Goal: Task Accomplishment & Management: Manage account settings

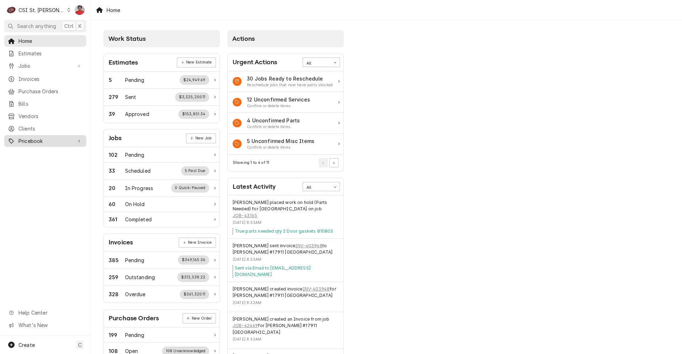
click at [68, 141] on div "Pricebook" at bounding box center [45, 141] width 79 height 9
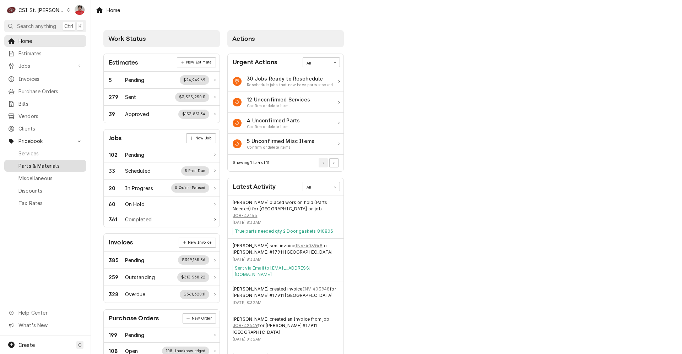
click at [64, 162] on span "Parts & Materials" at bounding box center [50, 165] width 64 height 7
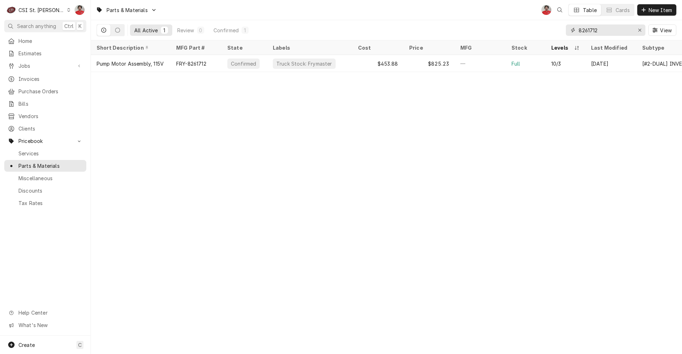
click at [621, 33] on input "8261712" at bounding box center [604, 29] width 53 height 11
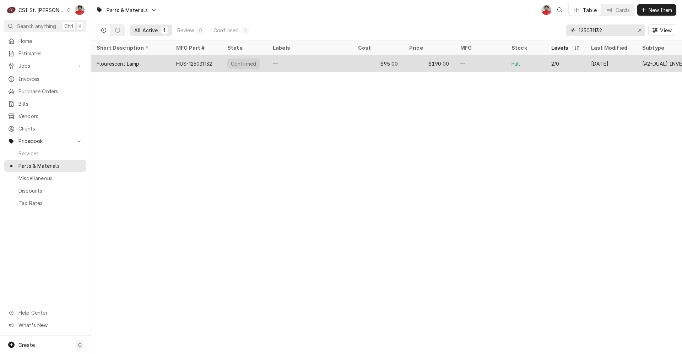
type input "125031132"
click at [363, 66] on div "$95.00" at bounding box center [377, 63] width 51 height 17
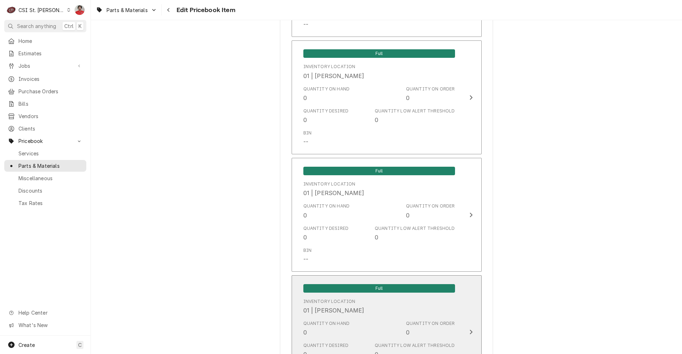
scroll to position [852, 0]
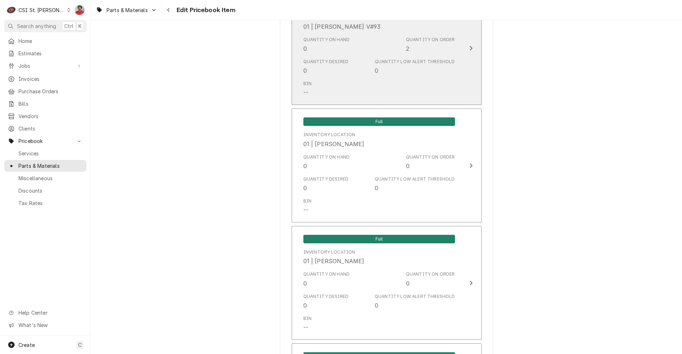
click at [469, 50] on icon "Update Inventory Level" at bounding box center [471, 48] width 4 height 6
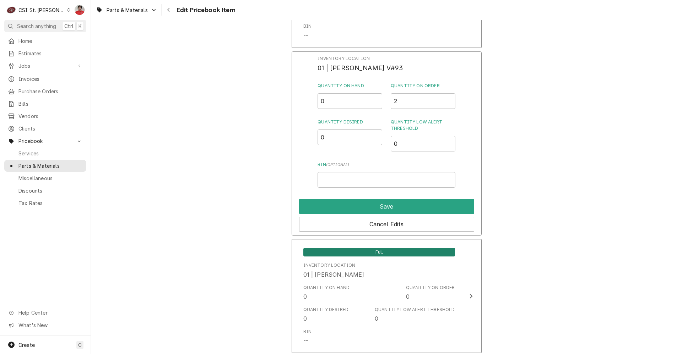
scroll to position [745, 0]
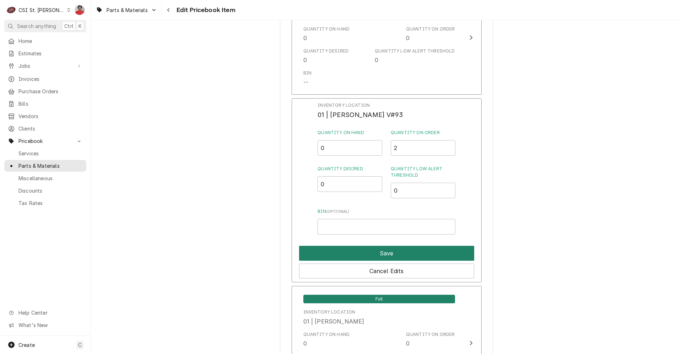
click at [419, 257] on button "Save" at bounding box center [386, 253] width 175 height 15
type textarea "x"
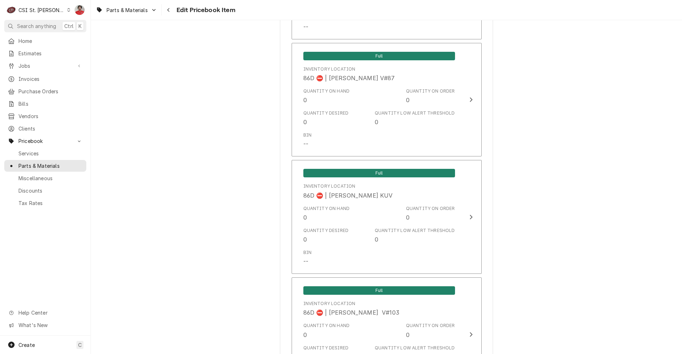
scroll to position [6161, 0]
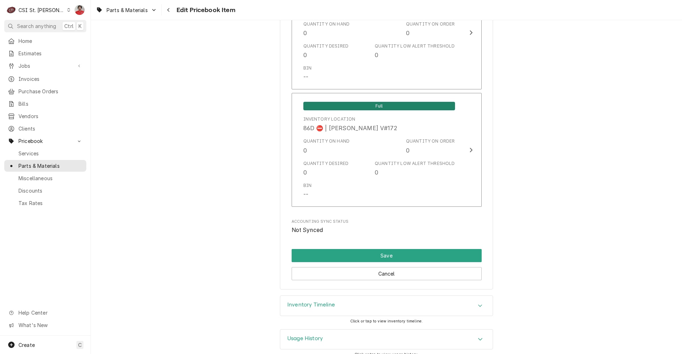
click at [371, 298] on div "Inventory Timeline" at bounding box center [386, 306] width 212 height 20
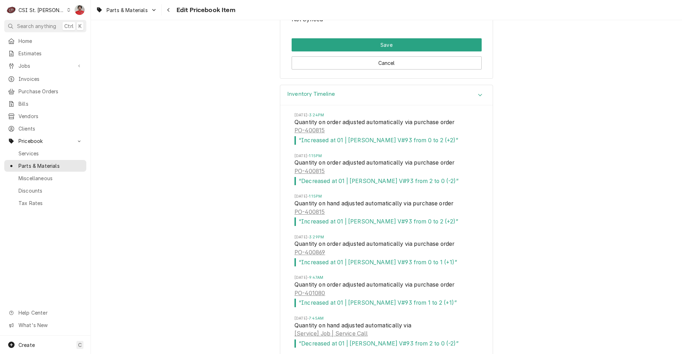
scroll to position [6407, 0]
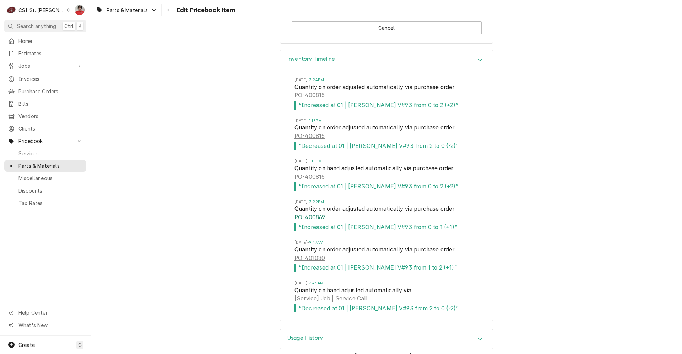
click at [315, 213] on link "PO-400869" at bounding box center [309, 217] width 31 height 9
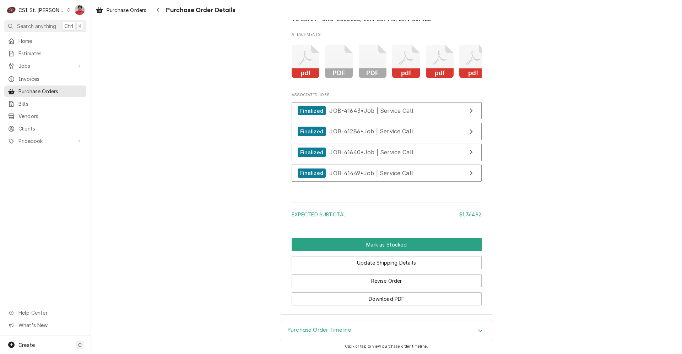
scroll to position [2144, 0]
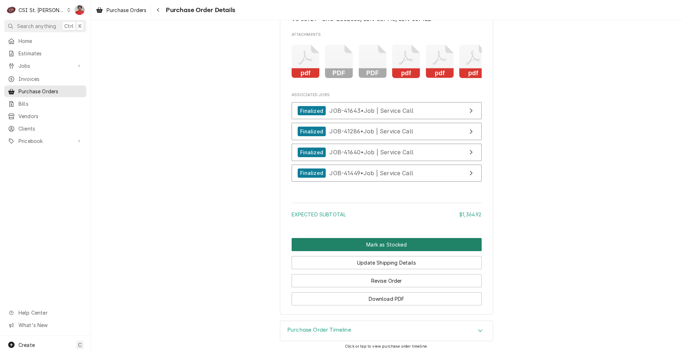
click at [344, 246] on button "Mark as Stocked" at bounding box center [387, 244] width 190 height 13
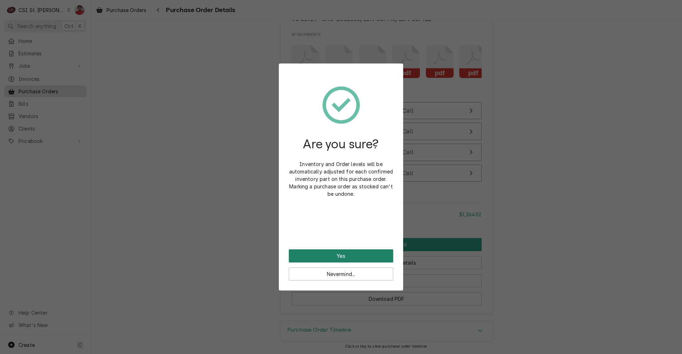
click at [344, 253] on button "Yes" at bounding box center [341, 256] width 104 height 13
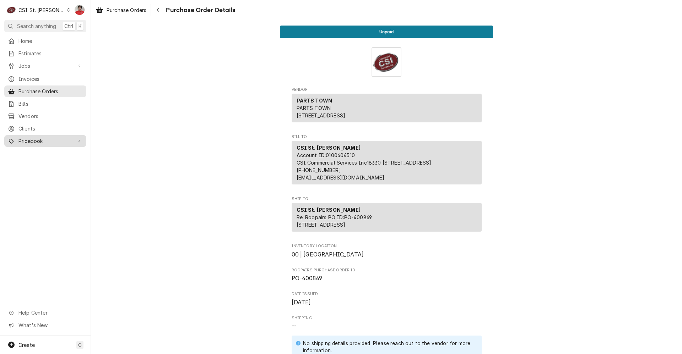
click at [40, 137] on span "Pricebook" at bounding box center [45, 140] width 54 height 7
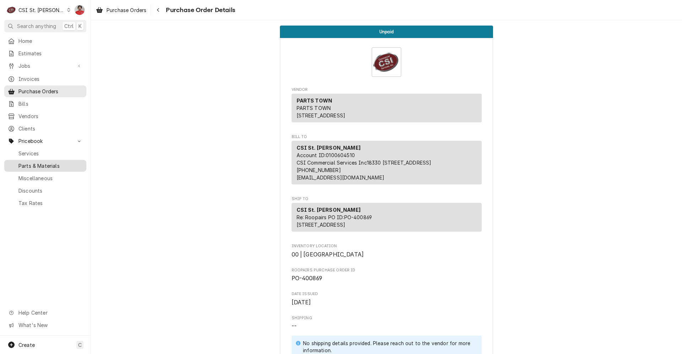
click at [41, 160] on link "Parts & Materials" at bounding box center [45, 166] width 82 height 12
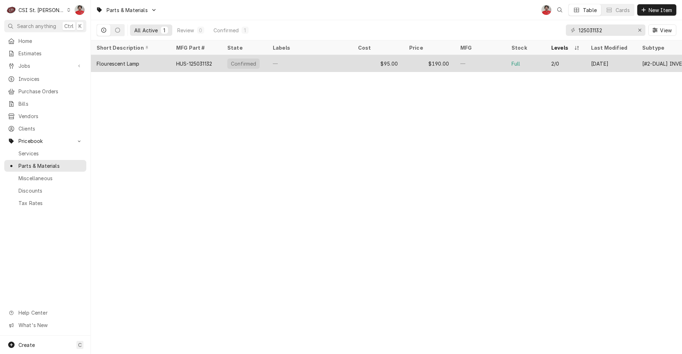
click at [410, 61] on div "$190.00" at bounding box center [428, 63] width 51 height 17
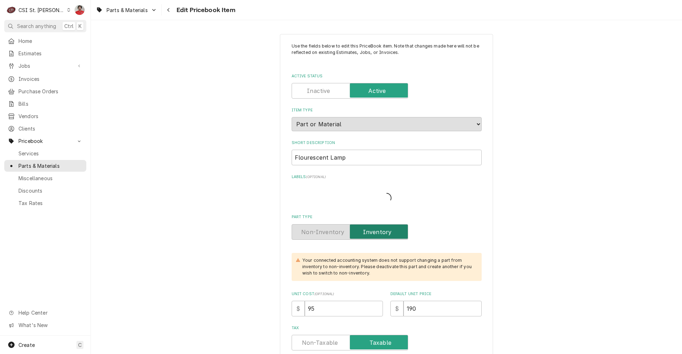
type textarea "x"
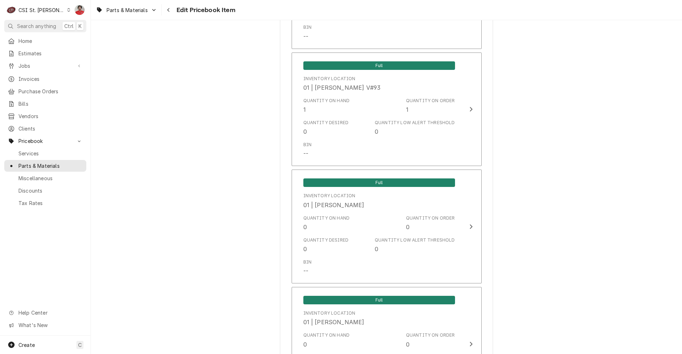
scroll to position [755, 0]
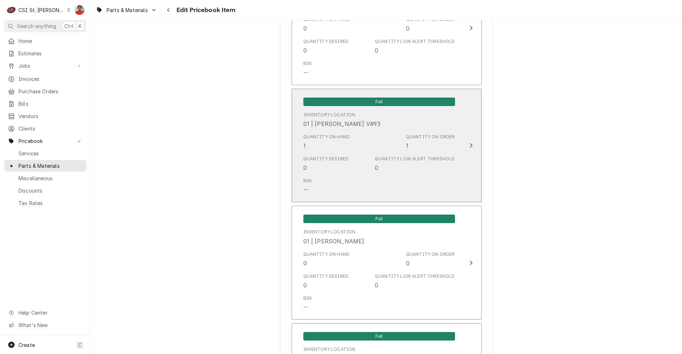
click at [350, 148] on div "Quantity on Hand 1 Quantity on Order 1" at bounding box center [379, 142] width 152 height 22
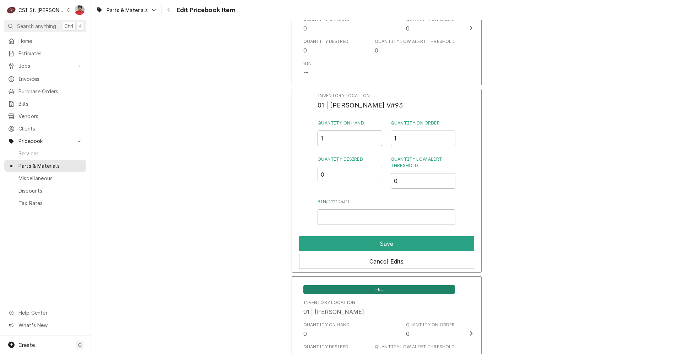
drag, startPoint x: 344, startPoint y: 140, endPoint x: 277, endPoint y: 131, distance: 67.6
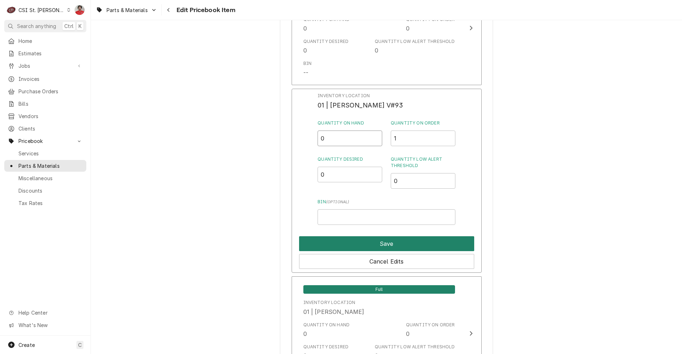
type input "0"
click at [335, 241] on button "Save" at bounding box center [386, 243] width 175 height 15
type textarea "x"
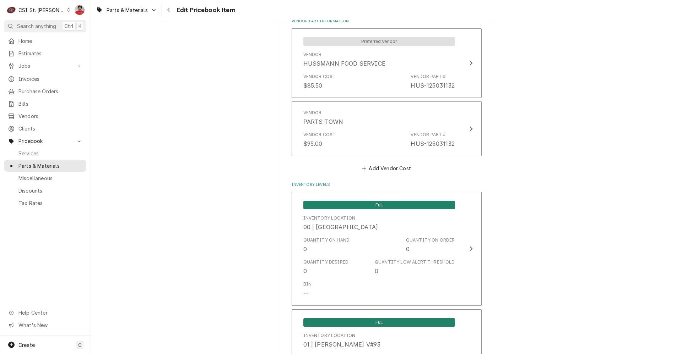
scroll to position [613, 0]
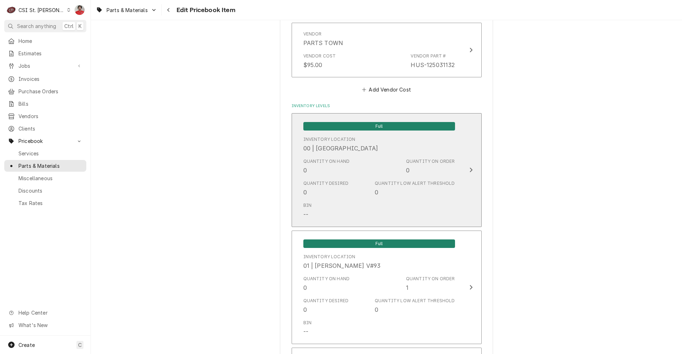
click at [345, 168] on div "Quantity on Hand 0 Quantity on Order 0" at bounding box center [379, 167] width 152 height 22
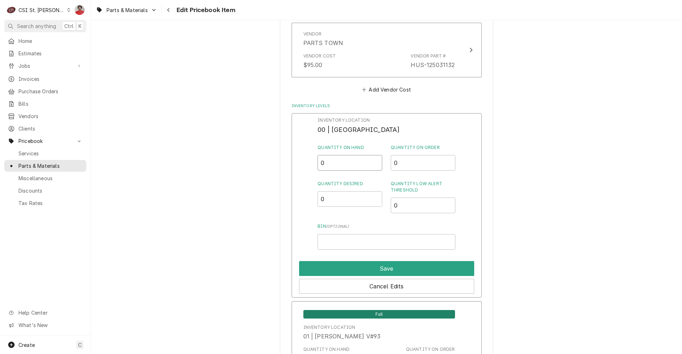
drag, startPoint x: 336, startPoint y: 164, endPoint x: 308, endPoint y: 161, distance: 27.8
click at [309, 162] on div "Inventory Location 00 | STL WAREHOUSE Quantity on Hand 0 Quantity on Order 0 Qu…" at bounding box center [387, 205] width 190 height 185
type input "1"
click at [330, 266] on button "Save" at bounding box center [386, 268] width 175 height 15
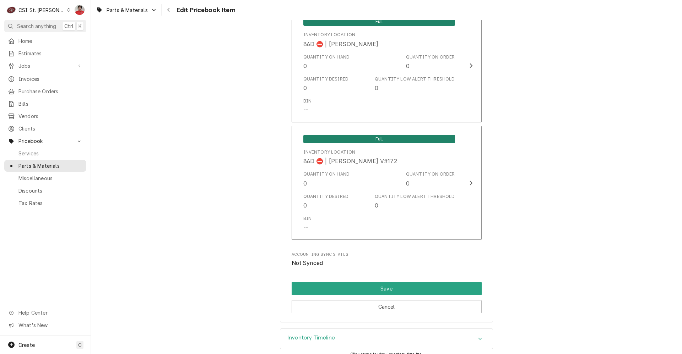
scroll to position [6161, 0]
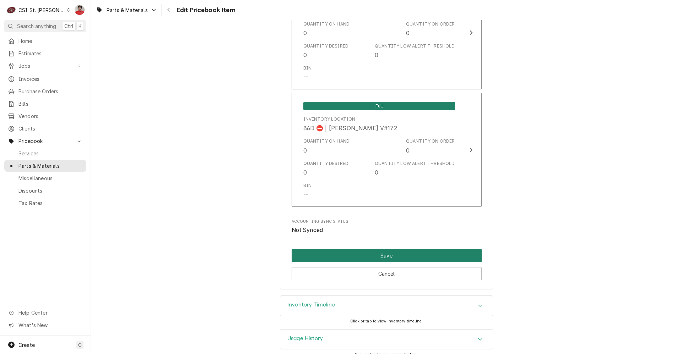
click at [435, 249] on button "Save" at bounding box center [387, 255] width 190 height 13
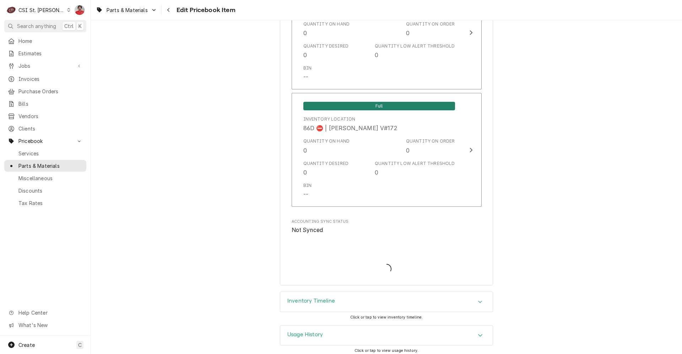
scroll to position [6157, 0]
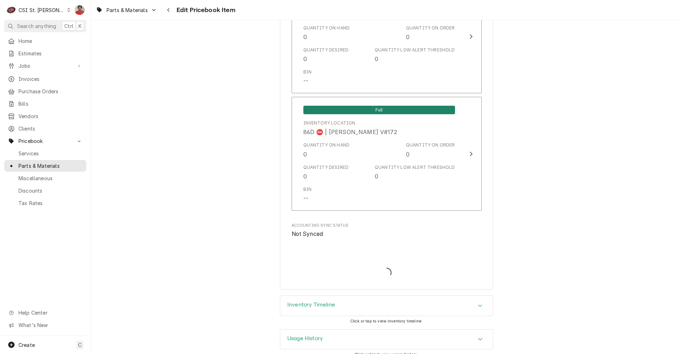
type textarea "x"
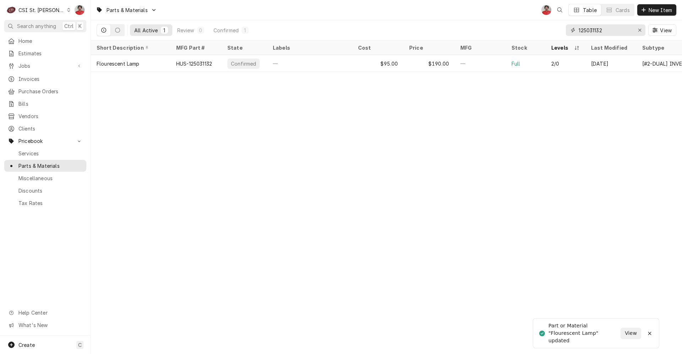
click at [457, 24] on div "All Active 1 Review 0 Confirmed 1 125031132 View" at bounding box center [386, 30] width 579 height 20
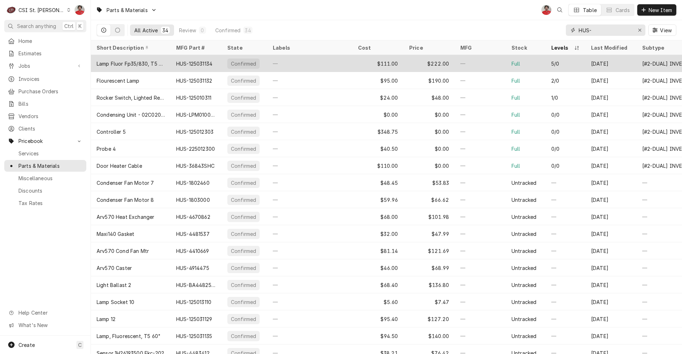
type input "HUS-"
click at [317, 61] on div "—" at bounding box center [309, 63] width 85 height 17
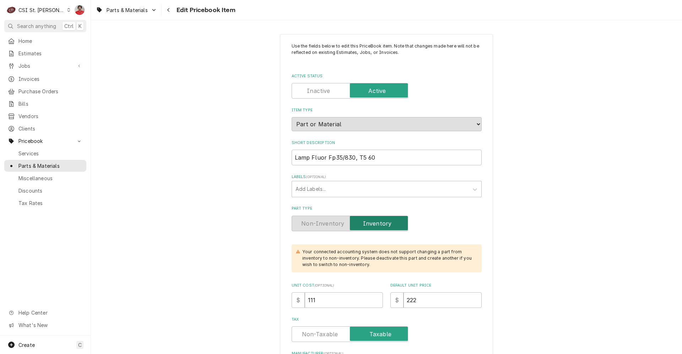
type textarea "x"
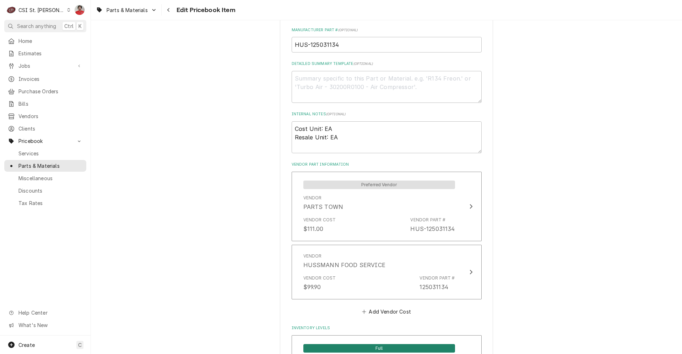
scroll to position [639, 0]
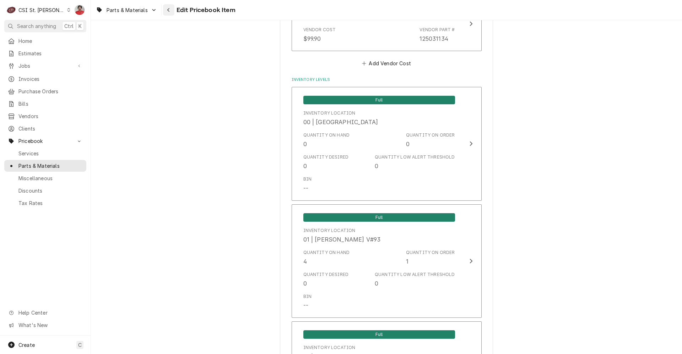
click at [168, 10] on icon "Navigate back" at bounding box center [168, 9] width 3 height 5
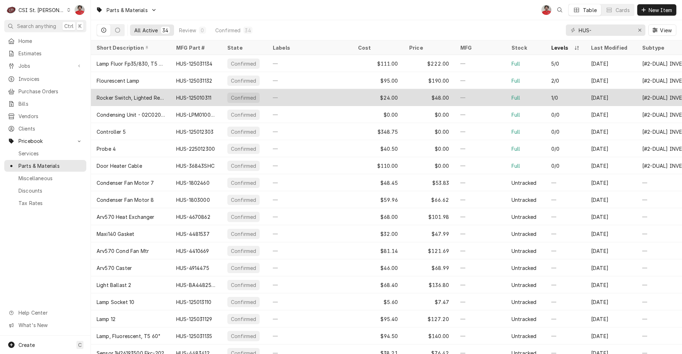
click at [206, 100] on div "HUS-125010311" at bounding box center [193, 97] width 35 height 7
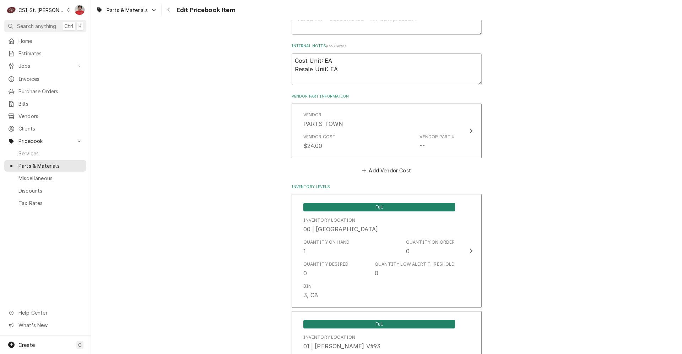
scroll to position [462, 0]
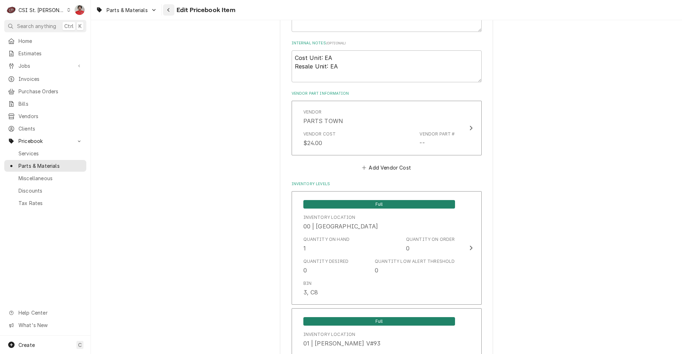
click at [169, 11] on icon "Navigate back" at bounding box center [168, 10] width 2 height 4
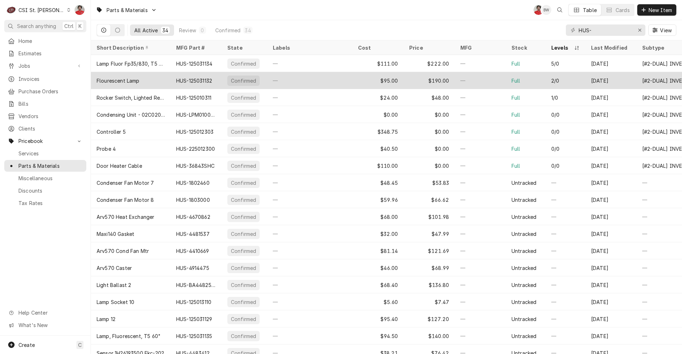
click at [133, 85] on div "Flourescent Lamp" at bounding box center [131, 80] width 80 height 17
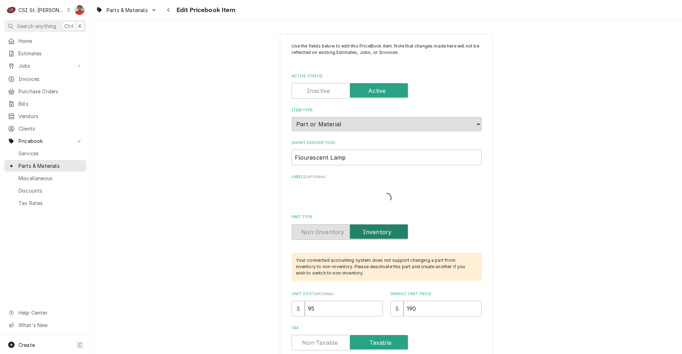
type textarea "x"
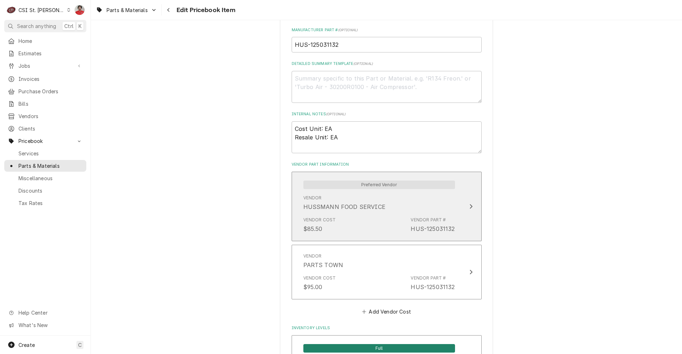
scroll to position [675, 0]
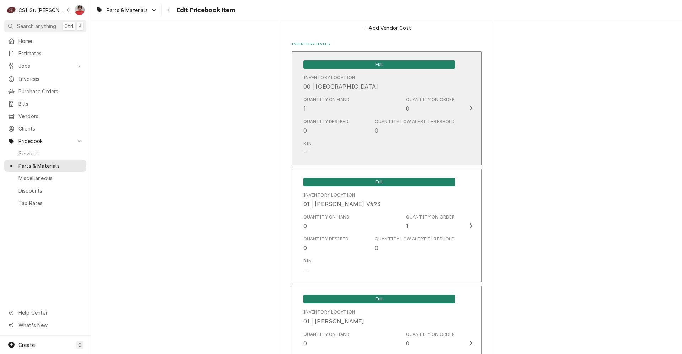
click at [360, 135] on div "Quantity Desired 0 Quantity Low Alert Threshold 0" at bounding box center [379, 127] width 152 height 22
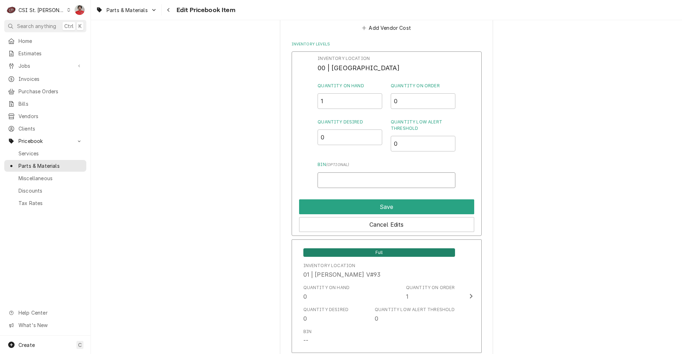
click at [377, 187] on input "Bin ( optional )" at bounding box center [385, 181] width 137 height 16
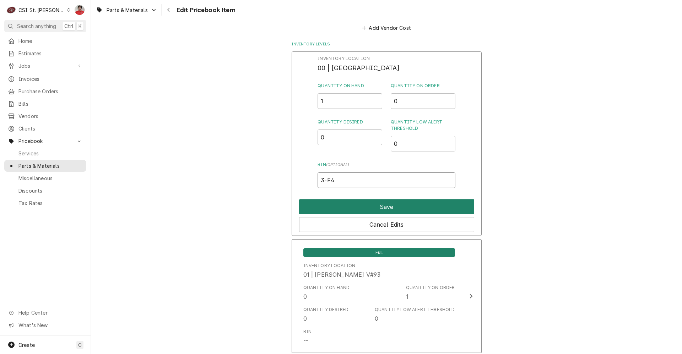
type input "3-F4"
click at [380, 202] on button "Save" at bounding box center [386, 207] width 175 height 15
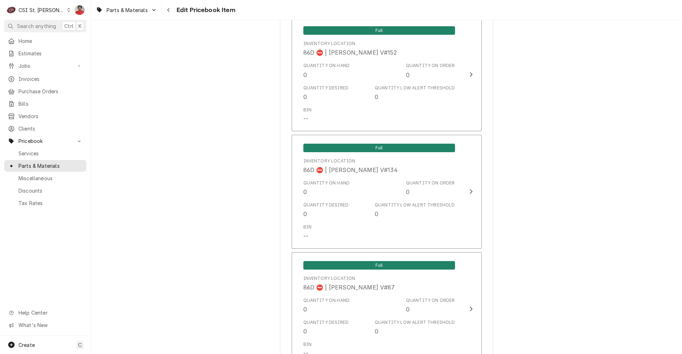
scroll to position [6161, 0]
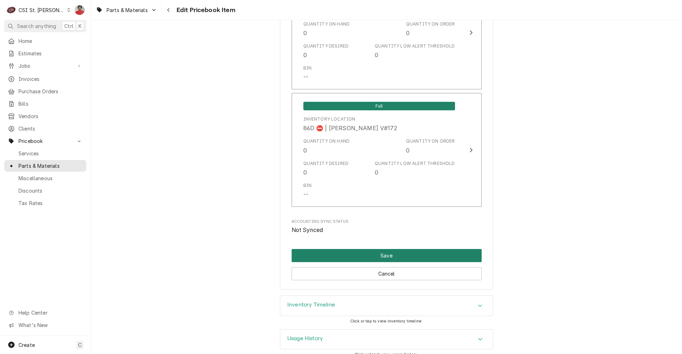
click at [358, 249] on button "Save" at bounding box center [387, 255] width 190 height 13
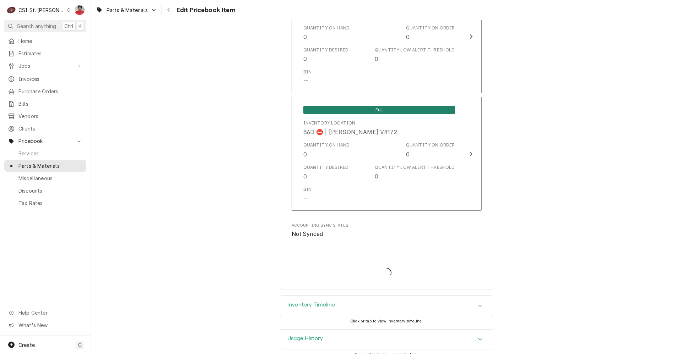
type textarea "x"
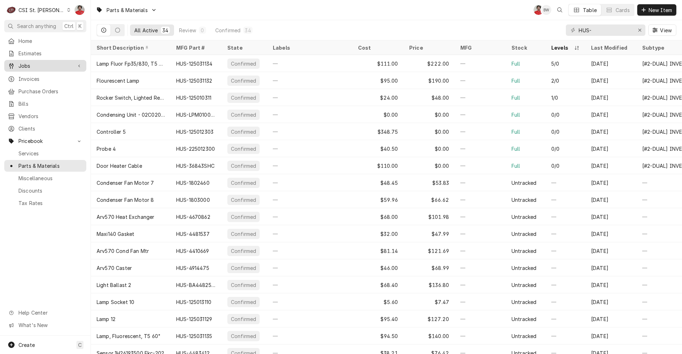
click at [51, 65] on span "Jobs" at bounding box center [45, 65] width 54 height 7
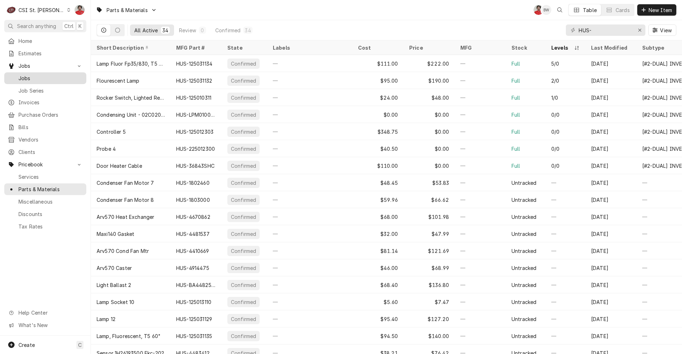
click at [49, 75] on span "Jobs" at bounding box center [50, 78] width 64 height 7
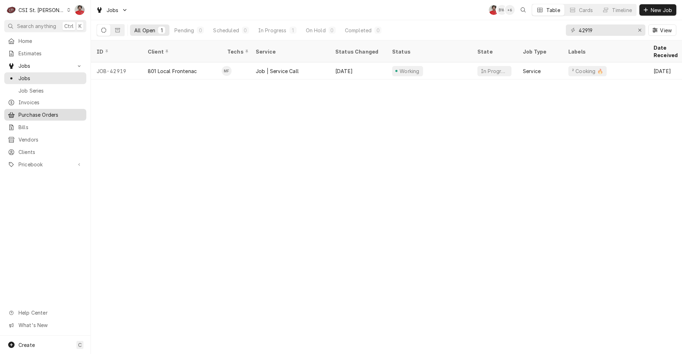
click at [43, 110] on div "Purchase Orders" at bounding box center [45, 114] width 79 height 9
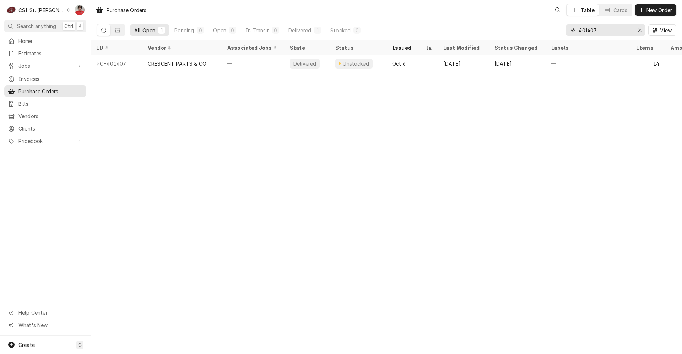
drag, startPoint x: 618, startPoint y: 29, endPoint x: 433, endPoint y: 33, distance: 185.4
click at [433, 33] on div "All Open 1 Pending 0 Open 0 In Transit 0 Delivered 1 Stocked 0 401407 View" at bounding box center [386, 30] width 579 height 20
type input "400160"
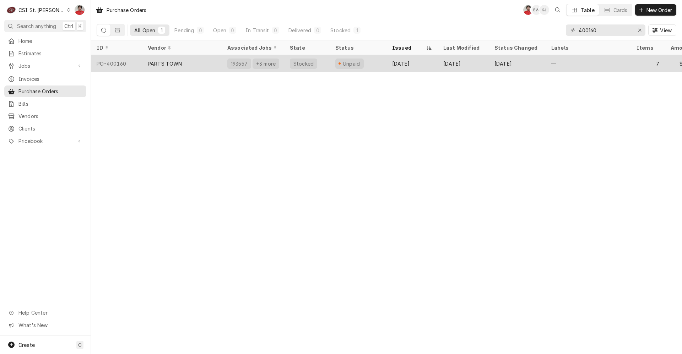
click at [372, 70] on div "Unpaid" at bounding box center [358, 63] width 57 height 17
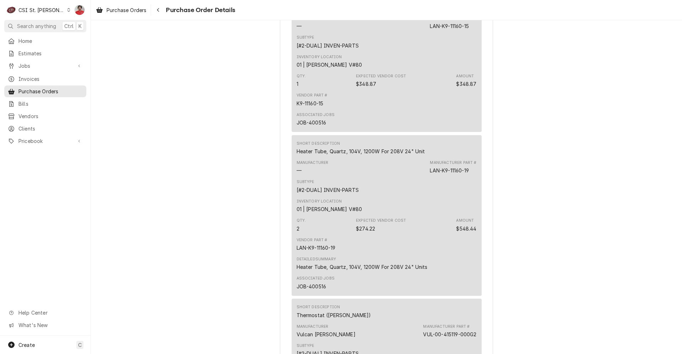
scroll to position [888, 0]
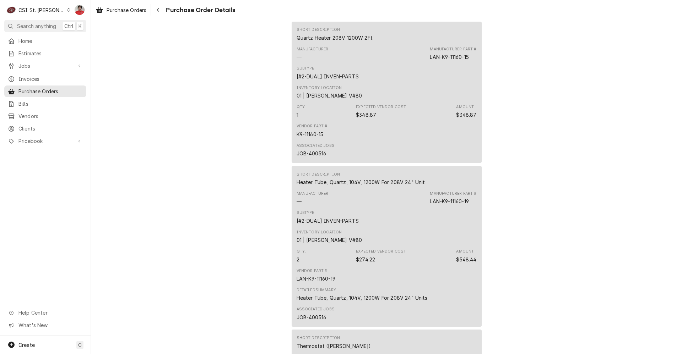
click at [316, 321] on div "JOB-400516" at bounding box center [311, 317] width 30 height 7
drag, startPoint x: 316, startPoint y: 341, endPoint x: 256, endPoint y: 265, distance: 96.4
click at [256, 266] on div "Unpaid Vendor PARTS TOWN PARTS TOWN 1200 N Greenbriar Drive Addison, IL 60101 B…" at bounding box center [386, 56] width 591 height 1847
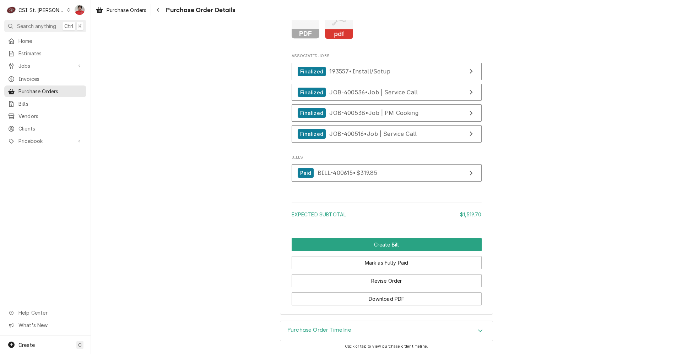
scroll to position [1569, 0]
click at [329, 137] on span "JOB-400516 • Job | Service Call" at bounding box center [372, 133] width 87 height 7
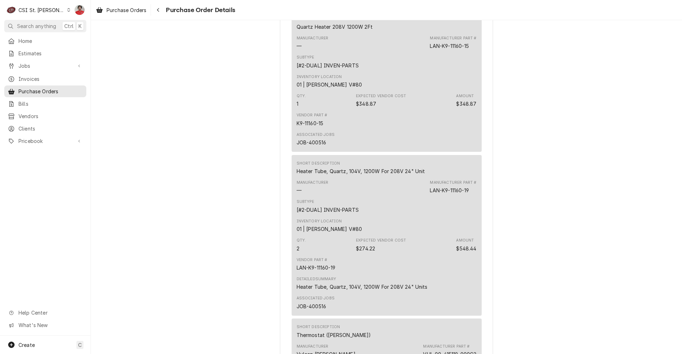
scroll to position [894, 0]
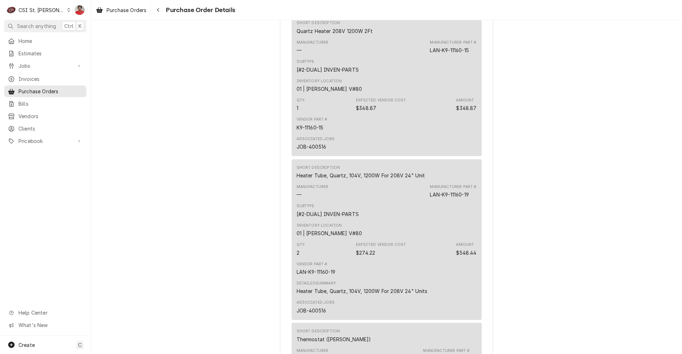
click at [318, 151] on div "JOB-400516" at bounding box center [311, 146] width 30 height 7
click at [317, 151] on div "JOB-400516" at bounding box center [311, 146] width 30 height 7
copy div "400516"
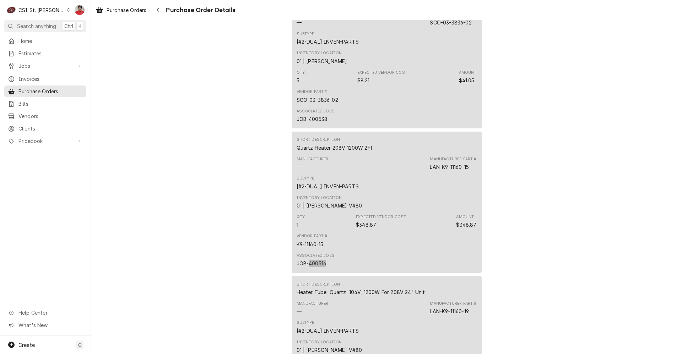
scroll to position [852, 0]
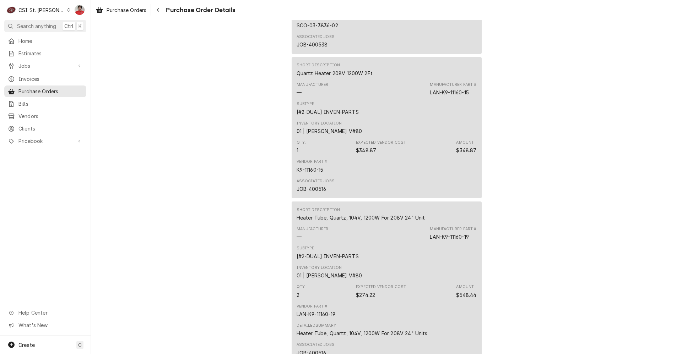
click at [465, 96] on div "LAN-K9-11160-15" at bounding box center [449, 92] width 39 height 7
drag, startPoint x: 469, startPoint y: 115, endPoint x: 426, endPoint y: 117, distance: 42.6
click at [426, 99] on div "Manufacturer — Manufacturer Part # LAN-K9-11160-15" at bounding box center [386, 89] width 180 height 19
copy div "LAN-K9-11160-15"
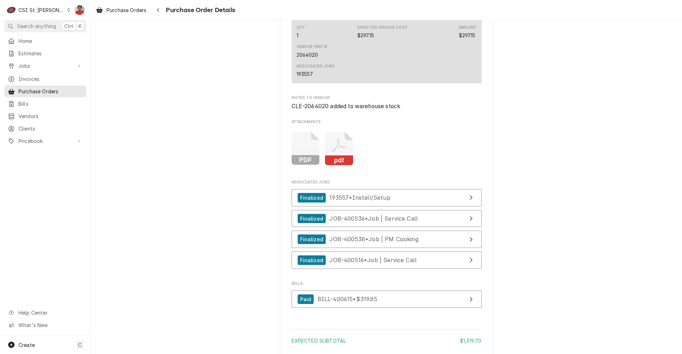
scroll to position [1569, 0]
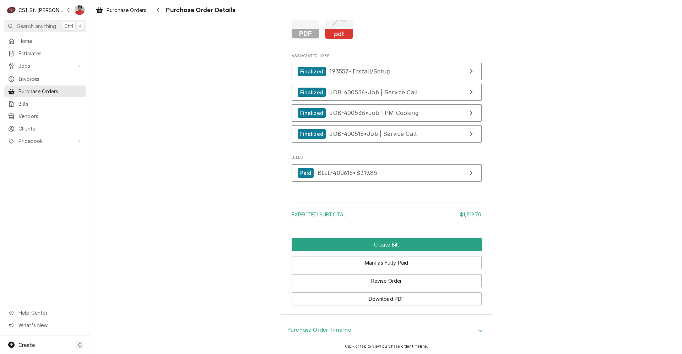
click at [398, 328] on div "Purchase Order Timeline" at bounding box center [386, 331] width 212 height 20
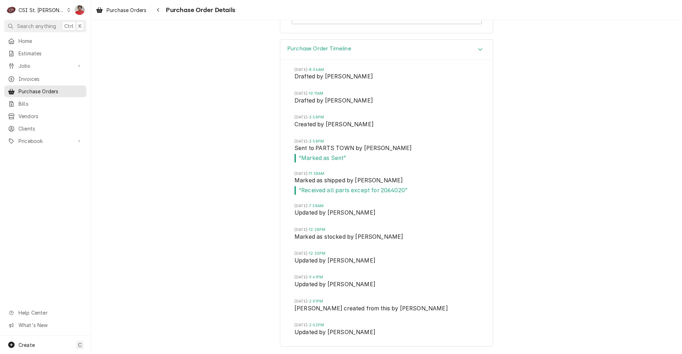
scroll to position [1602, 0]
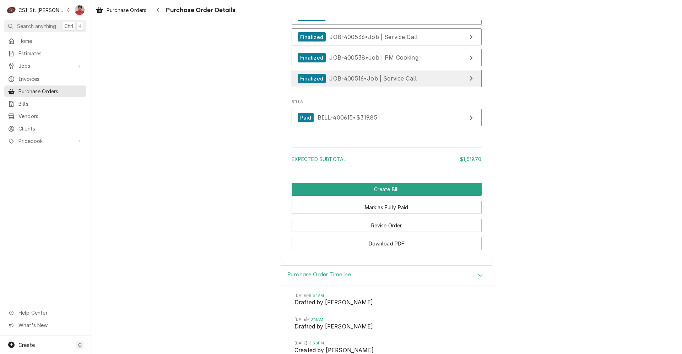
click at [361, 82] on span "JOB-400516 • Job | Service Call" at bounding box center [372, 78] width 87 height 7
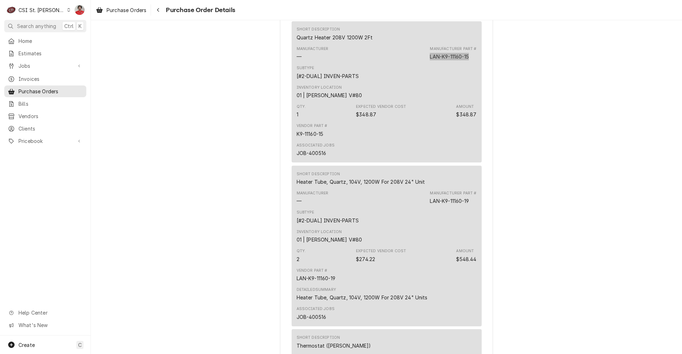
scroll to position [888, 0]
click at [158, 10] on icon "Navigate back" at bounding box center [158, 9] width 3 height 5
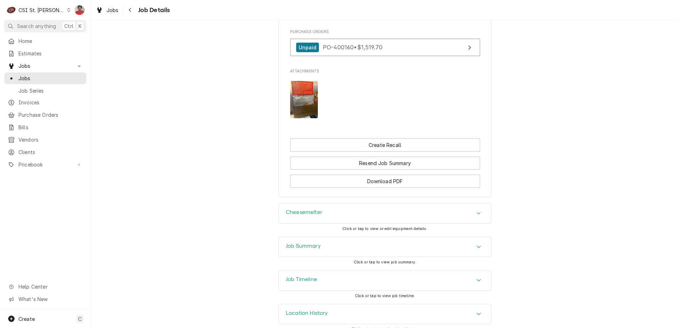
scroll to position [834, 0]
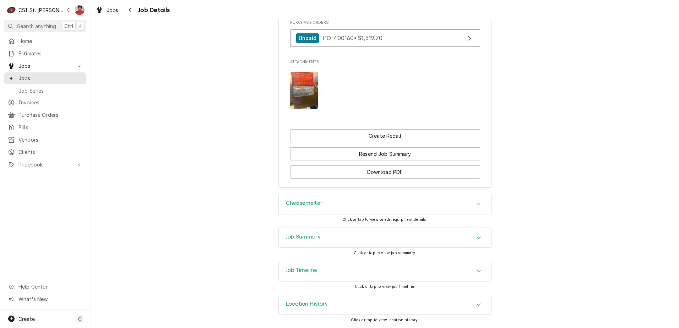
click at [360, 273] on div "Job Timeline" at bounding box center [385, 271] width 212 height 20
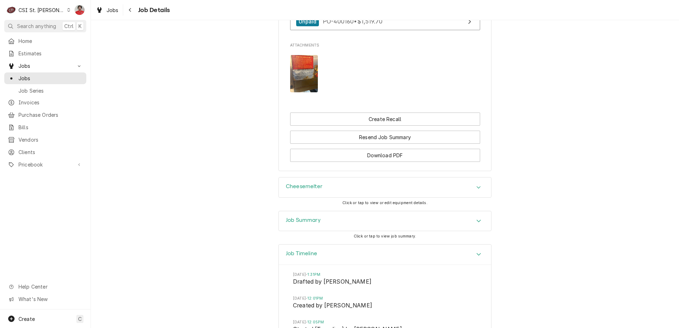
click at [360, 231] on div "Job Summary" at bounding box center [385, 221] width 212 height 20
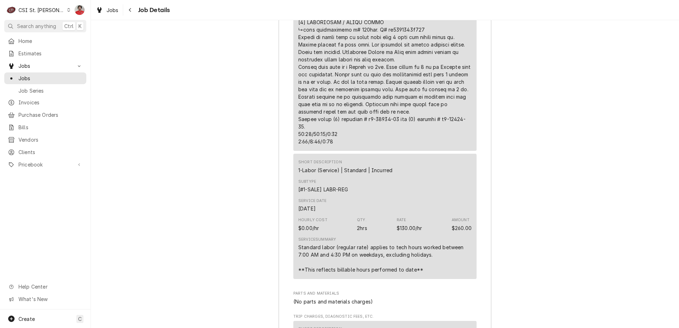
scroll to position [2678, 0]
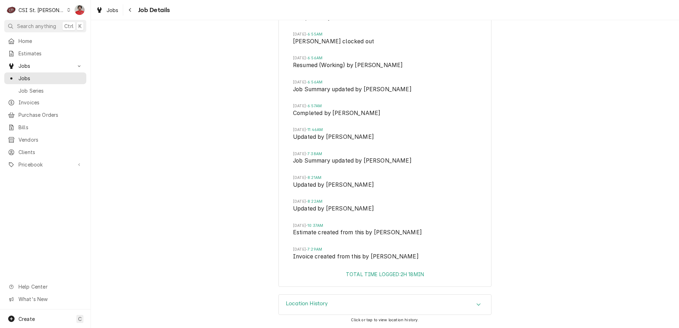
click at [439, 302] on div "Location History" at bounding box center [385, 305] width 212 height 20
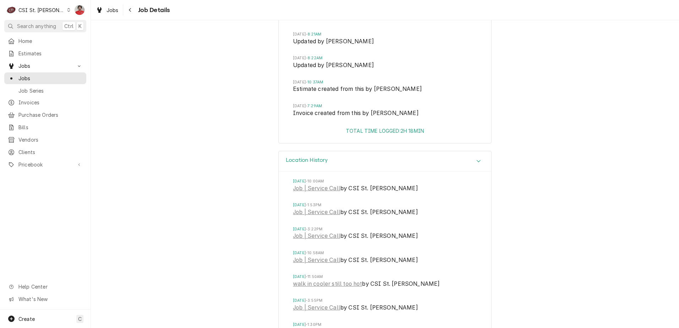
scroll to position [2926, 0]
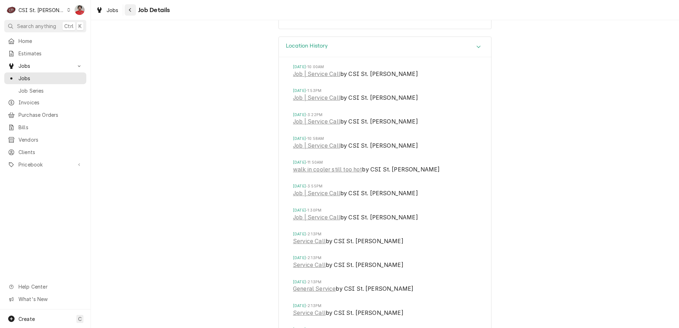
click at [133, 12] on div "Navigate back" at bounding box center [130, 9] width 7 height 7
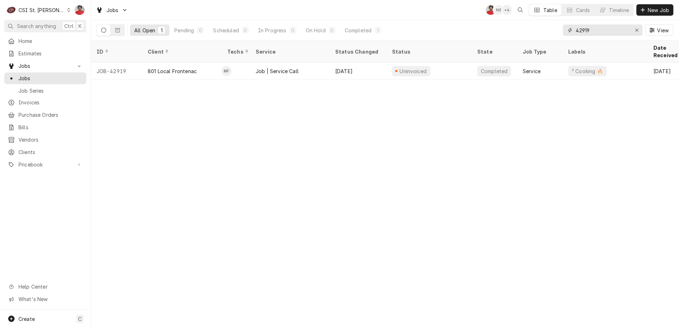
click at [593, 29] on input "42919" at bounding box center [602, 29] width 53 height 11
paste input "00516"
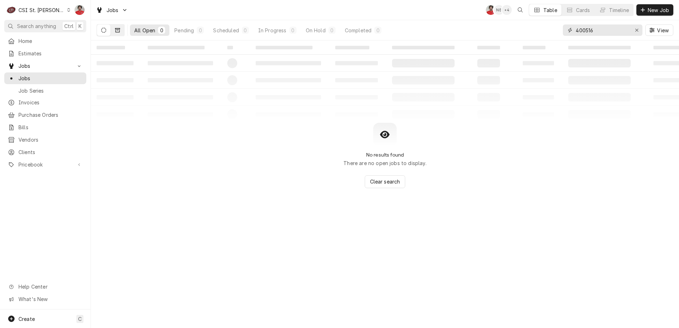
type input "400516"
click at [119, 30] on icon "Dynamic Content Wrapper" at bounding box center [117, 30] width 5 height 4
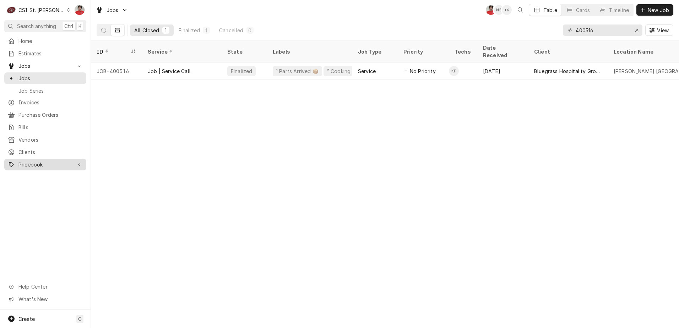
click at [61, 161] on span "Pricebook" at bounding box center [45, 164] width 54 height 7
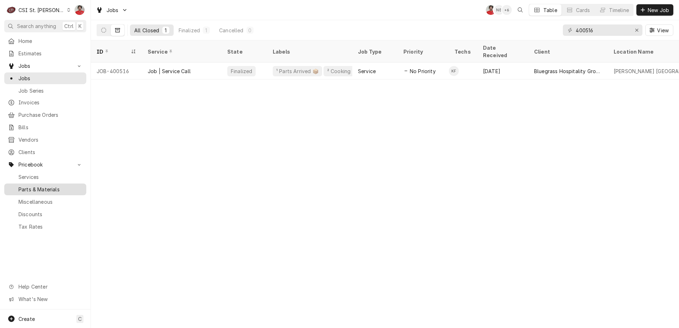
click at [57, 188] on div "Parts & Materials" at bounding box center [45, 189] width 79 height 9
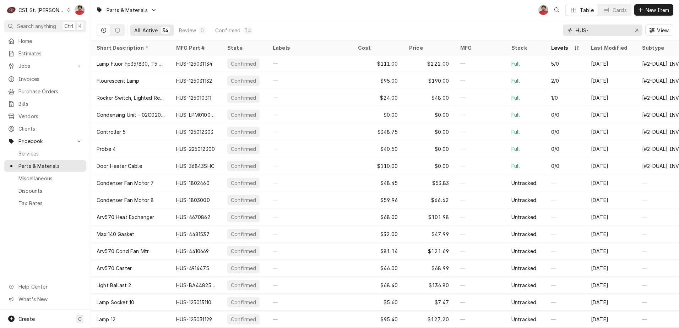
drag, startPoint x: 602, startPoint y: 28, endPoint x: 486, endPoint y: 30, distance: 115.8
click at [503, 29] on div "All Active 34 Review 0 Confirmed 34 HUS- View" at bounding box center [385, 30] width 577 height 20
paste input "LAN-K9-11160-15"
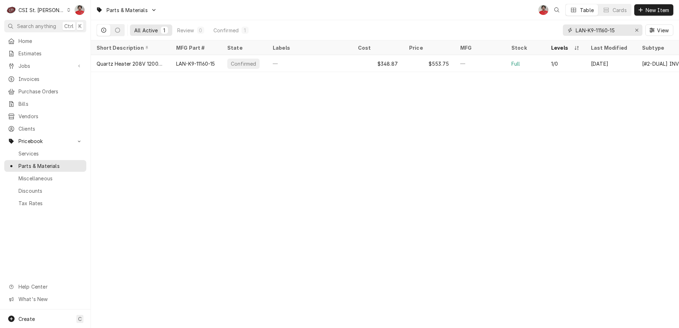
type input "LAN-K9-11160-15"
click at [464, 65] on div "—" at bounding box center [479, 63] width 51 height 17
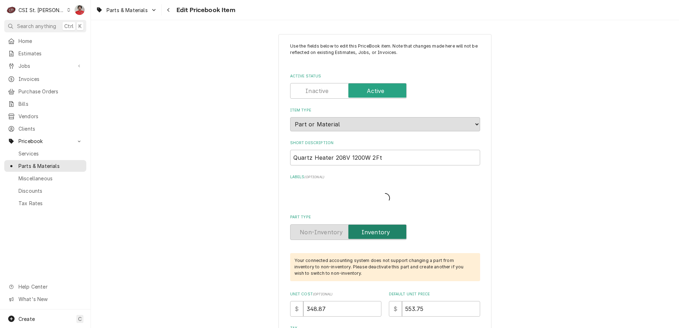
type textarea "x"
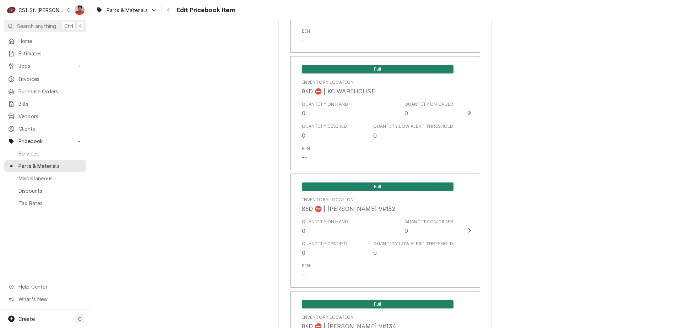
scroll to position [6129, 0]
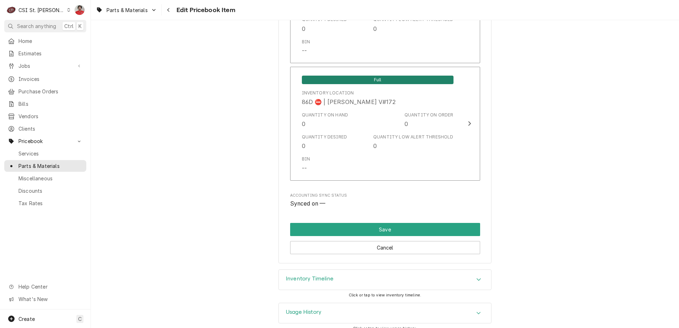
click at [416, 273] on div "Inventory Timeline" at bounding box center [385, 280] width 212 height 20
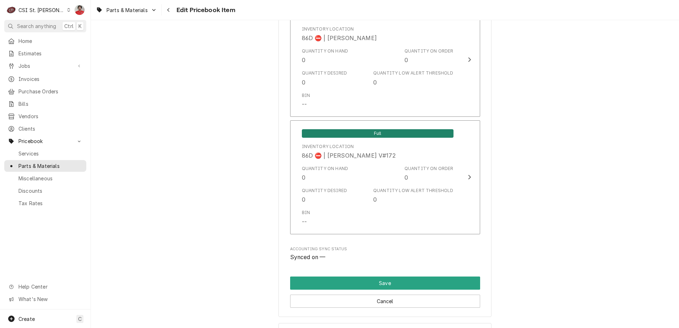
scroll to position [6253, 0]
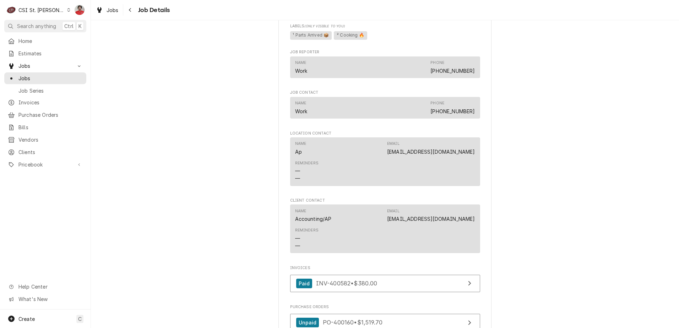
scroll to position [834, 0]
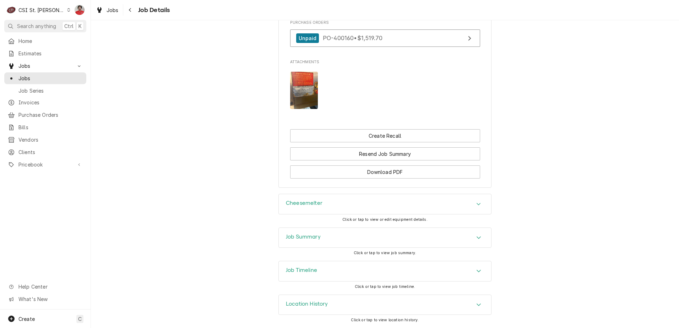
click at [363, 271] on div "Job Timeline" at bounding box center [385, 271] width 212 height 20
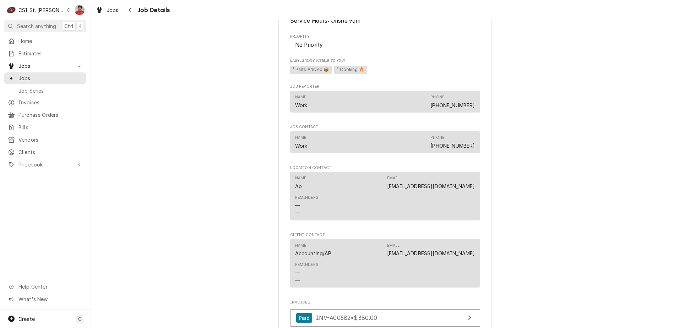
scroll to position [638, 0]
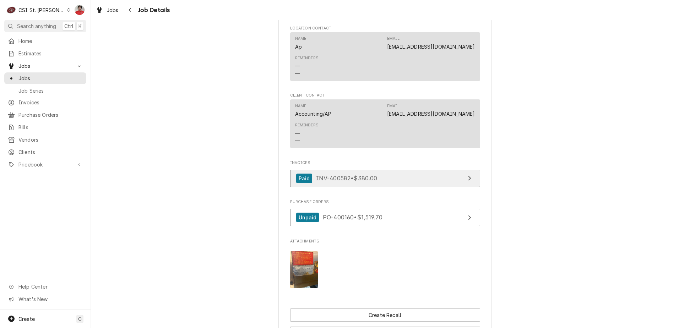
click at [426, 187] on link "Paid INV-400582 • $380.00" at bounding box center [385, 178] width 190 height 17
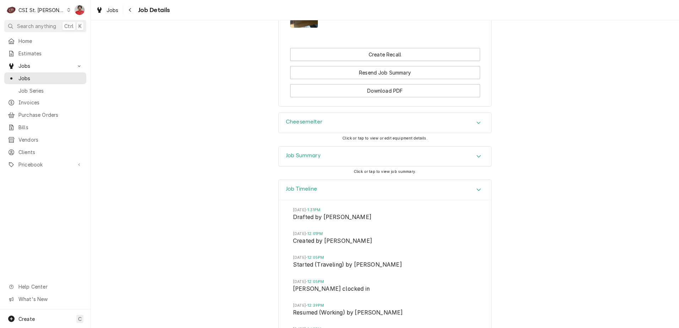
scroll to position [922, 0]
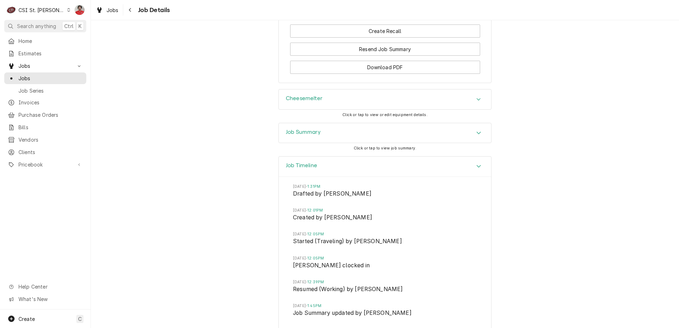
click at [364, 109] on div "Cheesemelter" at bounding box center [385, 99] width 212 height 20
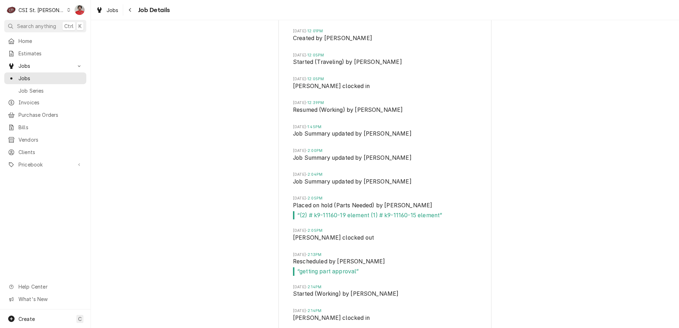
scroll to position [1241, 0]
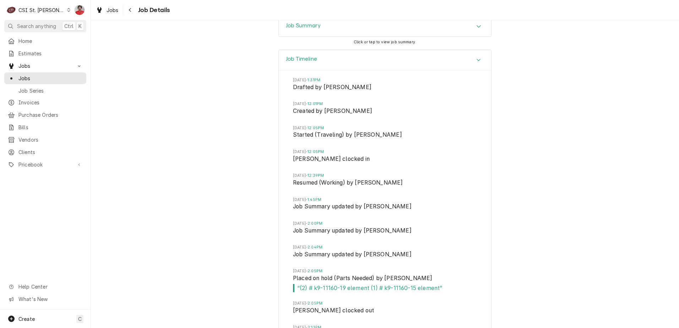
click at [446, 37] on div "Job Summary" at bounding box center [385, 27] width 212 height 20
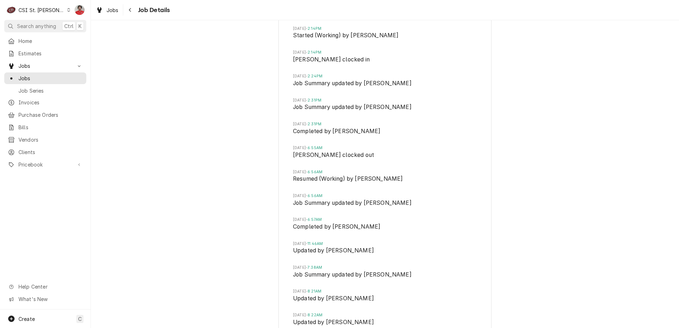
scroll to position [2891, 0]
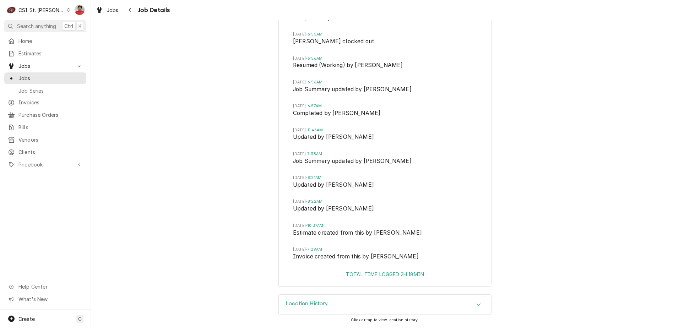
click at [374, 307] on div "Location History" at bounding box center [385, 305] width 212 height 20
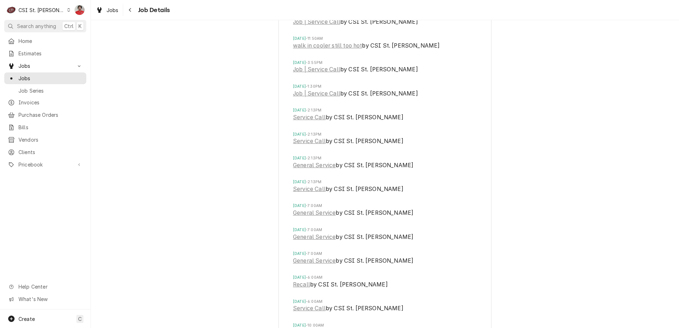
scroll to position [3170, 0]
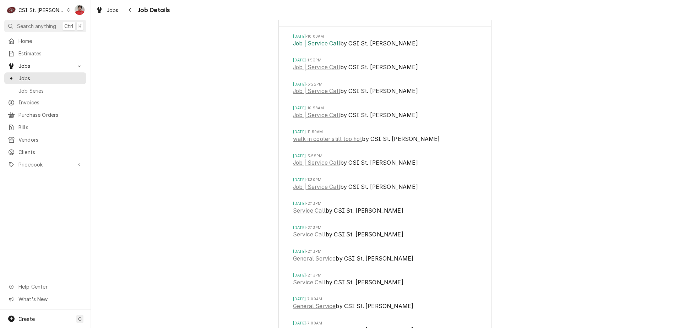
click at [329, 48] on link "Job | Service Call" at bounding box center [316, 43] width 47 height 9
click at [322, 72] on link "Job | Service Call" at bounding box center [316, 67] width 47 height 9
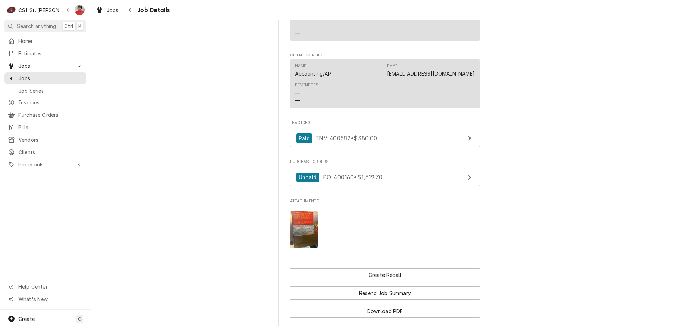
scroll to position [746, 0]
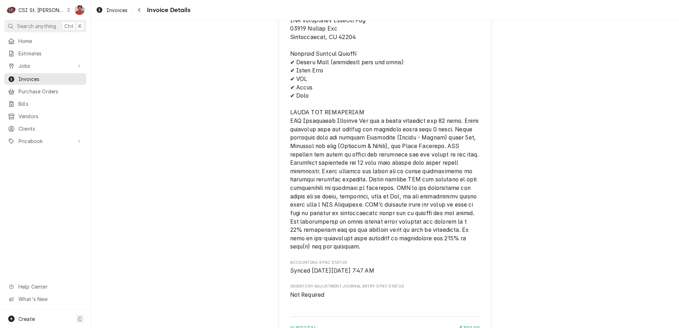
scroll to position [1175, 0]
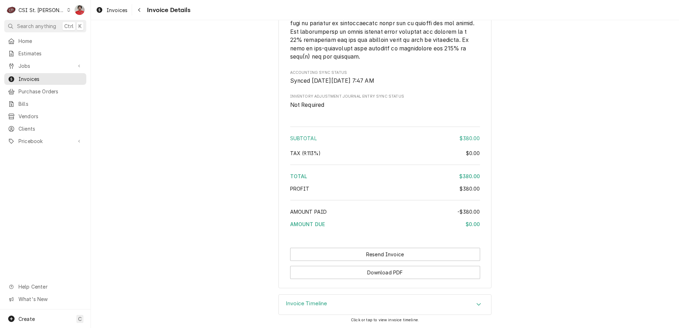
drag, startPoint x: 414, startPoint y: 309, endPoint x: 416, endPoint y: 301, distance: 8.4
click at [414, 309] on div "Invoice Timeline" at bounding box center [385, 305] width 212 height 20
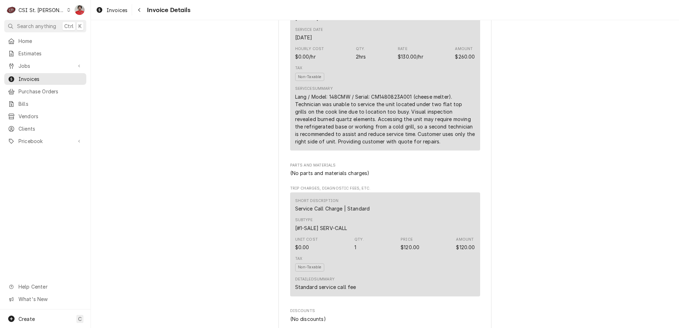
scroll to position [737, 0]
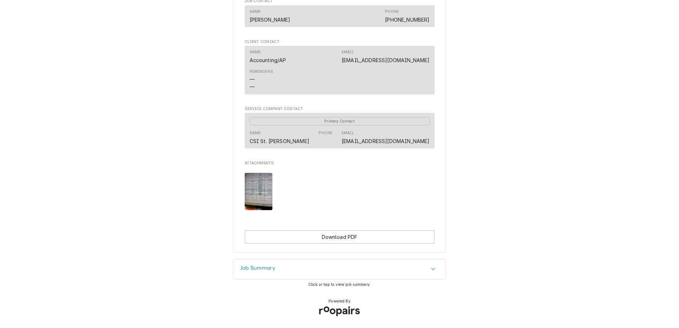
scroll to position [294, 0]
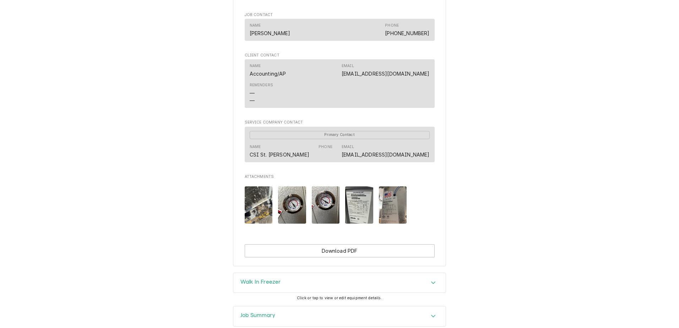
scroll to position [530, 0]
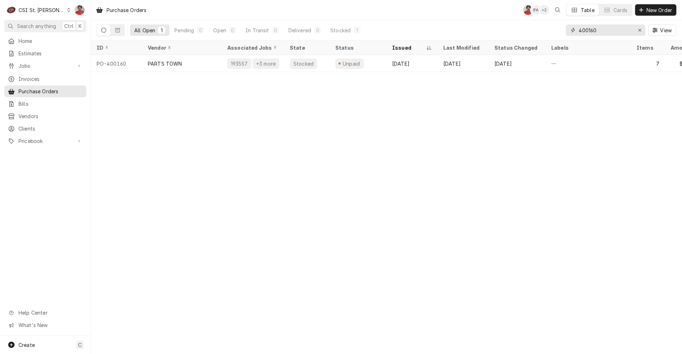
click at [607, 27] on input "400160" at bounding box center [604, 29] width 53 height 11
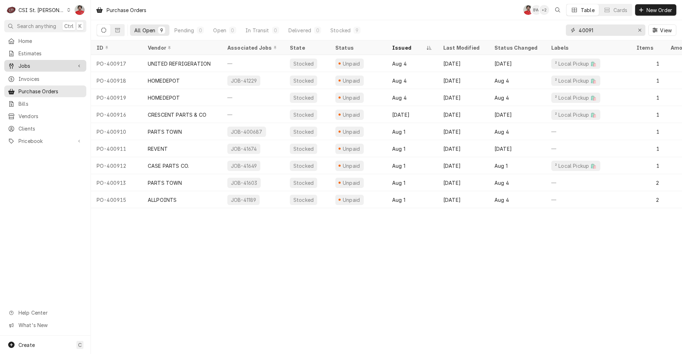
type input "40091"
click at [44, 62] on span "Jobs" at bounding box center [45, 65] width 54 height 7
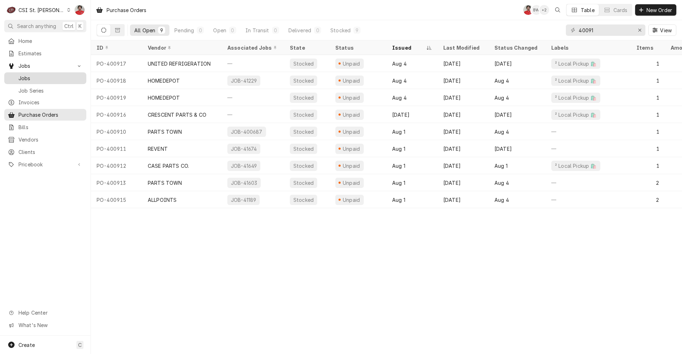
click at [44, 75] on span "Jobs" at bounding box center [50, 78] width 64 height 7
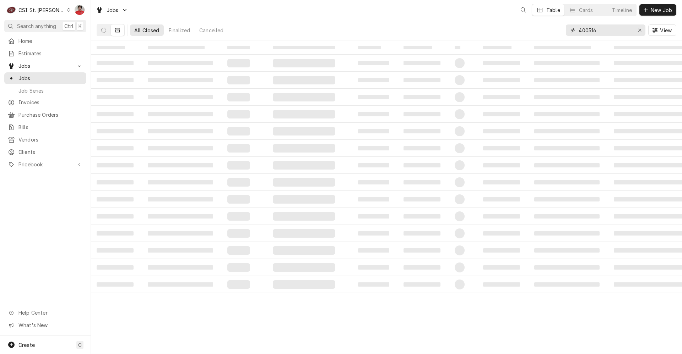
click at [616, 32] on input "400516" at bounding box center [604, 29] width 53 height 11
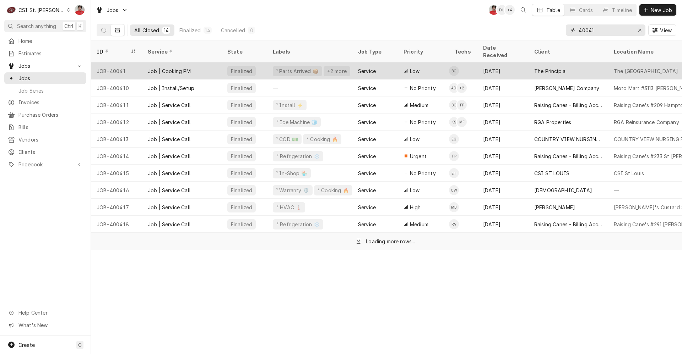
type input "40041"
click at [217, 65] on div "Job | Cooking PM" at bounding box center [182, 70] width 80 height 17
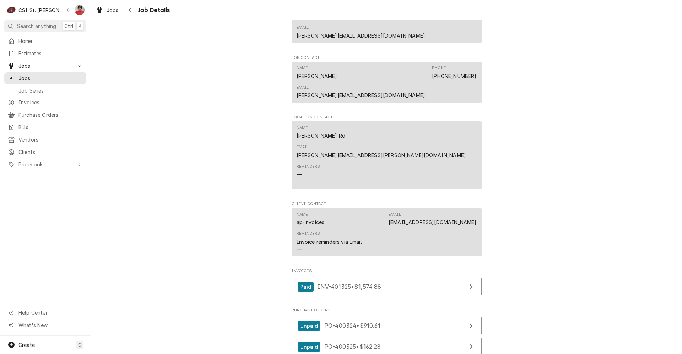
scroll to position [1129, 0]
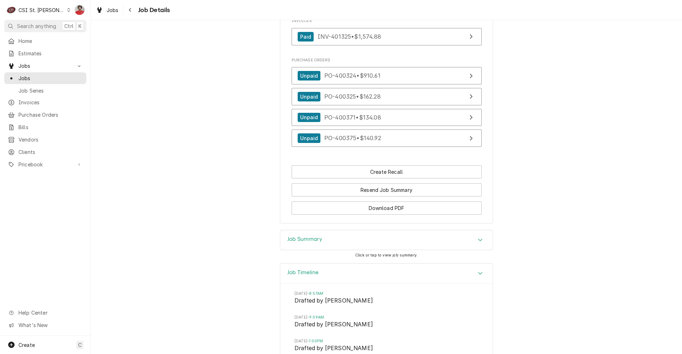
scroll to position [1102, 0]
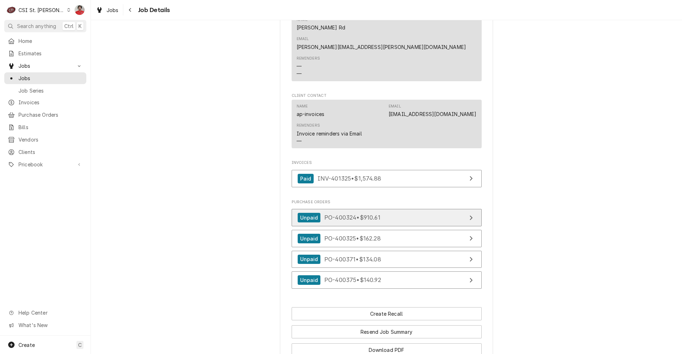
click at [337, 213] on div "Unpaid PO-400324 • $910.61" at bounding box center [339, 218] width 83 height 10
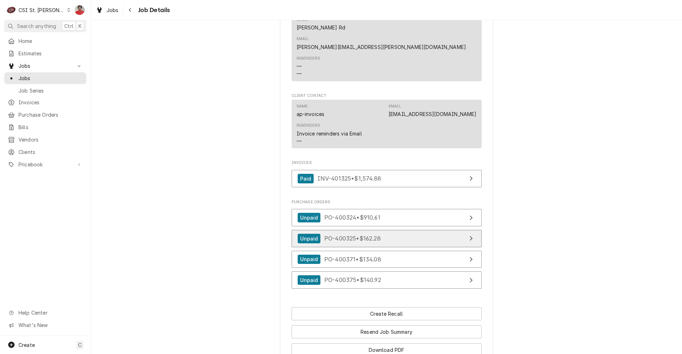
click at [337, 235] on span "PO-400325 • $162.28" at bounding box center [352, 238] width 56 height 7
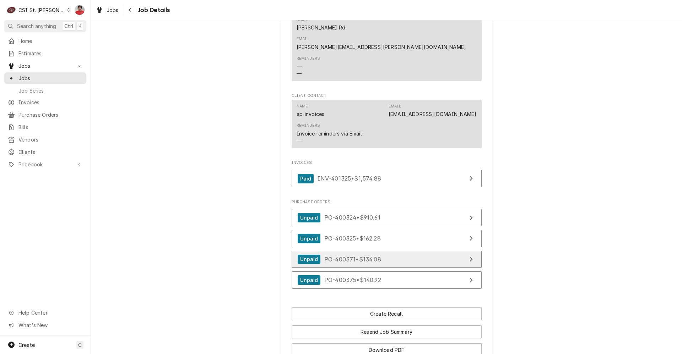
click at [334, 256] on span "PO-400371 • $134.08" at bounding box center [352, 259] width 57 height 7
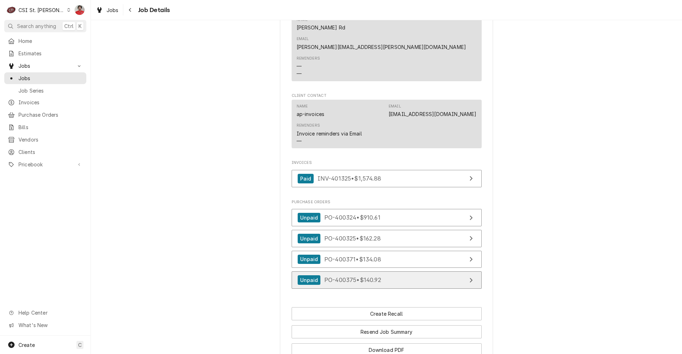
click at [334, 277] on span "PO-400375 • $140.92" at bounding box center [352, 280] width 57 height 7
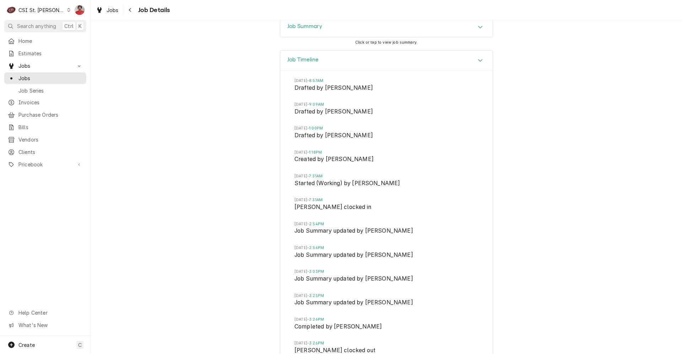
scroll to position [1245, 0]
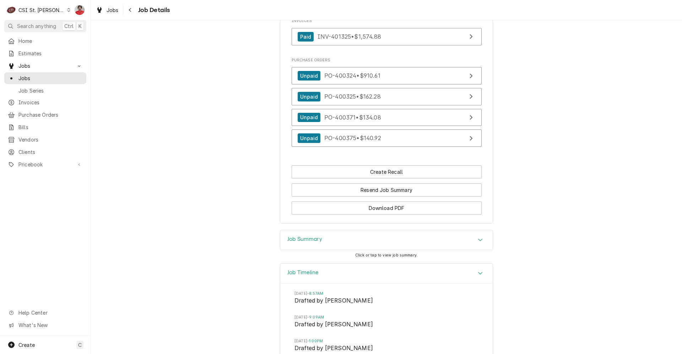
click at [315, 236] on h3 "Job Summary" at bounding box center [304, 239] width 35 height 7
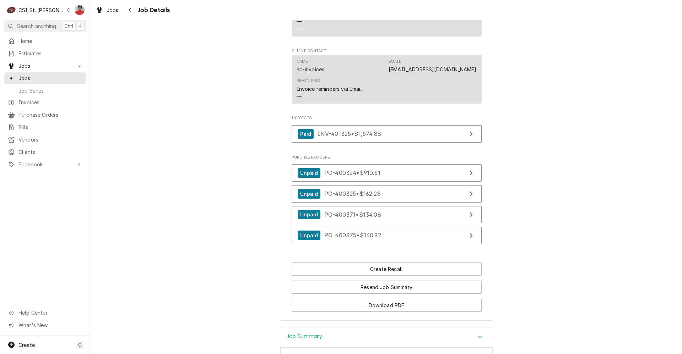
scroll to position [1105, 0]
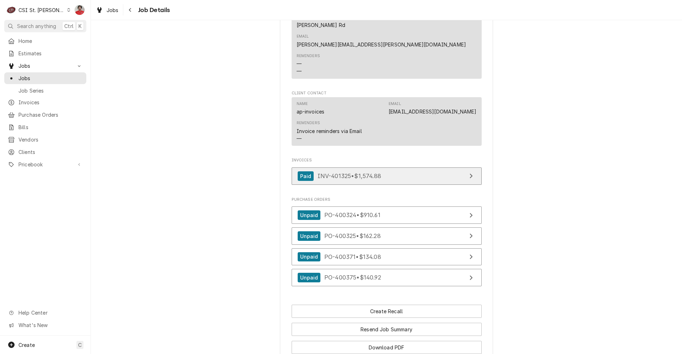
click at [320, 173] on span "INV-401325 • $1,574.88" at bounding box center [349, 176] width 64 height 7
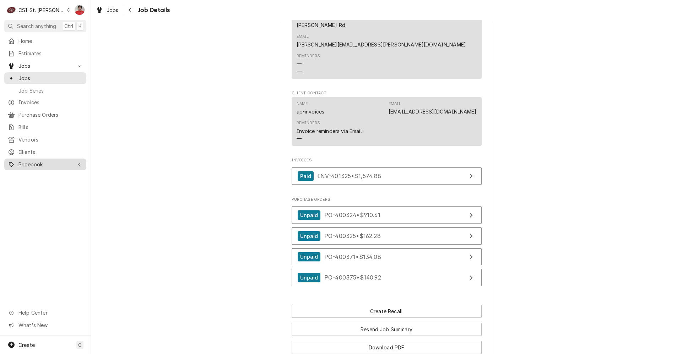
click at [62, 164] on span "Pricebook" at bounding box center [45, 164] width 54 height 7
click at [129, 13] on div "Navigate back" at bounding box center [130, 9] width 7 height 7
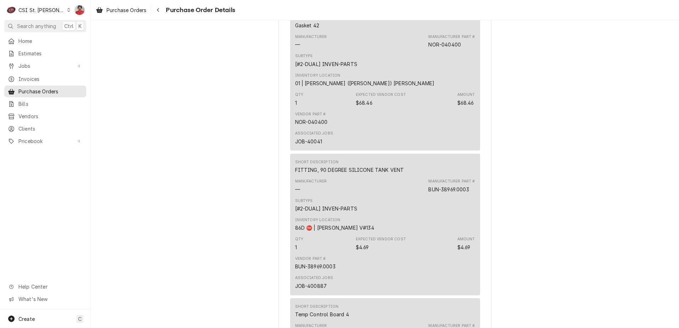
scroll to position [462, 0]
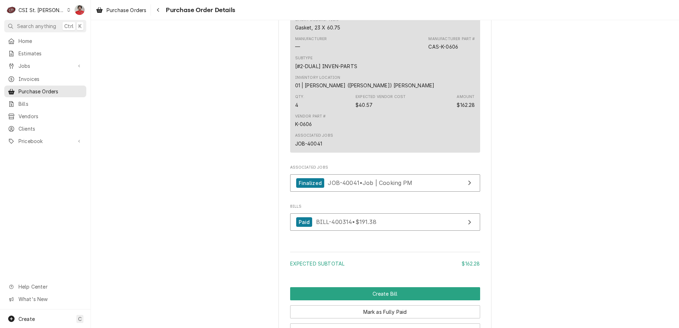
scroll to position [595, 0]
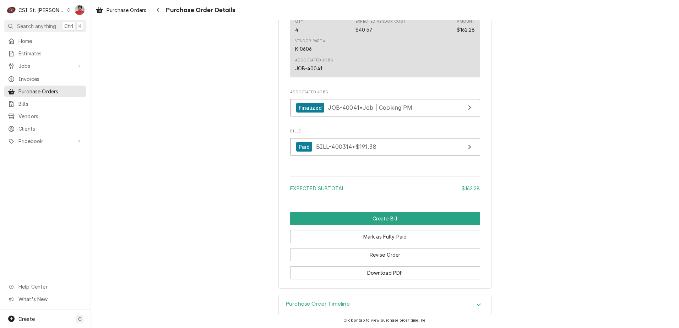
click at [306, 300] on div "Purchase Order Timeline" at bounding box center [385, 305] width 212 height 20
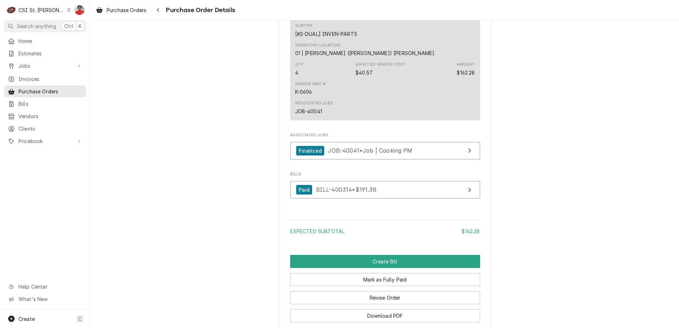
scroll to position [488, 0]
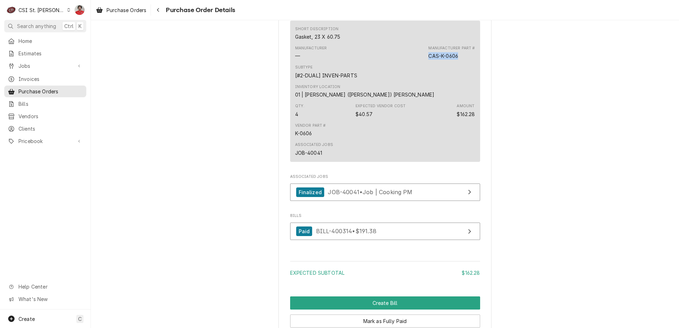
drag, startPoint x: 457, startPoint y: 78, endPoint x: 423, endPoint y: 78, distance: 33.7
click at [423, 62] on div "Manufacturer — Manufacturer Part # CAS-K-0606" at bounding box center [385, 52] width 180 height 19
drag, startPoint x: 423, startPoint y: 78, endPoint x: 434, endPoint y: 81, distance: 10.6
copy div "CAS-K-0606"
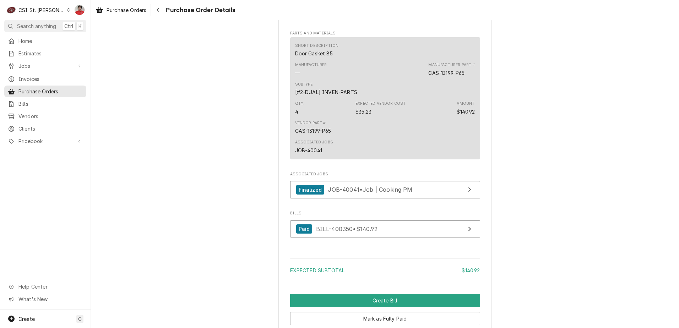
scroll to position [594, 0]
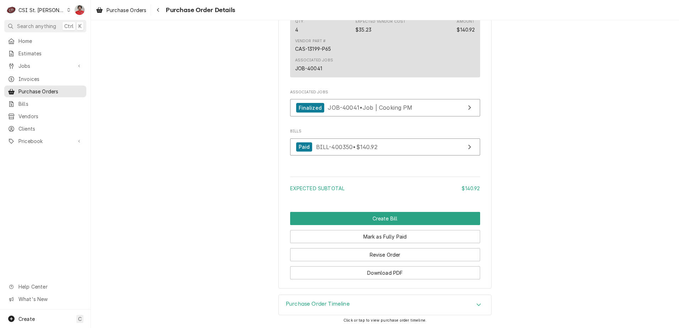
click at [289, 306] on h3 "Purchase Order Timeline" at bounding box center [318, 304] width 64 height 7
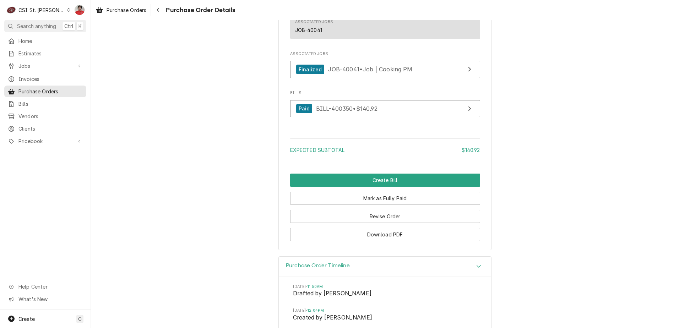
scroll to position [404, 0]
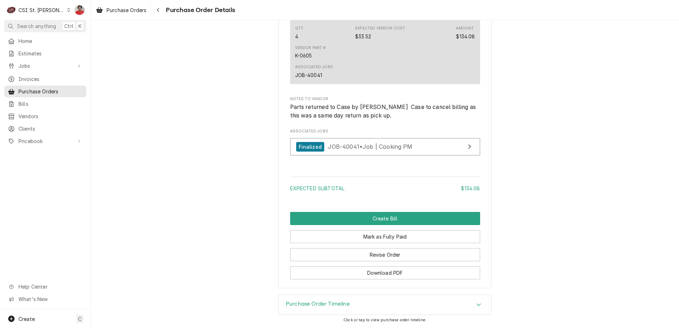
scroll to position [581, 0]
click at [307, 296] on div "Purchase Order Timeline" at bounding box center [385, 305] width 212 height 20
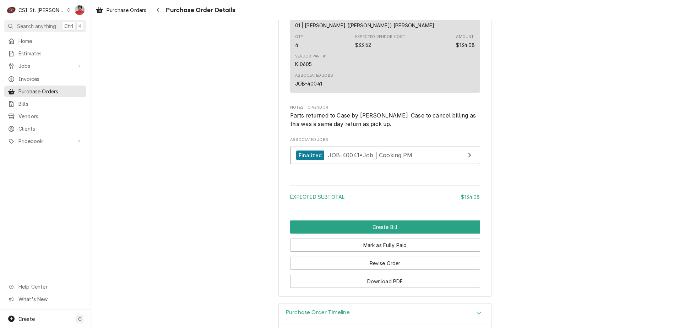
scroll to position [426, 0]
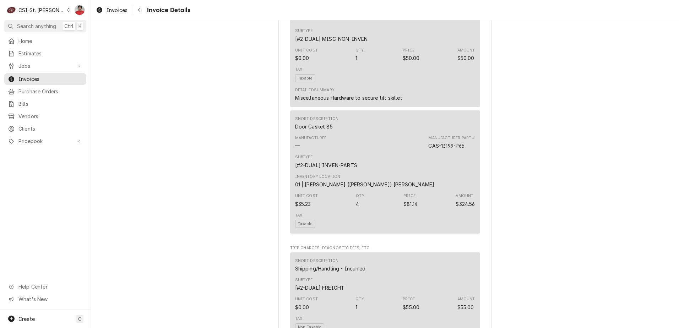
scroll to position [781, 0]
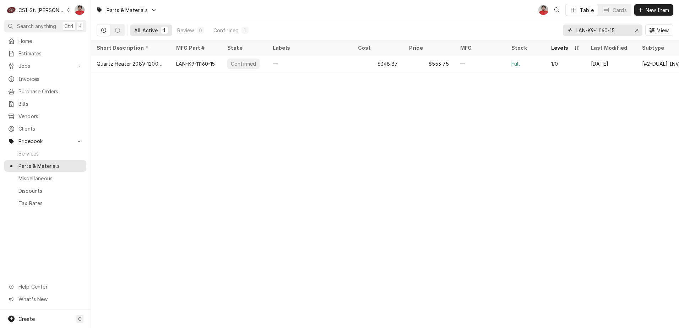
drag, startPoint x: 513, startPoint y: 35, endPoint x: 509, endPoint y: 34, distance: 3.9
click at [509, 34] on div "All Active 1 Review 0 Confirmed 1 LAN-K9-11160-15 View" at bounding box center [385, 30] width 577 height 20
paste input "CAS-K-0606"
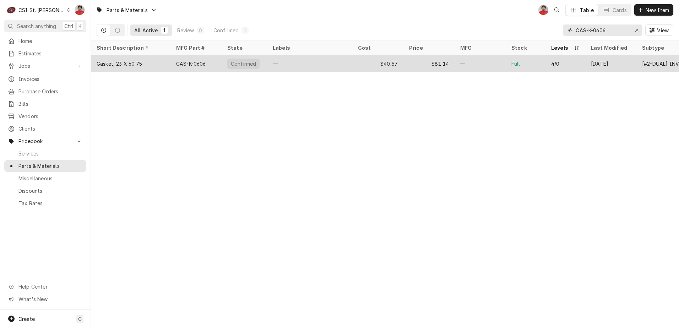
type input "CAS-K-0606"
click at [345, 66] on div "—" at bounding box center [309, 63] width 85 height 17
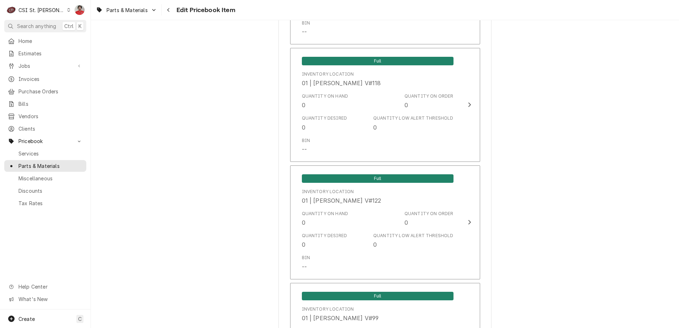
scroll to position [2024, 0]
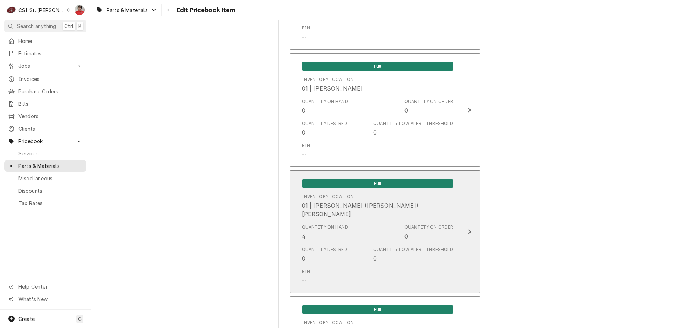
click at [318, 225] on div "Quantity on Hand 4" at bounding box center [325, 232] width 47 height 16
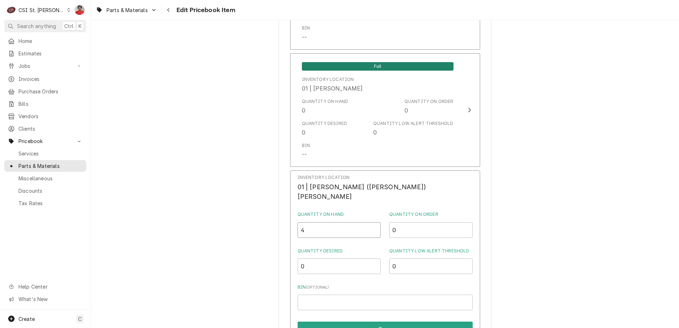
type input "0"
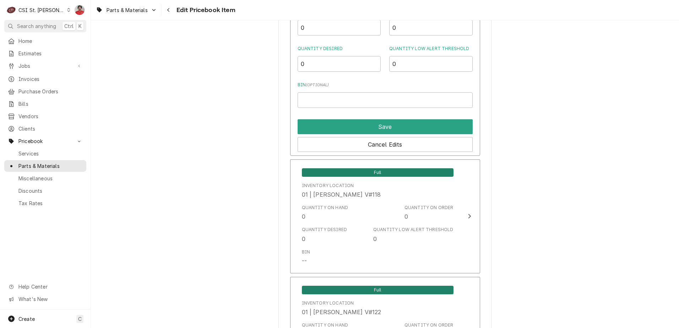
scroll to position [2237, 0]
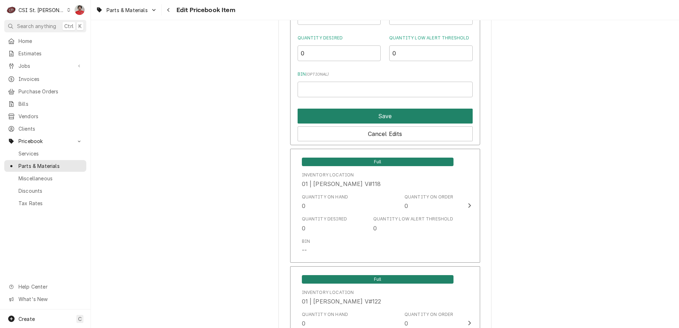
click at [353, 116] on button "Save" at bounding box center [385, 116] width 175 height 15
type textarea "x"
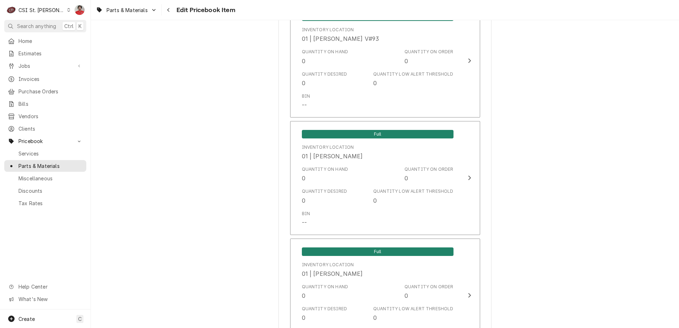
scroll to position [533, 0]
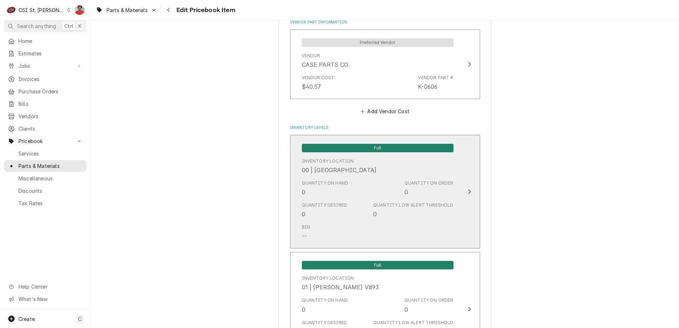
click at [348, 195] on div "Quantity on Hand 0 Quantity on Order 0" at bounding box center [378, 188] width 152 height 22
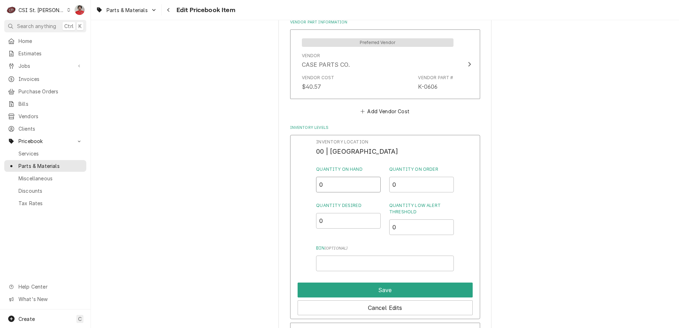
click at [316, 179] on input "0" at bounding box center [348, 185] width 65 height 16
type input "4"
click at [342, 265] on input "Bin ( optional )" at bounding box center [384, 264] width 137 height 16
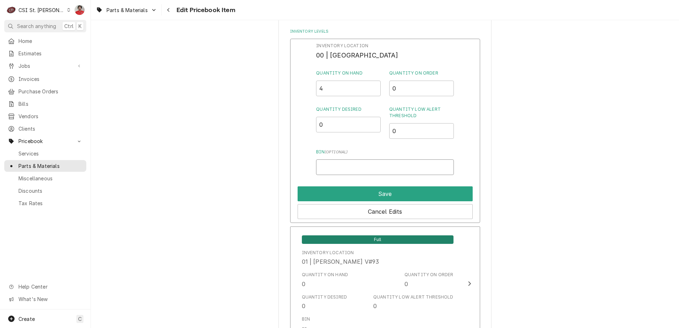
scroll to position [535, 0]
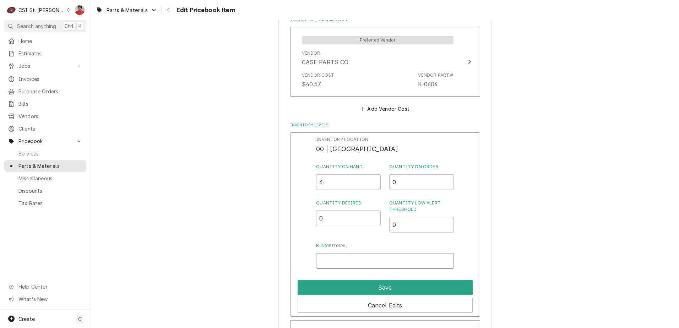
click at [351, 256] on input "Bin ( optional )" at bounding box center [384, 261] width 137 height 16
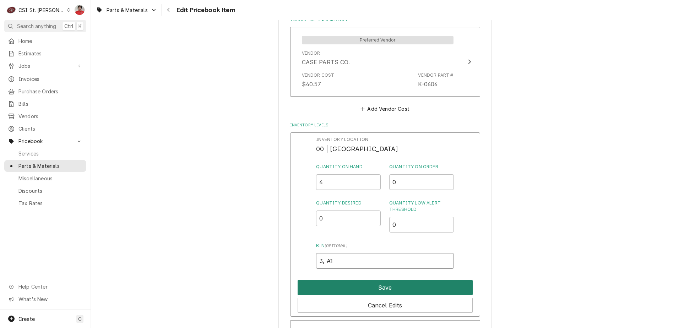
type input "3, A1"
click at [356, 288] on button "Save" at bounding box center [385, 287] width 175 height 15
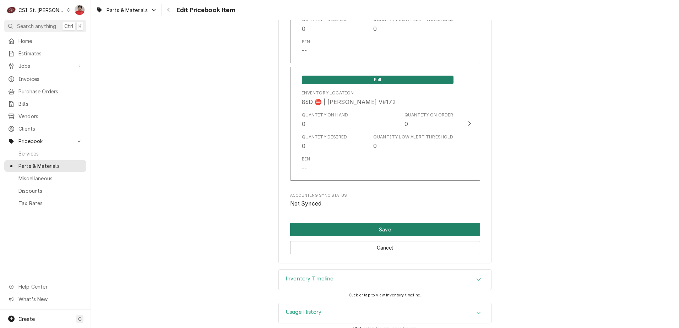
click at [387, 223] on button "Save" at bounding box center [385, 229] width 190 height 13
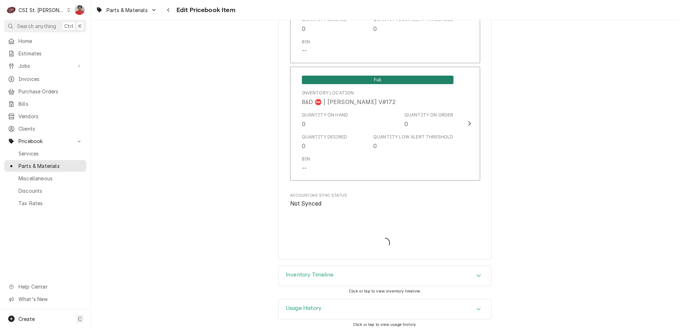
scroll to position [6125, 0]
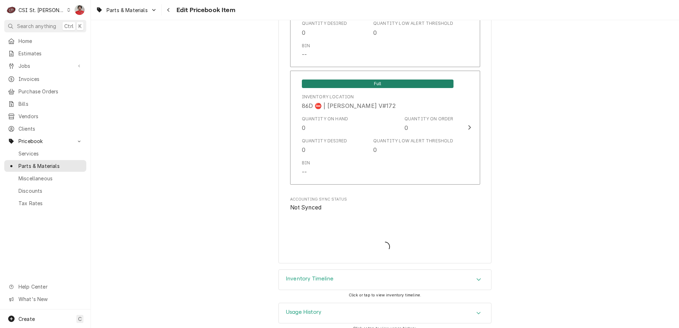
type textarea "x"
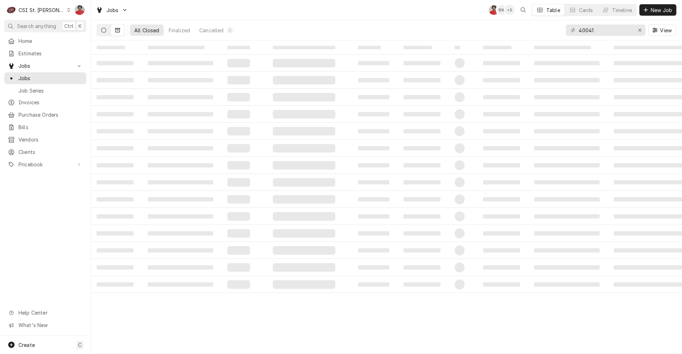
click at [108, 31] on button "Dynamic Content Wrapper" at bounding box center [103, 29] width 13 height 11
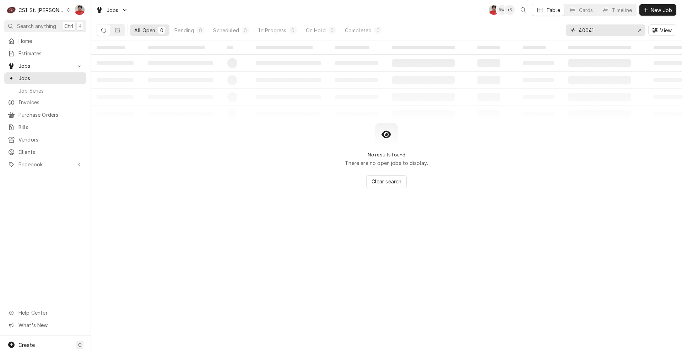
click at [610, 33] on input "40041" at bounding box center [604, 29] width 53 height 11
click at [611, 35] on input "40041" at bounding box center [604, 29] width 53 height 11
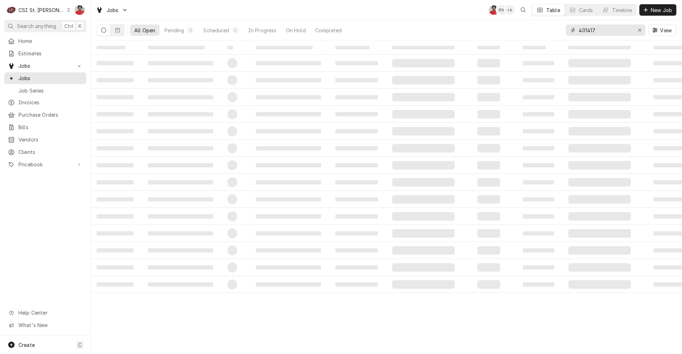
type input "401417"
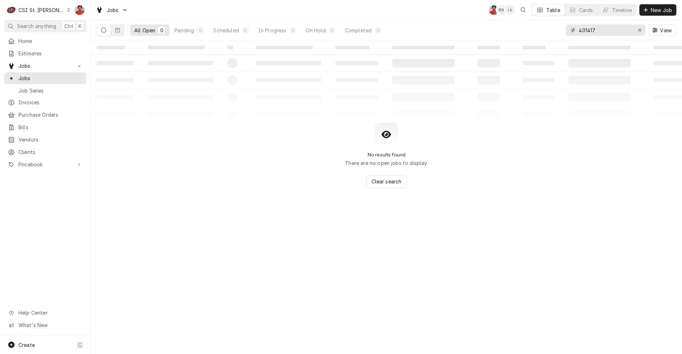
drag, startPoint x: 603, startPoint y: 30, endPoint x: 461, endPoint y: 28, distance: 141.7
click at [461, 28] on div "All Open 0 Pending 0 Scheduled 0 In Progress 0 On Hold 0 Completed 0 401417 View" at bounding box center [386, 30] width 579 height 20
click at [30, 116] on div "Purchase Orders" at bounding box center [45, 114] width 79 height 9
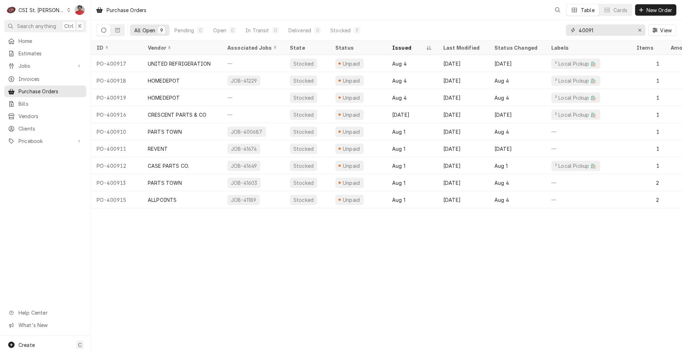
click at [606, 29] on input "40091" at bounding box center [604, 29] width 53 height 11
paste input "1417"
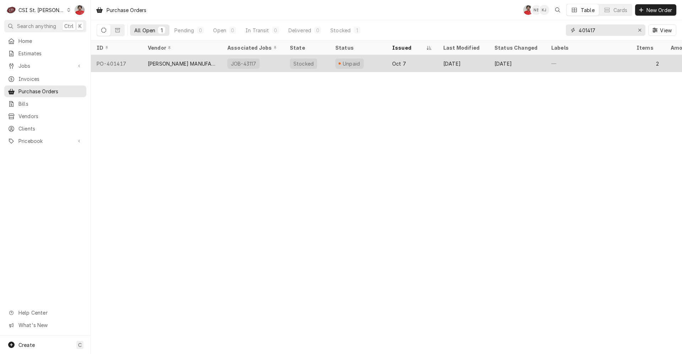
type input "401417"
click at [282, 64] on div "JOB-43117" at bounding box center [253, 63] width 62 height 17
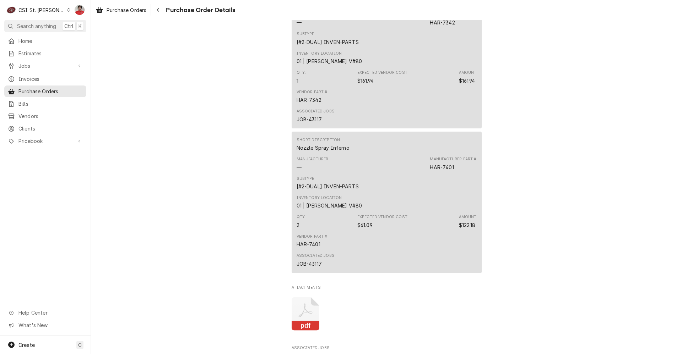
scroll to position [478, 0]
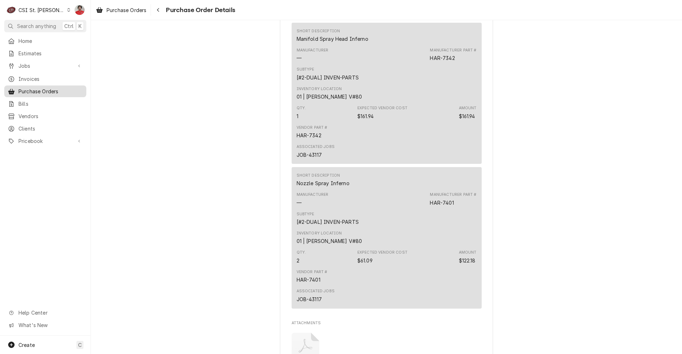
click at [49, 91] on span "Purchase Orders" at bounding box center [50, 91] width 64 height 7
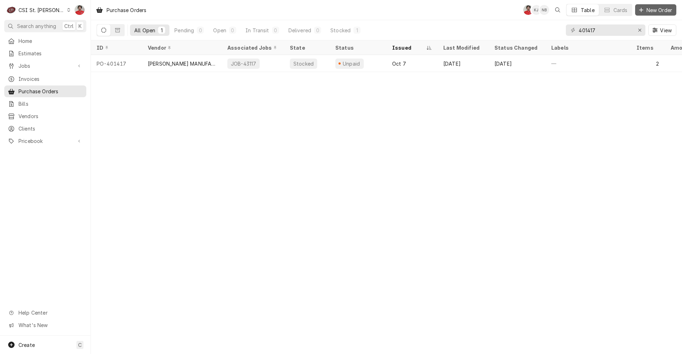
click at [661, 14] on button "New Order" at bounding box center [655, 9] width 41 height 11
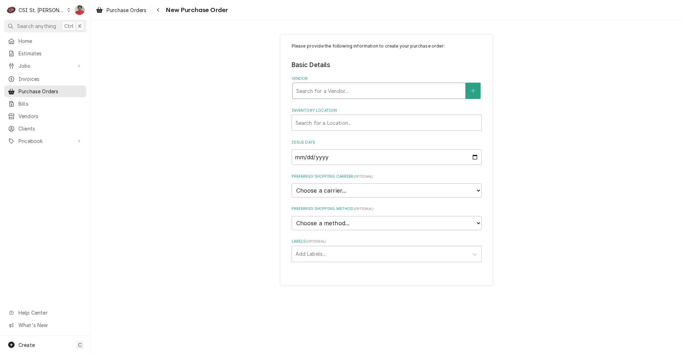
click at [351, 88] on div "Vendor" at bounding box center [378, 91] width 165 height 13
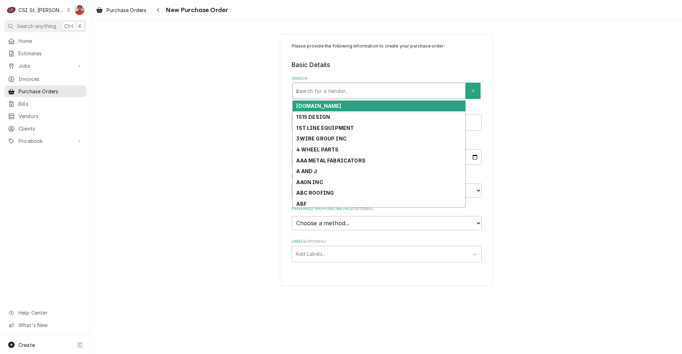
type input "ark"
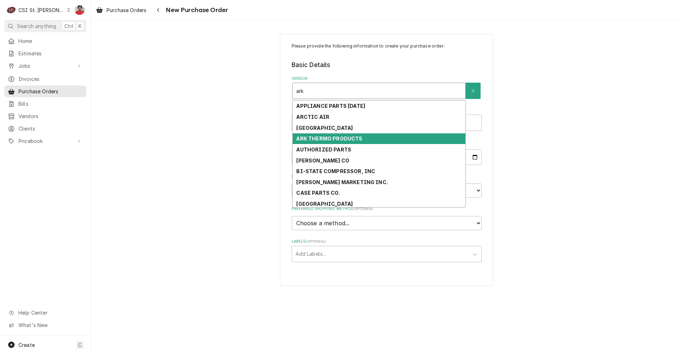
click at [333, 142] on strong "ARK THERMO PRODUCTS" at bounding box center [329, 139] width 66 height 6
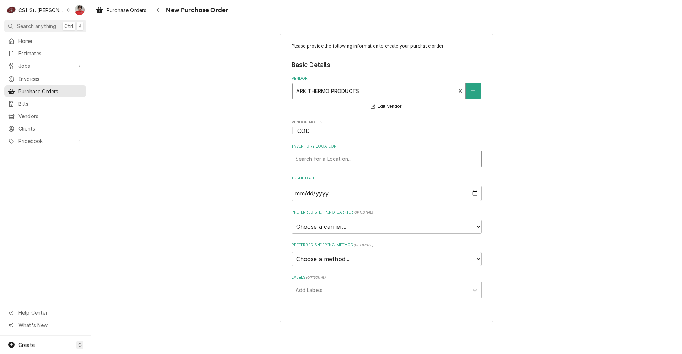
click at [336, 158] on div "Inventory Location" at bounding box center [386, 159] width 182 height 13
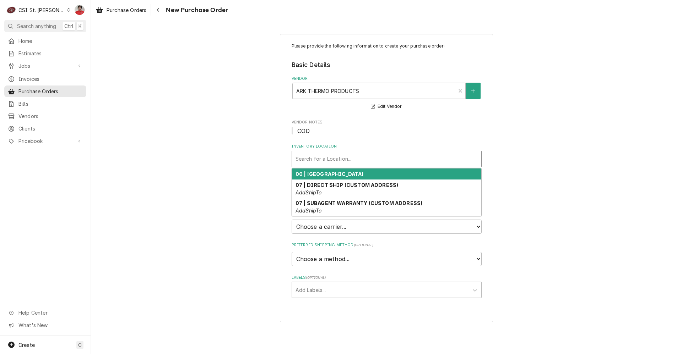
click at [334, 175] on strong "00 | [GEOGRAPHIC_DATA]" at bounding box center [329, 174] width 68 height 6
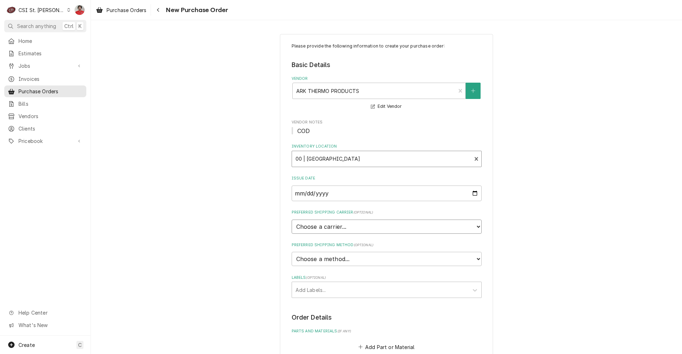
click at [334, 227] on select "Choose a carrier... U.S. Postal Service Stamps.com FedEx UPS DHL Express DHL EC…" at bounding box center [387, 227] width 190 height 14
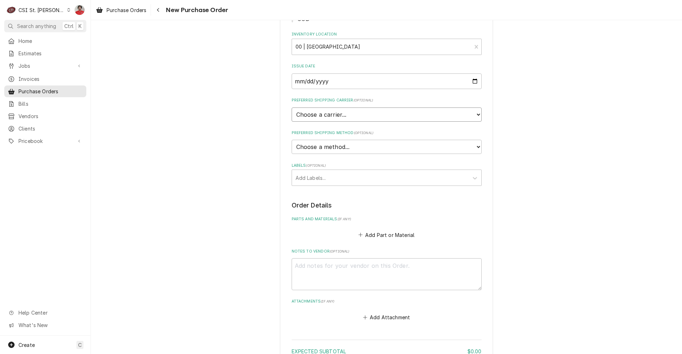
scroll to position [178, 0]
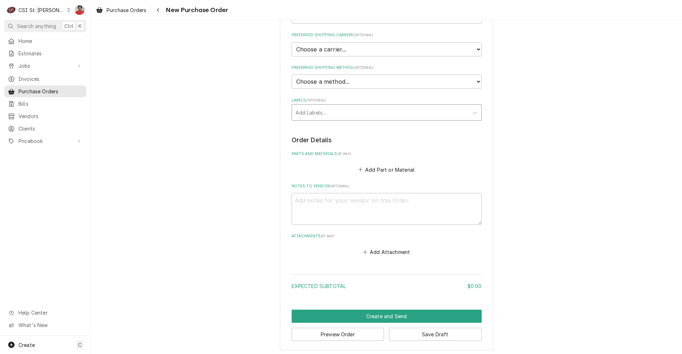
click at [329, 114] on div "Labels" at bounding box center [379, 112] width 169 height 13
click at [363, 169] on button "Add Part or Material" at bounding box center [386, 170] width 59 height 10
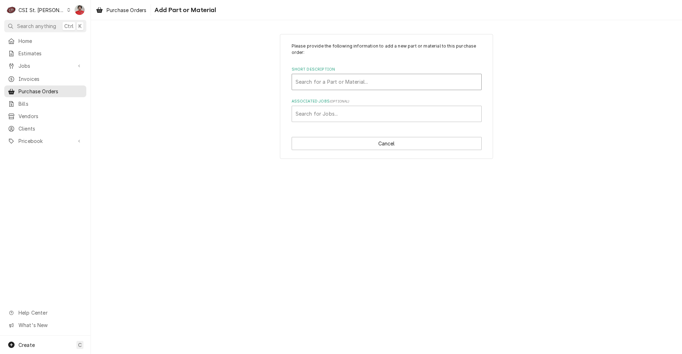
click at [334, 84] on div "Short Description" at bounding box center [386, 82] width 182 height 13
type input "str-erfg"
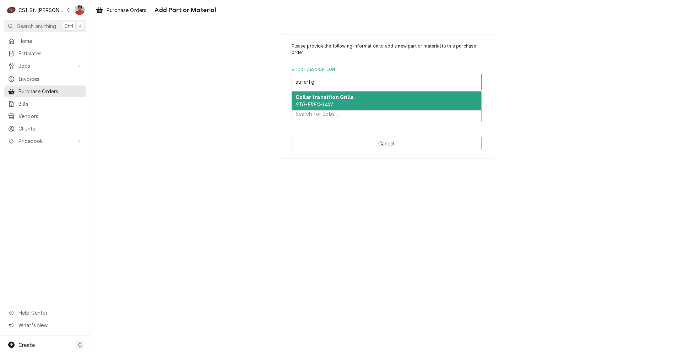
click at [348, 101] on div "Collar transition Grills STR-ERFG-14W" at bounding box center [386, 101] width 189 height 18
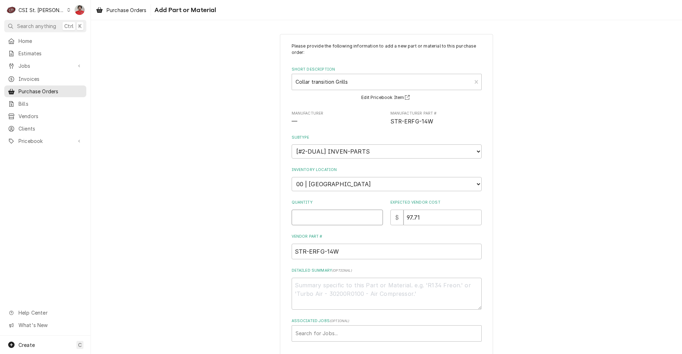
click at [344, 218] on input "Quantity" at bounding box center [337, 218] width 91 height 16
type textarea "x"
type input "1"
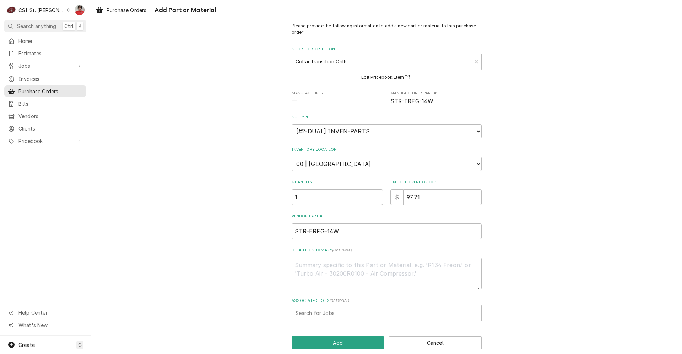
scroll to position [31, 0]
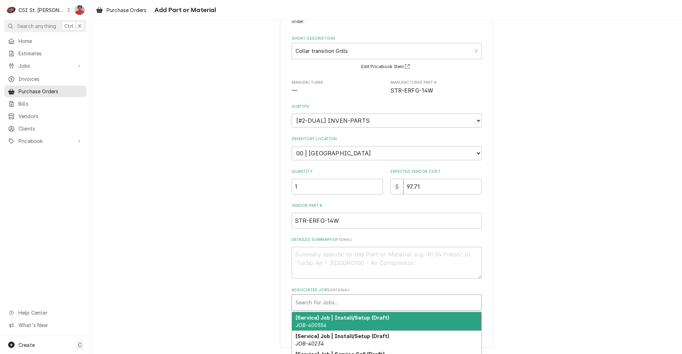
click at [351, 296] on div "Associated Jobs" at bounding box center [386, 302] width 182 height 13
click at [350, 293] on div "Associated Jobs ( optional ) 10 results available. Use Up and Down to choose op…" at bounding box center [387, 299] width 190 height 23
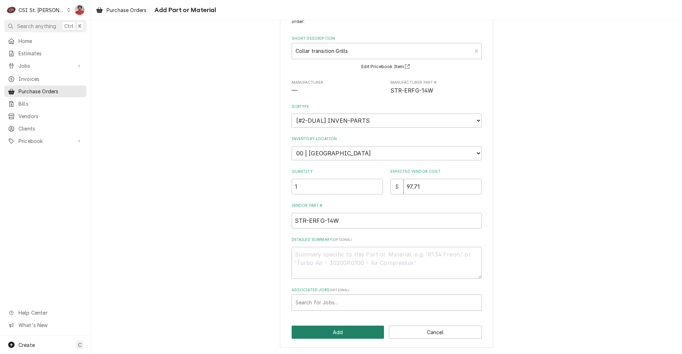
click at [341, 330] on button "Add" at bounding box center [338, 332] width 93 height 13
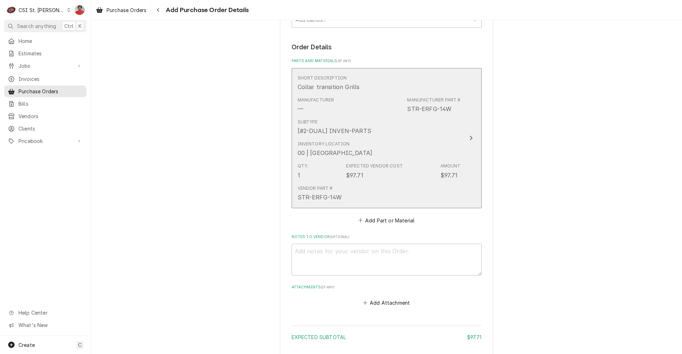
scroll to position [324, 0]
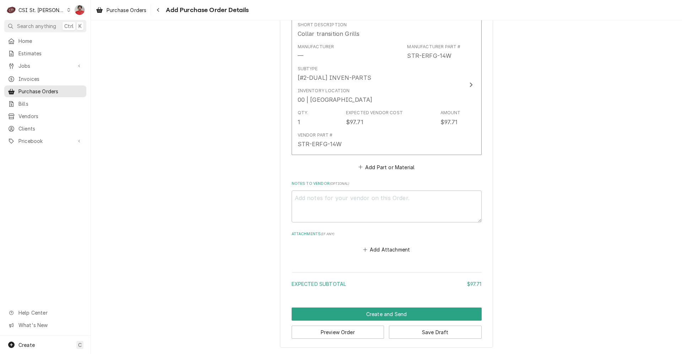
drag, startPoint x: 346, startPoint y: 250, endPoint x: 234, endPoint y: 250, distance: 112.2
click at [234, 250] on div "Please provide the following information to create your purchase order: Basic D…" at bounding box center [386, 29] width 591 height 650
click at [317, 197] on textarea "Notes to Vendor ( optional )" at bounding box center [387, 207] width 190 height 32
type textarea "x"
type textarea "J"
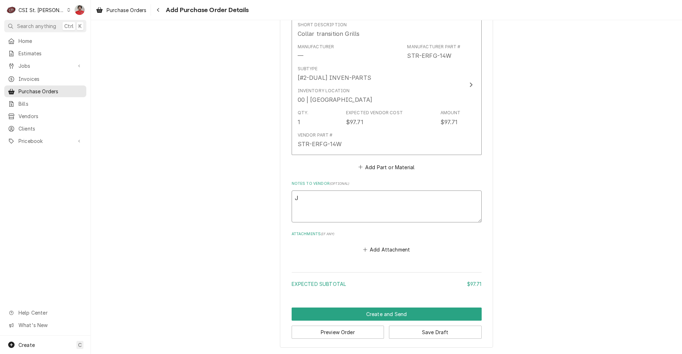
type textarea "x"
type textarea "JO"
type textarea "x"
type textarea "JOB"
type textarea "x"
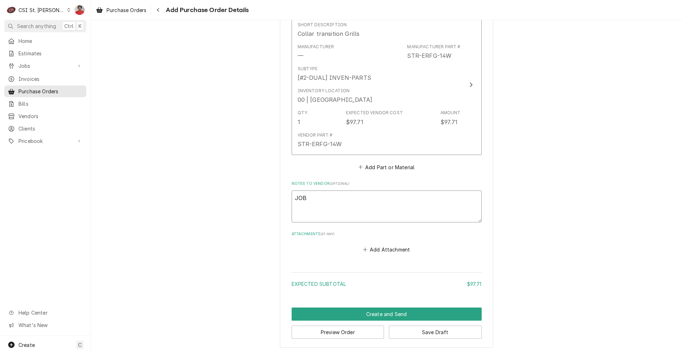
type textarea "JOB-"
type textarea "x"
type textarea "JOB-4"
type textarea "x"
type textarea "JOB-42"
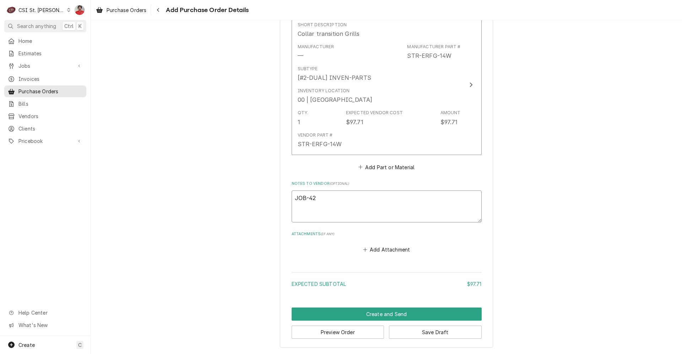
type textarea "x"
type textarea "JOB-426"
type textarea "x"
type textarea "JOB-4263"
type textarea "x"
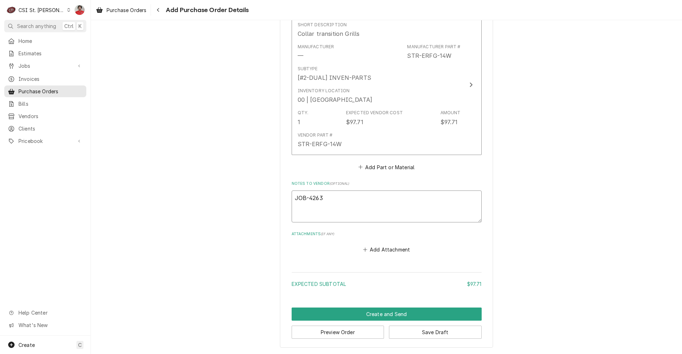
type textarea "JOB-42639"
type textarea "x"
type textarea "JOB-4263"
type textarea "x"
type textarea "JOB-426"
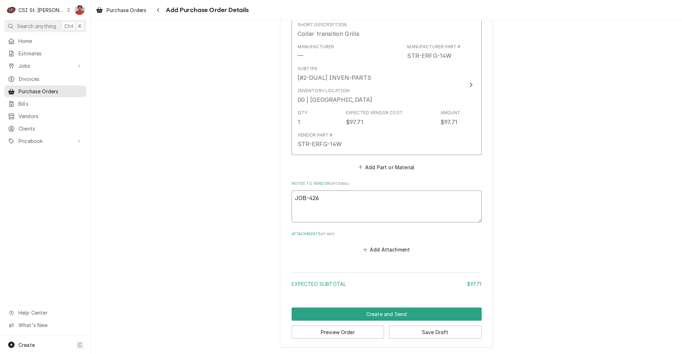
type textarea "x"
type textarea "JOB-4269"
type textarea "x"
type textarea "JOB-42693"
type textarea "x"
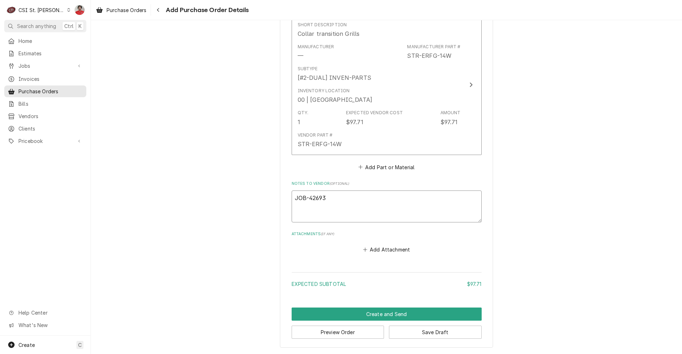
type textarea "JOB-42693,"
type textarea "x"
type textarea "JOB-42693,"
type textarea "x"
type textarea "JOB-42693, J"
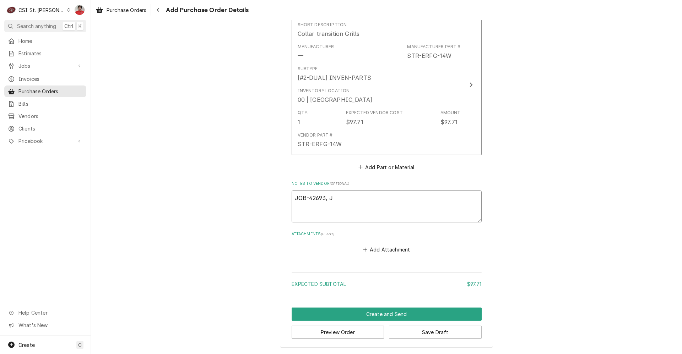
type textarea "x"
type textarea "JOB-42693, JO"
type textarea "x"
type textarea "JOB-42693, JOB"
type textarea "x"
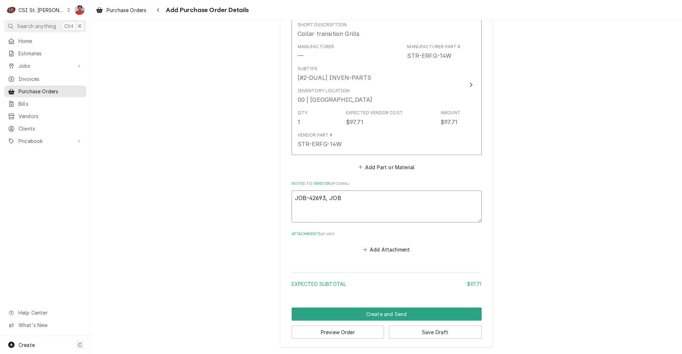
type textarea "JOB-42693, JOB-"
type textarea "x"
type textarea "JOB-42693, JOB-4"
type textarea "x"
type textarea "JOB-42693, JOB-42"
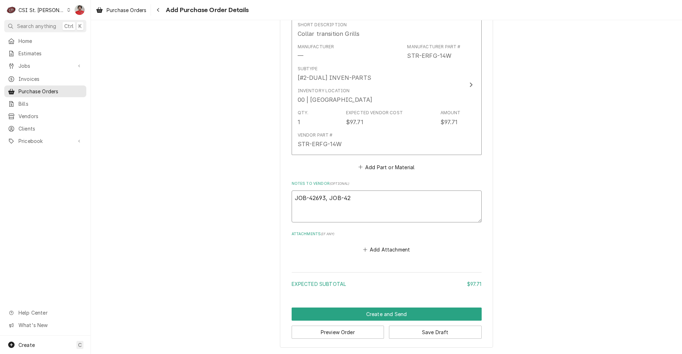
type textarea "x"
type textarea "JOB-42693, JOB-426"
type textarea "x"
type textarea "JOB-42693, JOB-4269"
type textarea "x"
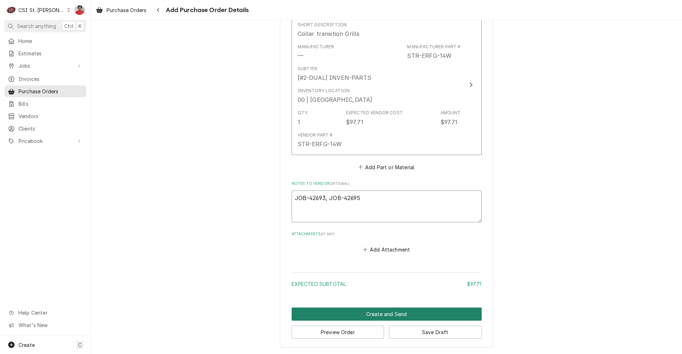
type textarea "JOB-42693, JOB-42695"
click at [342, 313] on button "Create and Send" at bounding box center [387, 314] width 190 height 13
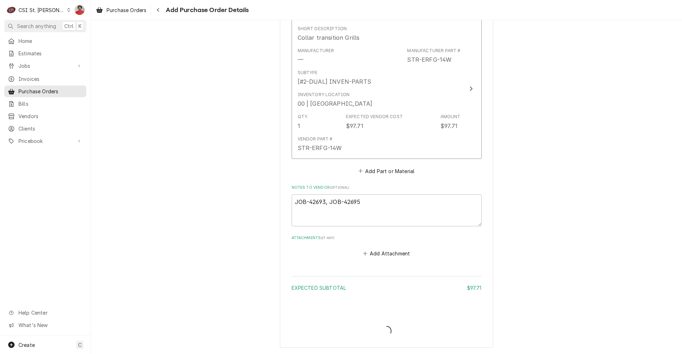
type textarea "x"
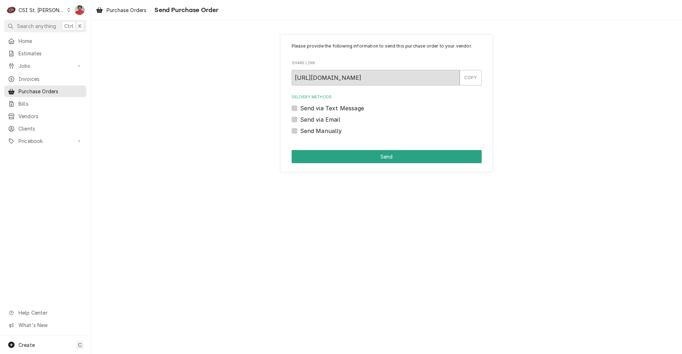
click at [306, 119] on label "Send via Email" at bounding box center [320, 119] width 40 height 9
click at [306, 119] on input "Send via Email" at bounding box center [395, 123] width 190 height 16
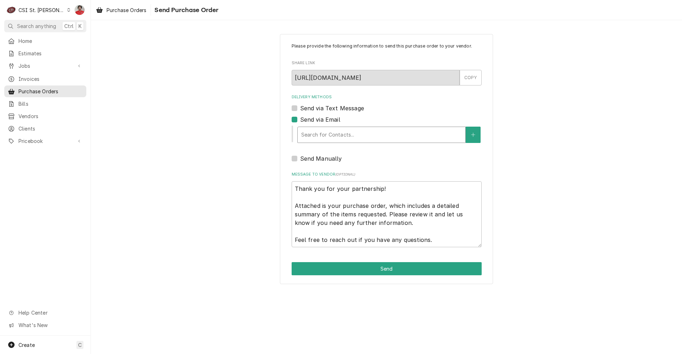
click at [335, 135] on div "Delivery Methods" at bounding box center [381, 135] width 160 height 13
click at [279, 126] on div "Please provide the following information to send this purchase order to your ve…" at bounding box center [386, 159] width 591 height 263
click at [300, 121] on label "Send via Email" at bounding box center [320, 119] width 40 height 9
click at [300, 121] on input "Send via Email" at bounding box center [395, 123] width 190 height 16
checkbox input "false"
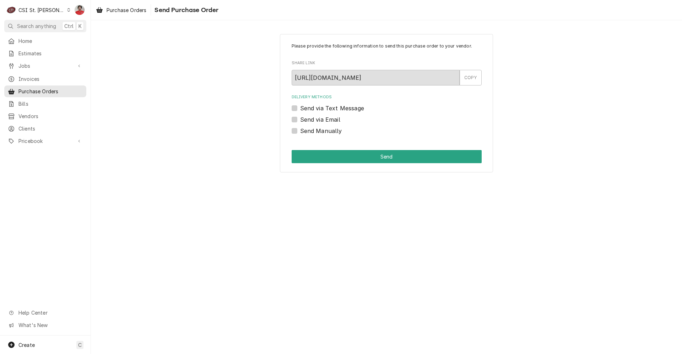
click at [300, 130] on label "Send Manually" at bounding box center [321, 131] width 42 height 9
click at [300, 130] on input "Send Manually" at bounding box center [395, 135] width 190 height 16
checkbox input "true"
click at [347, 154] on button "Send" at bounding box center [387, 156] width 190 height 13
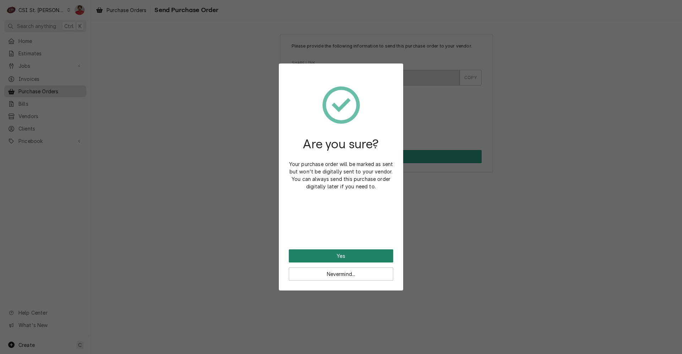
click at [352, 256] on button "Yes" at bounding box center [341, 256] width 104 height 13
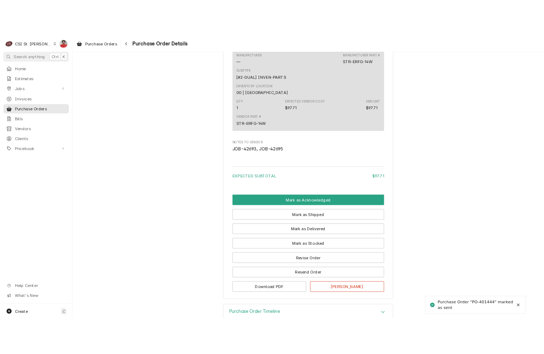
scroll to position [437, 0]
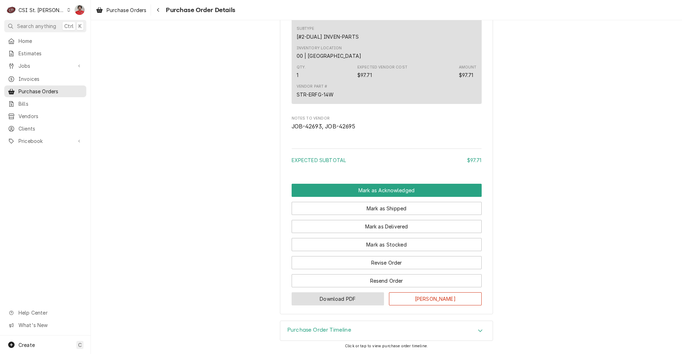
click at [366, 300] on button "Download PDF" at bounding box center [338, 299] width 93 height 13
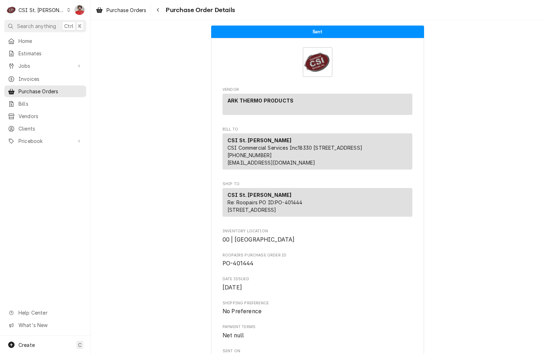
scroll to position [249, 0]
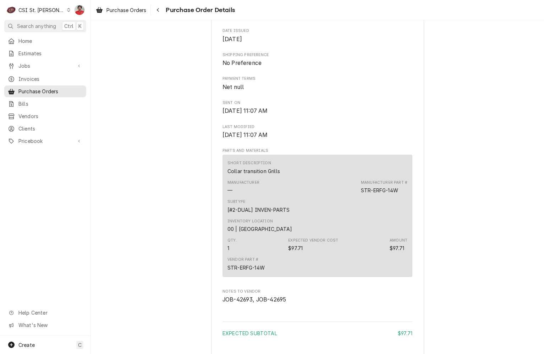
click at [373, 194] on div "STR-ERFG-14W" at bounding box center [379, 190] width 37 height 7
drag, startPoint x: 54, startPoint y: 62, endPoint x: 53, endPoint y: 70, distance: 7.5
click at [54, 62] on span "Jobs" at bounding box center [45, 65] width 54 height 7
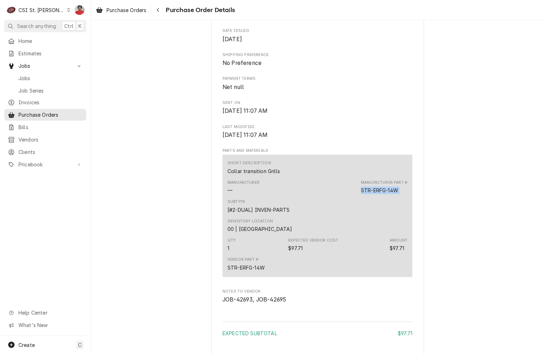
click at [51, 85] on link "Job Series" at bounding box center [45, 91] width 82 height 12
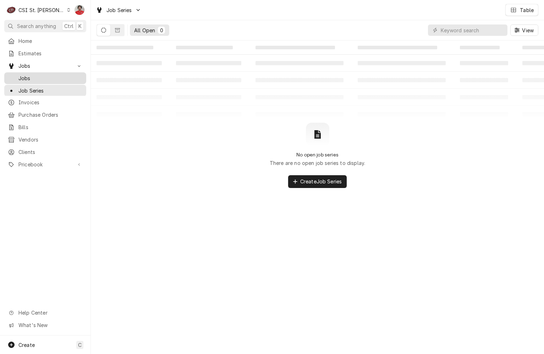
click at [46, 77] on span "Jobs" at bounding box center [50, 78] width 64 height 7
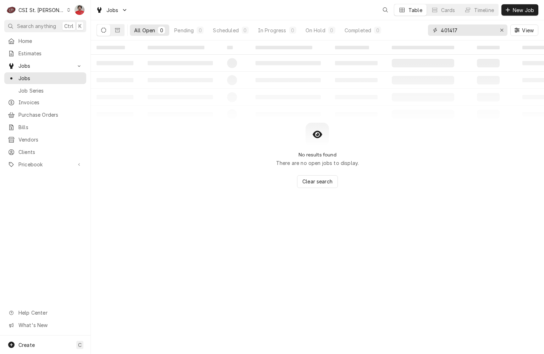
click at [471, 30] on input "401417" at bounding box center [467, 29] width 53 height 11
type input "german knife"
click at [500, 29] on icon "Erase input" at bounding box center [502, 30] width 4 height 5
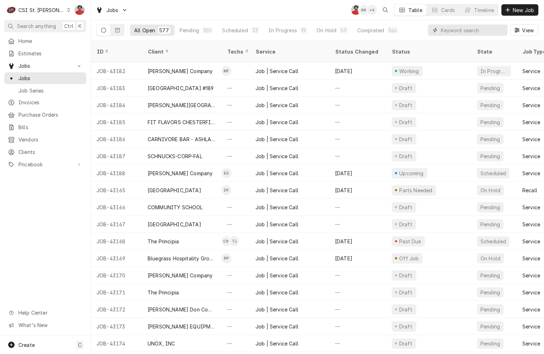
click at [463, 33] on input "Dynamic Content Wrapper" at bounding box center [472, 29] width 63 height 11
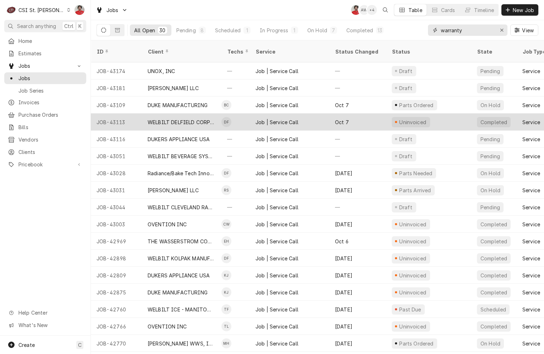
type input "warranty"
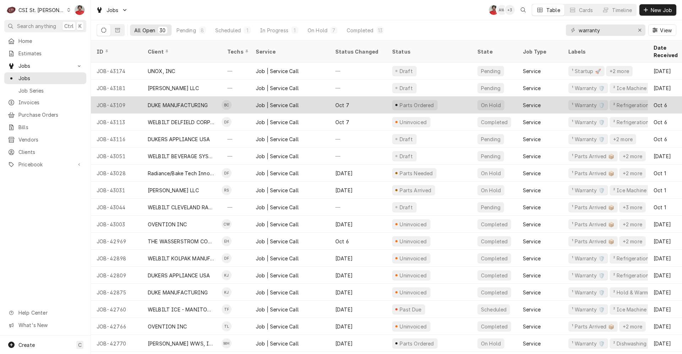
click at [356, 98] on div "Oct 7" at bounding box center [358, 105] width 57 height 17
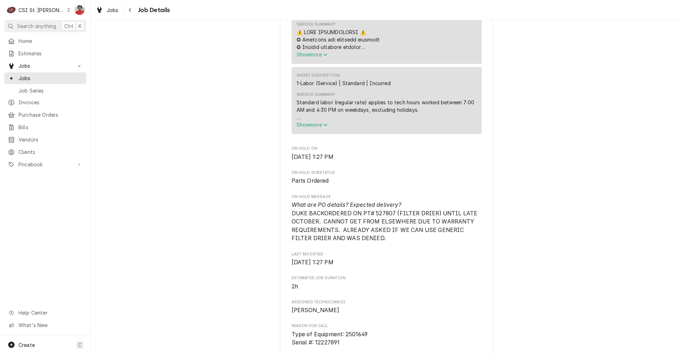
scroll to position [568, 0]
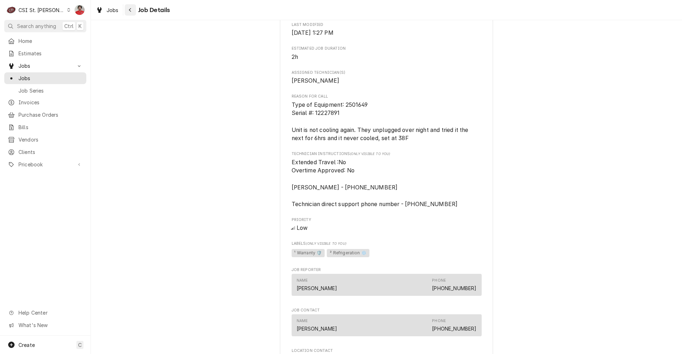
click at [131, 12] on icon "Navigate back" at bounding box center [130, 9] width 3 height 5
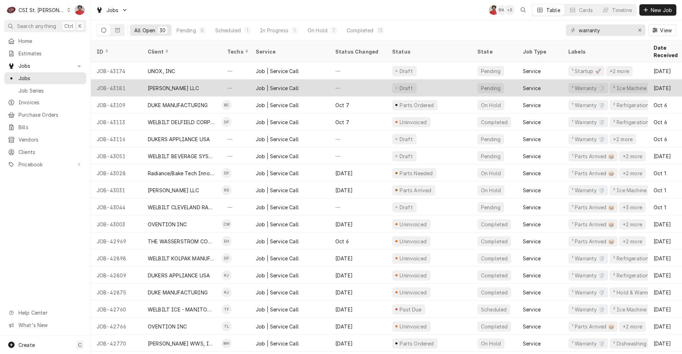
click at [359, 83] on div "—" at bounding box center [358, 88] width 57 height 17
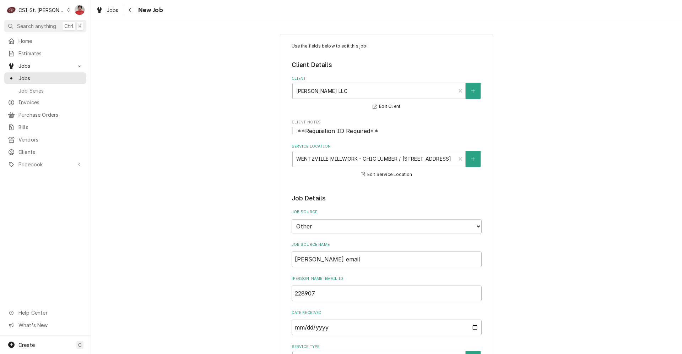
type textarea "x"
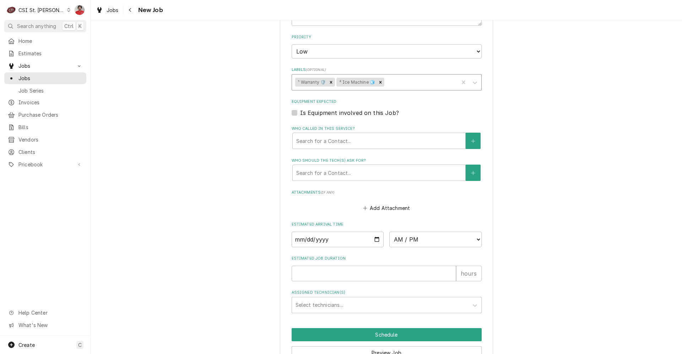
scroll to position [320, 0]
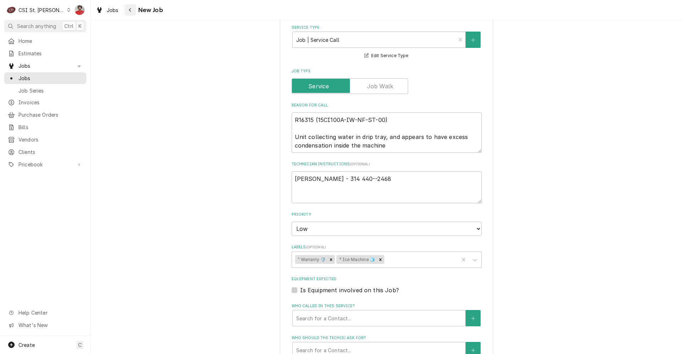
click at [134, 9] on button "Navigate back" at bounding box center [130, 9] width 11 height 11
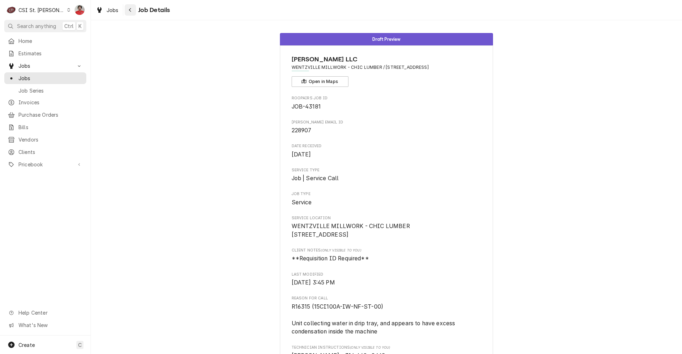
click at [127, 11] on div "Navigate back" at bounding box center [130, 9] width 7 height 7
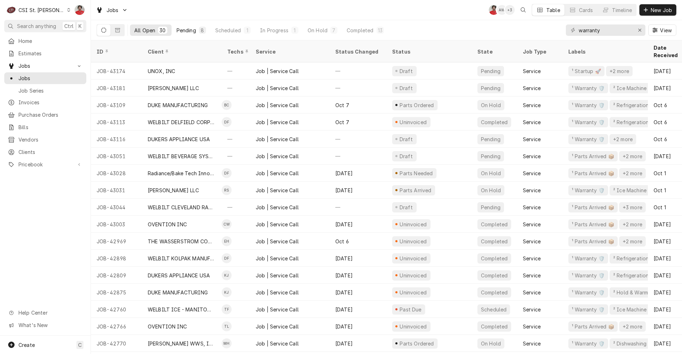
click at [178, 28] on div "Pending" at bounding box center [186, 30] width 20 height 7
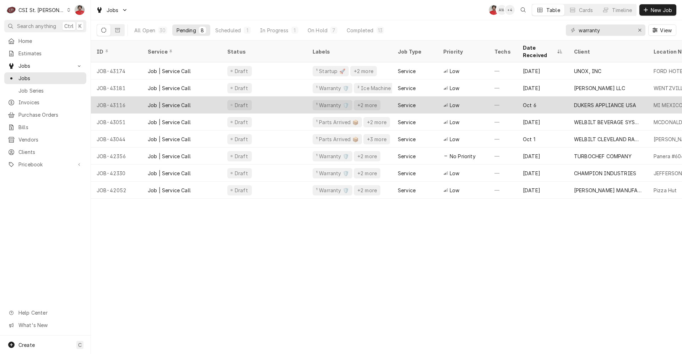
click at [271, 97] on div "Draft" at bounding box center [264, 105] width 85 height 17
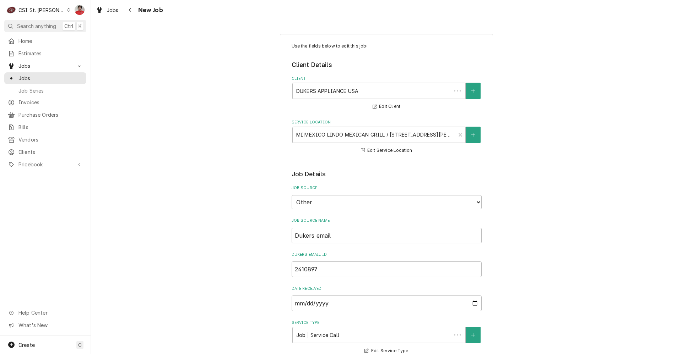
type textarea "x"
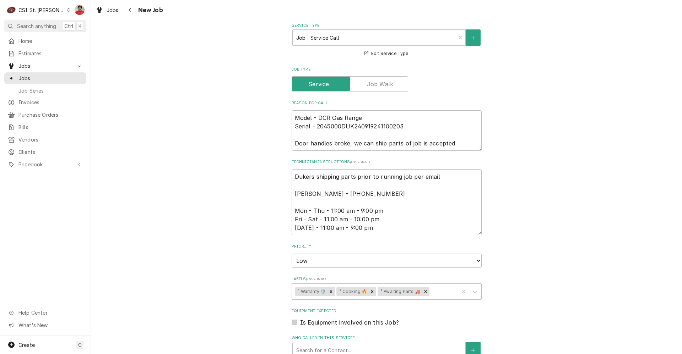
scroll to position [284, 0]
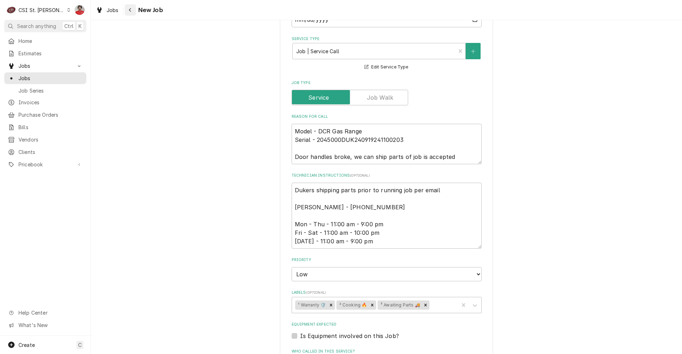
click at [130, 13] on div "Navigate back" at bounding box center [130, 9] width 7 height 7
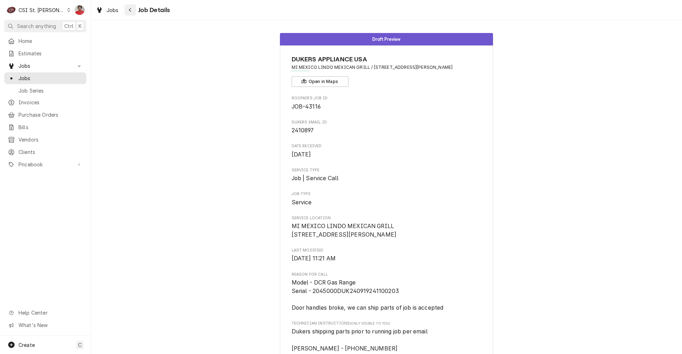
click at [129, 10] on icon "Navigate back" at bounding box center [130, 10] width 2 height 4
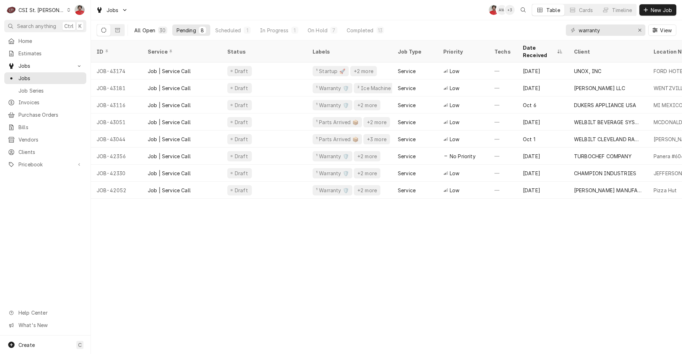
click at [146, 27] on div "All Open" at bounding box center [144, 30] width 21 height 7
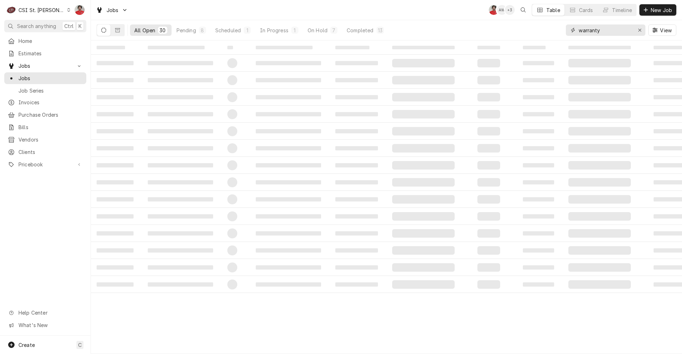
click at [601, 29] on input "warranty" at bounding box center [604, 29] width 53 height 11
type input "43109"
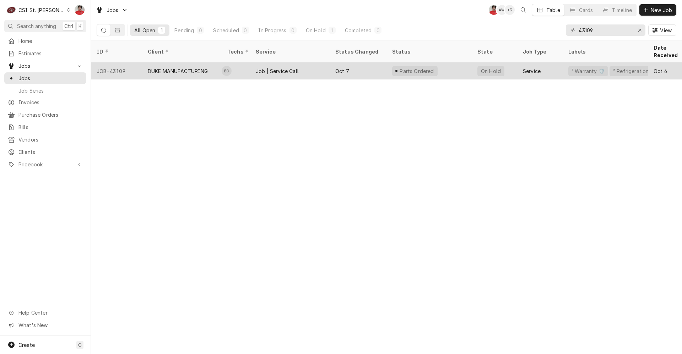
click at [292, 67] on div "Job | Service Call" at bounding box center [277, 70] width 43 height 7
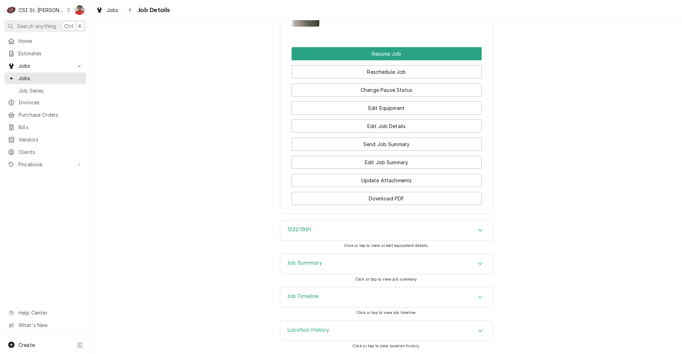
scroll to position [980, 0]
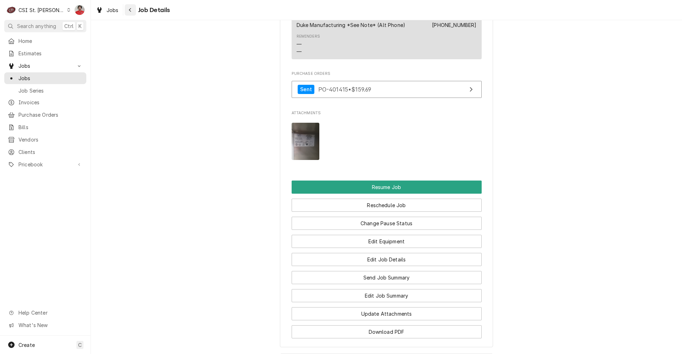
click at [133, 10] on div "Navigate back" at bounding box center [130, 9] width 7 height 7
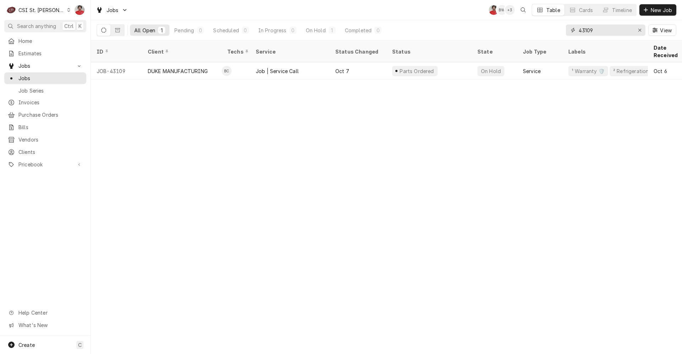
click at [610, 30] on input "43109" at bounding box center [604, 29] width 53 height 11
click at [611, 34] on input "43109" at bounding box center [604, 29] width 53 height 11
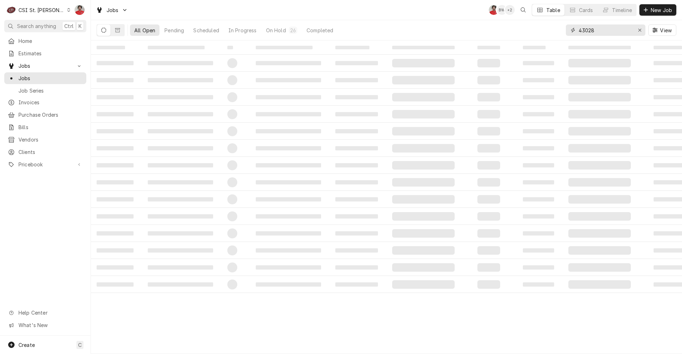
type input "43028"
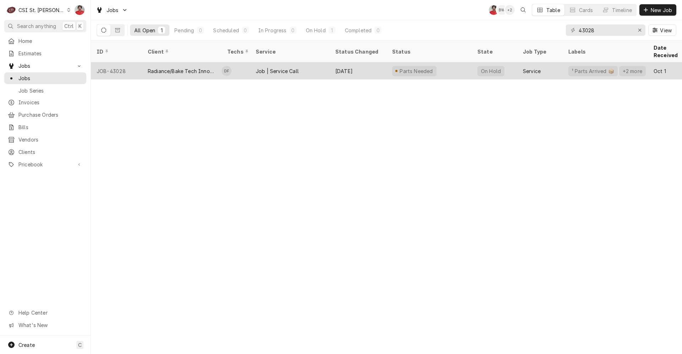
click at [385, 63] on div "[DATE]" at bounding box center [358, 70] width 57 height 17
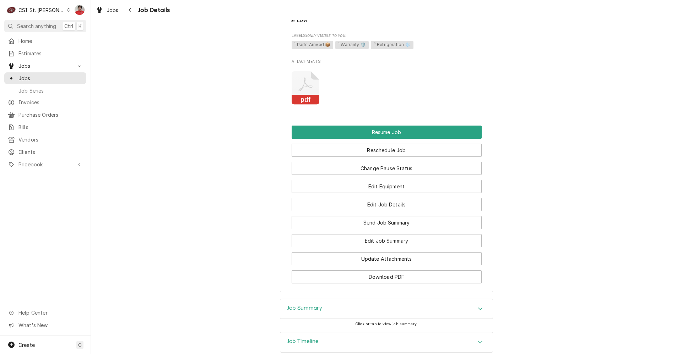
scroll to position [832, 0]
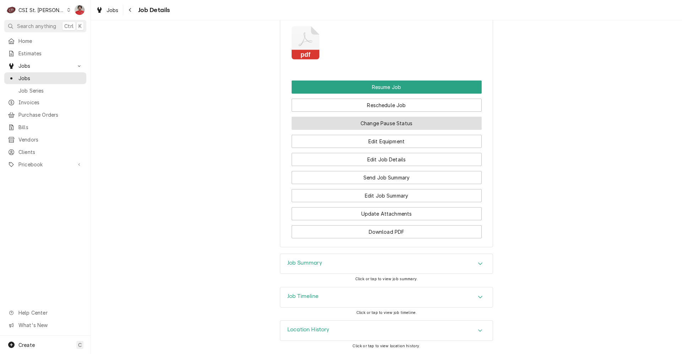
click at [377, 127] on button "Change Pause Status" at bounding box center [387, 123] width 190 height 13
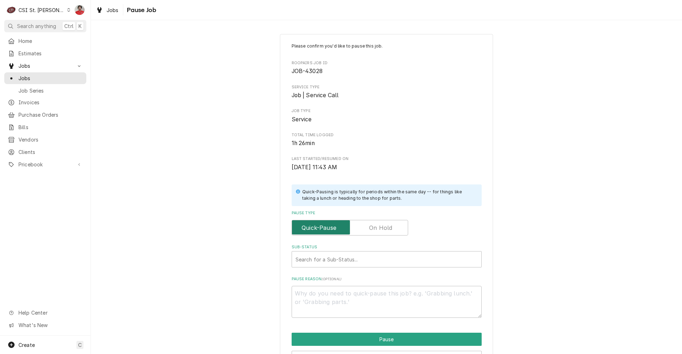
click at [382, 222] on input "Pause Type" at bounding box center [350, 228] width 110 height 16
checkbox input "true"
click at [363, 259] on div "Sub-Status" at bounding box center [379, 259] width 168 height 13
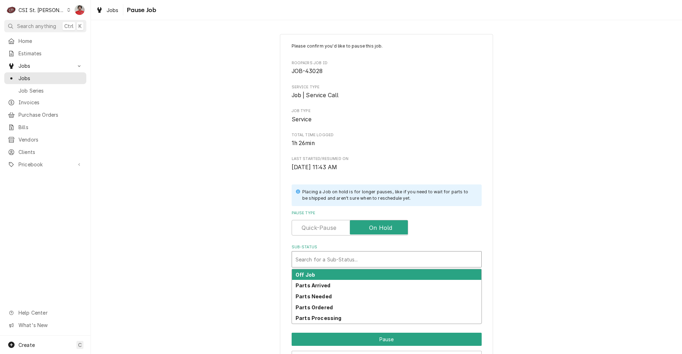
scroll to position [43, 0]
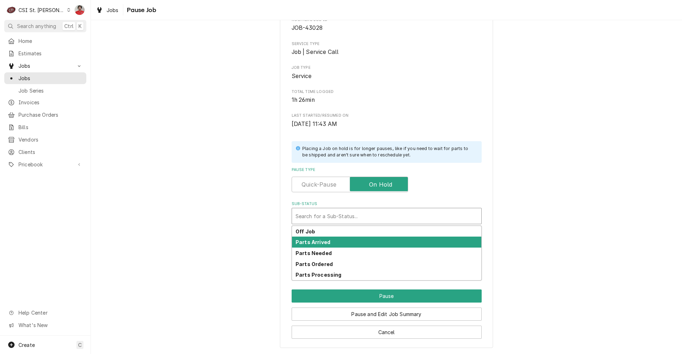
click at [363, 239] on div "Parts Arrived" at bounding box center [386, 242] width 189 height 11
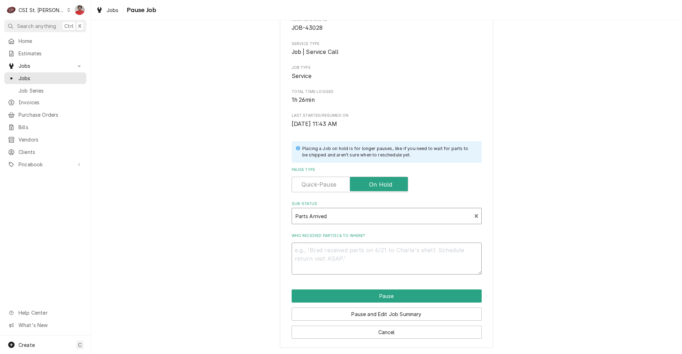
click at [355, 251] on textarea "Who received part(s) & to where?" at bounding box center [387, 259] width 190 height 32
type textarea "x"
type textarea "R"
type textarea "x"
type textarea "RE"
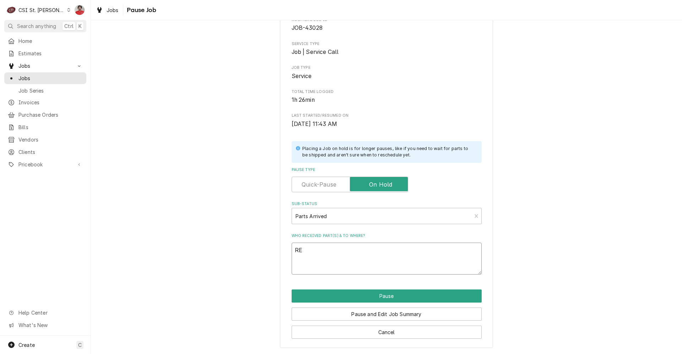
type textarea "x"
type textarea "REc"
type textarea "x"
type textarea "REc"
type textarea "x"
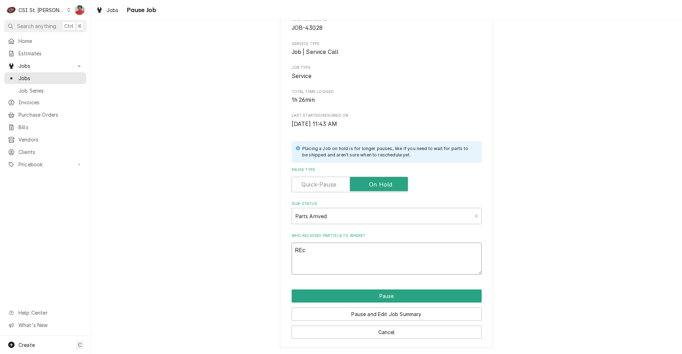
type textarea "REc C"
type textarea "x"
type textarea "REc CO"
type textarea "x"
type textarea "REc COm"
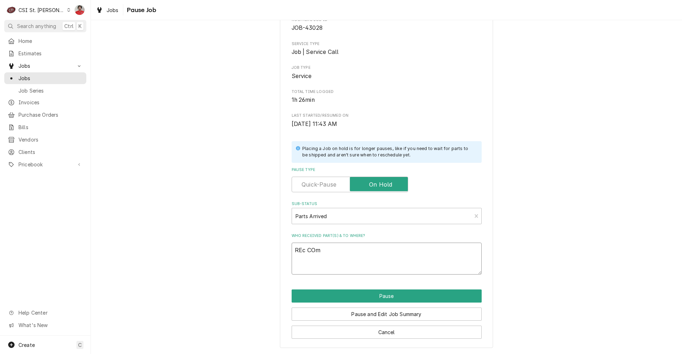
type textarea "x"
type textarea "REc CO"
type textarea "x"
type textarea "REc C"
type textarea "x"
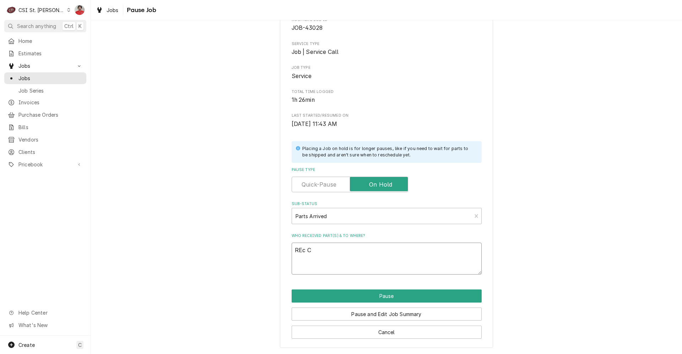
type textarea "REc"
type textarea "x"
type textarea "REc"
type textarea "x"
type textarea "RE"
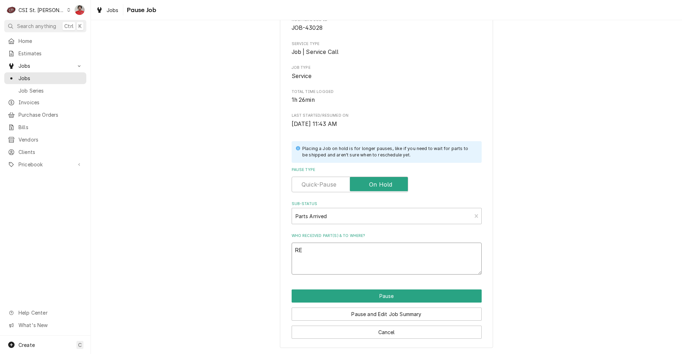
type textarea "x"
type textarea "R"
type textarea "x"
type textarea "Re"
type textarea "x"
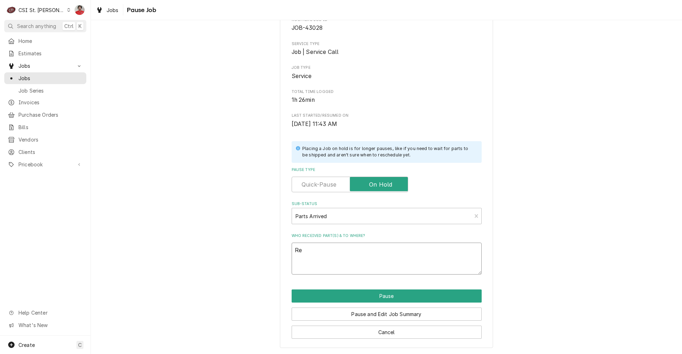
type textarea "Rec"
type textarea "x"
type textarea "Rec"
type textarea "x"
type textarea "Rec C"
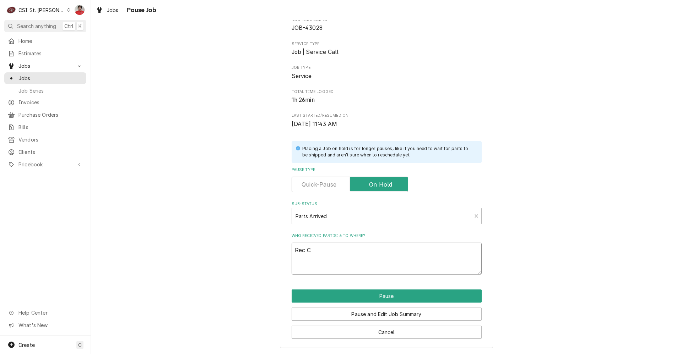
type textarea "x"
type textarea "Rec CO"
type textarea "x"
type textarea "Rec COm"
type textarea "x"
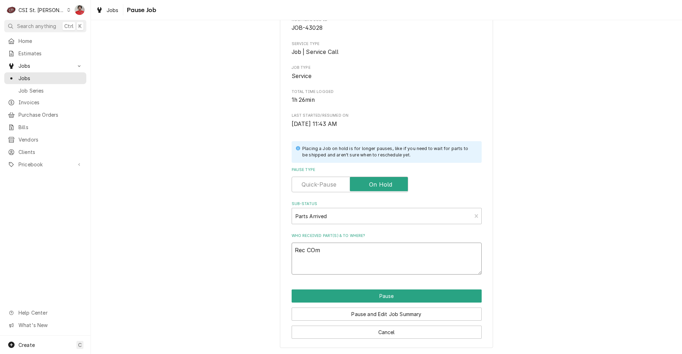
type textarea "Rec COmp"
type textarea "x"
type textarea "Rec COmpr"
type textarea "x"
type textarea "Rec COmpre"
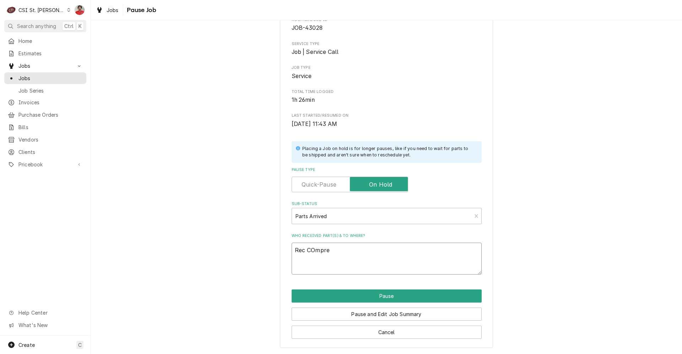
type textarea "x"
type textarea "Rec COmpres"
type textarea "x"
type textarea "Rec COmpress"
type textarea "x"
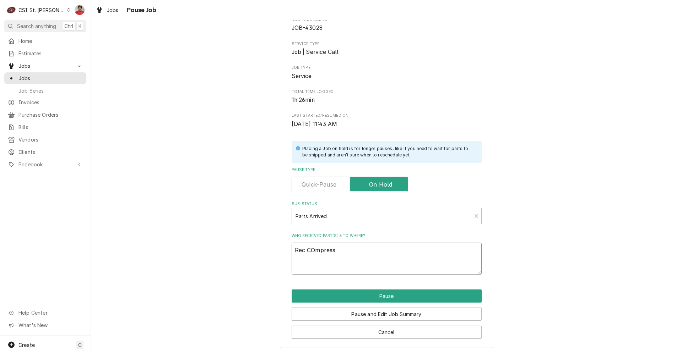
type textarea "Rec COmpresso"
type textarea "x"
type textarea "Rec COmpressor"
type textarea "x"
type textarea "Rec COmpressor"
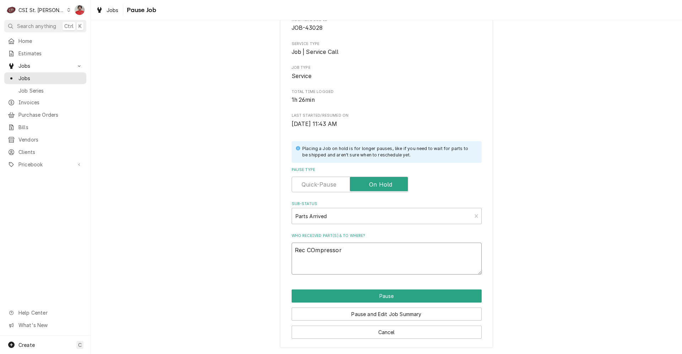
type textarea "x"
type textarea "Rec COmpressor a"
type textarea "x"
type textarea "Rec COmpressor an"
type textarea "x"
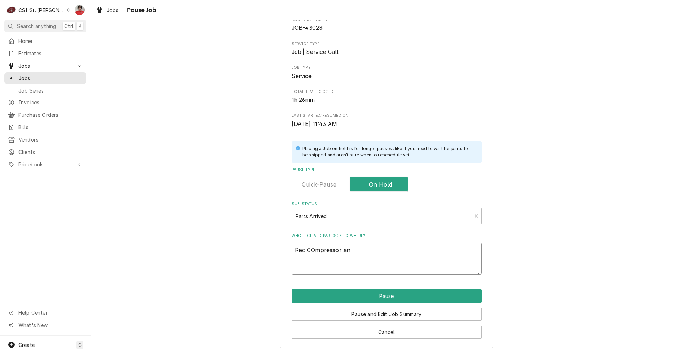
type textarea "Rec COmpressor and"
type textarea "x"
type textarea "Rec COmpressor and"
type textarea "x"
type textarea "Rec COmpressor and P"
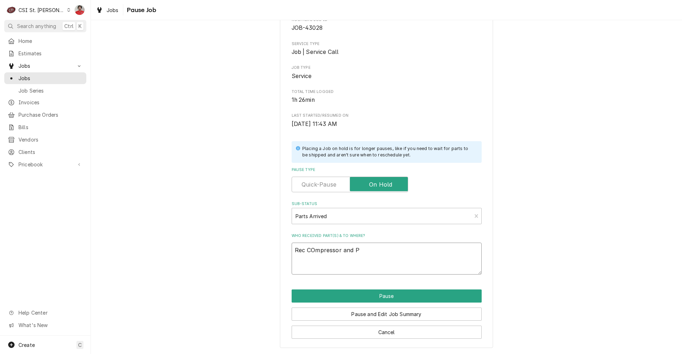
type textarea "x"
type textarea "Rec COmpressor and PC"
type textarea "x"
type textarea "Rec COmpressor and PCV"
type textarea "x"
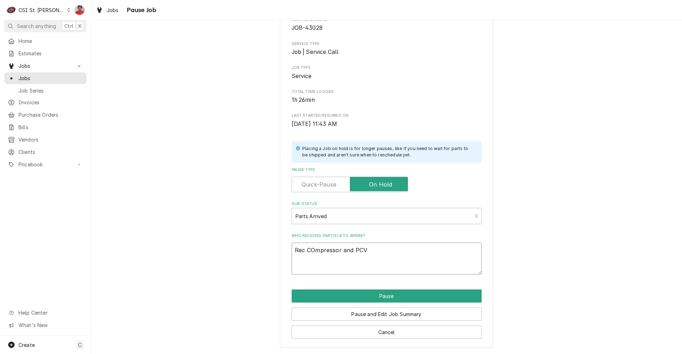
type textarea "Rec COmpressor and PCV"
type textarea "x"
type textarea "Rec COmpressor and PCV b"
type textarea "x"
type textarea "Rec COmpressor and PCV bo"
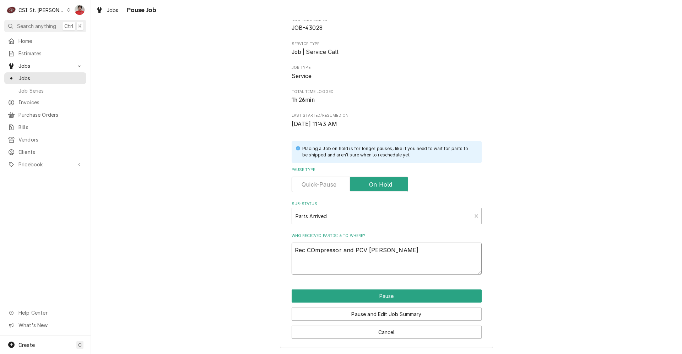
type textarea "x"
type textarea "Rec COmpressor and PCV boa"
type textarea "x"
type textarea "Rec COmpressor and PCV bo"
type textarea "x"
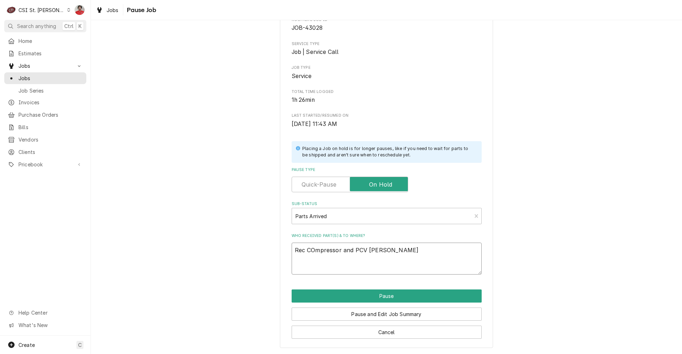
type textarea "Rec COmpressor and PCV b"
type textarea "x"
type textarea "Rec COmpressor and PCV"
type textarea "x"
type textarea "Rec COmpressor and PCV"
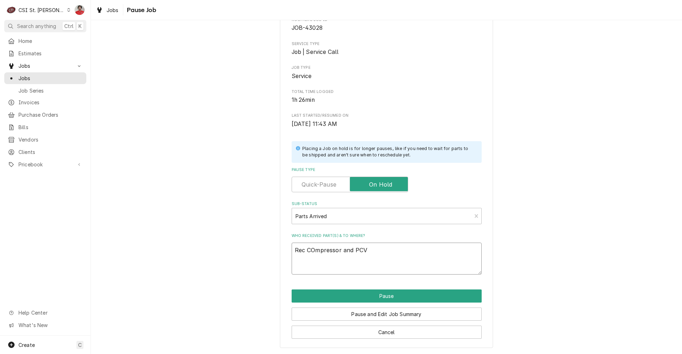
type textarea "x"
type textarea "Rec COmpressor and PC"
type textarea "x"
type textarea "Rec COmpressor and PCB"
type textarea "x"
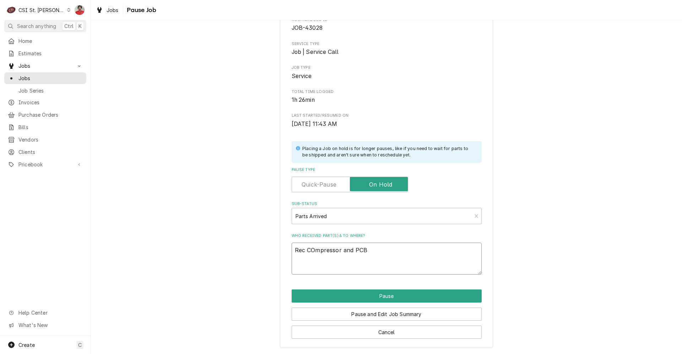
type textarea "Rec COmpressor and PCB"
type textarea "x"
type textarea "Rec COmpressor and PCB B"
type textarea "x"
type textarea "Rec COmpressor and PCB Bo"
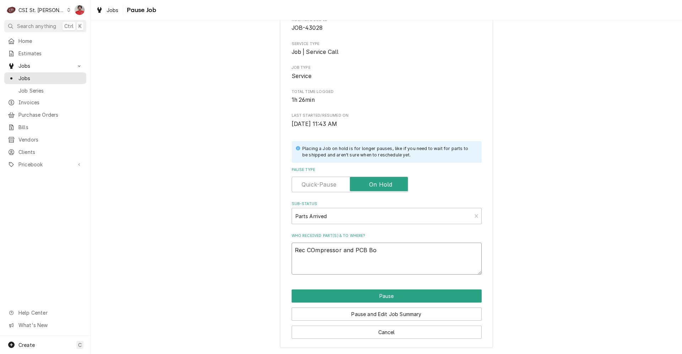
type textarea "x"
type textarea "Rec COmpressor and PCB Boa"
type textarea "x"
type textarea "Rec COmpressor and PCB Boar"
type textarea "x"
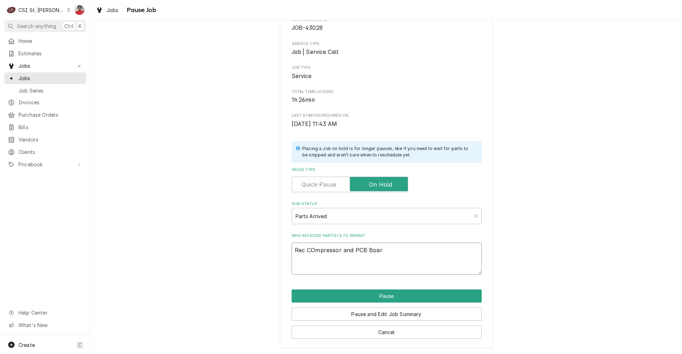
type textarea "Rec COmpressor and PCB Board"
type textarea "x"
type textarea "Rec COmpressor and PCB Board"
type textarea "x"
type textarea "Rec COmpressor and PCB Board t"
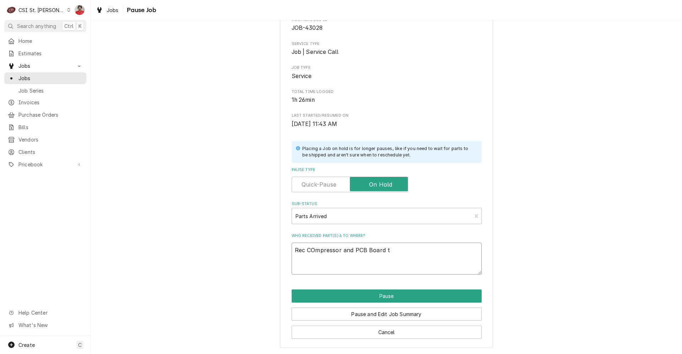
type textarea "x"
type textarea "Rec COmpressor and PCB Board to"
type textarea "x"
type textarea "Rec COmpressor and PCB Board to"
click at [418, 253] on textarea "Rec COmpressor and PCB Board to" at bounding box center [387, 259] width 190 height 32
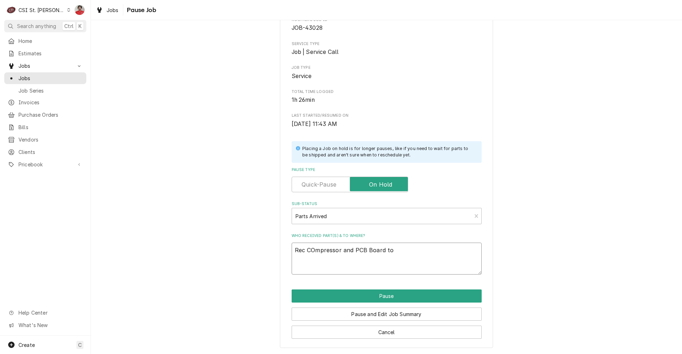
type textarea "x"
type textarea "Rec COmpressor and PCB Board to D"
type textarea "x"
type textarea "Rec COmpressor and PCB Board to Da"
type textarea "x"
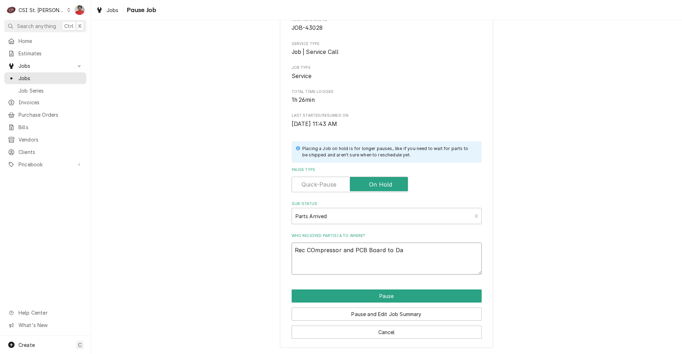
type textarea "Rec COmpressor and PCB Board to Dav"
type textarea "x"
type textarea "Rec COmpressor and PCB Board to Davo"
type textarea "x"
type textarea "Rec COmpressor and PCB Board to Davoi"
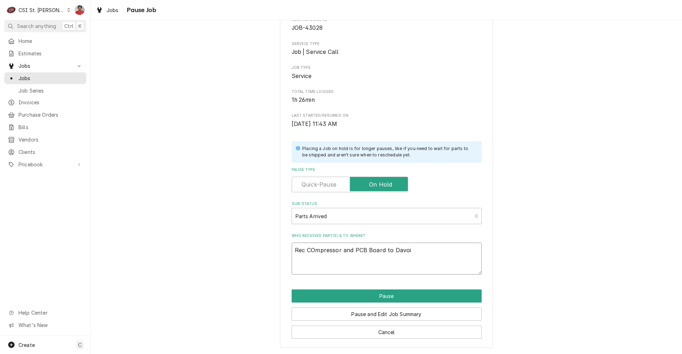
type textarea "x"
type textarea "Rec COmpressor and PCB Board to Davo"
type textarea "x"
type textarea "Rec COmpressor and PCB Board to Dav"
type textarea "x"
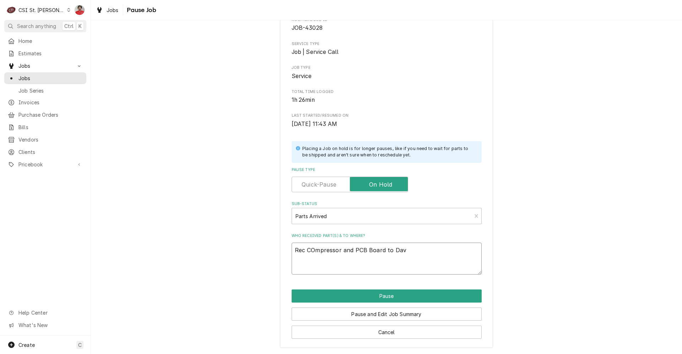
type textarea "Rec COmpressor and PCB Board to Davi"
type textarea "x"
type textarea "Rec COmpressor and PCB Board to David"
type textarea "x"
type textarea "Rec COmpressor and PCB Board to David'"
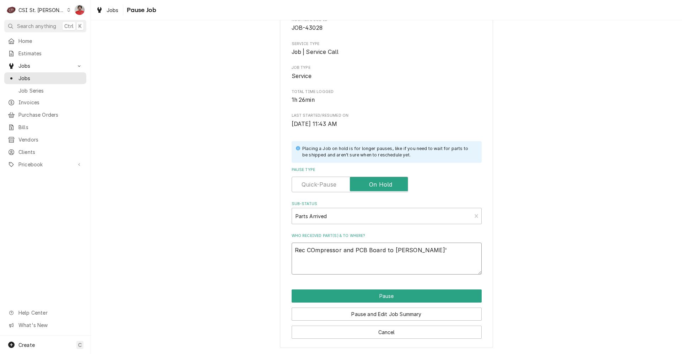
type textarea "x"
type textarea "Rec COmpressor and PCB Board to David's"
type textarea "x"
type textarea "Rec COmpressor and PCB Board to David's"
type textarea "x"
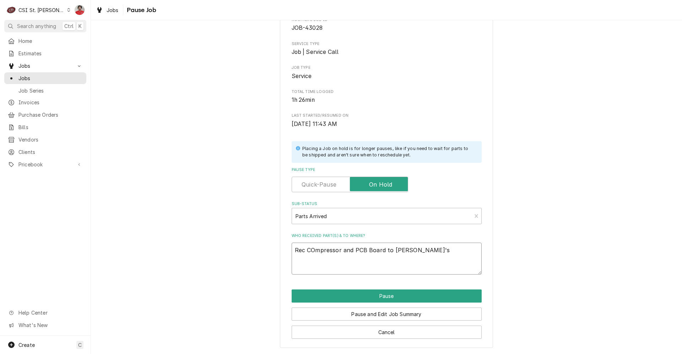
type textarea "Rec COmpressor and PCB Board to David's s"
type textarea "x"
type textarea "Rec COmpressor and PCB Board to David's sh"
type textarea "x"
type textarea "Rec COmpressor and PCB Board to David's she"
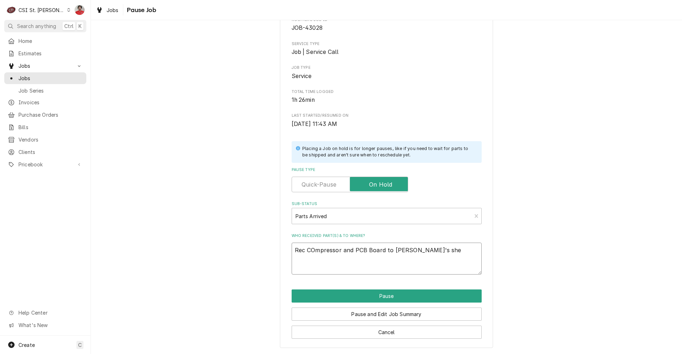
type textarea "x"
type textarea "Rec COmpressor and PCB Board to David's shel"
type textarea "x"
type textarea "Rec COmpressor and PCB Board to David's shelo"
type textarea "x"
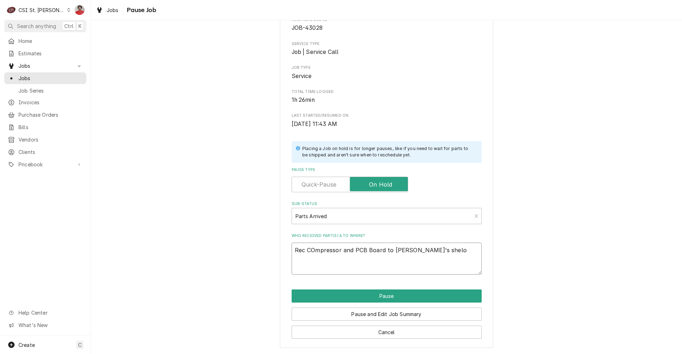
type textarea "Rec COmpressor and PCB Board to David's shelof"
type textarea "x"
type textarea "Rec COmpressor and PCB Board to David's shelo"
type textarea "x"
type textarea "Rec COmpressor and PCB Board to David's shel"
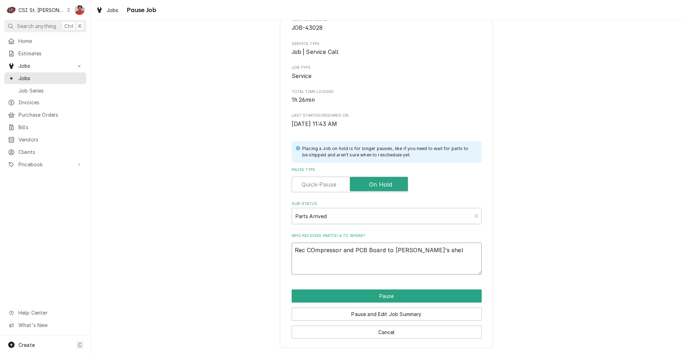
type textarea "x"
type textarea "Rec COmpressor and PCB Board to David's shelf"
type textarea "x"
type textarea "Rec Compressor and PCB Board to David's shelf"
click at [343, 293] on button "Pause" at bounding box center [387, 296] width 190 height 13
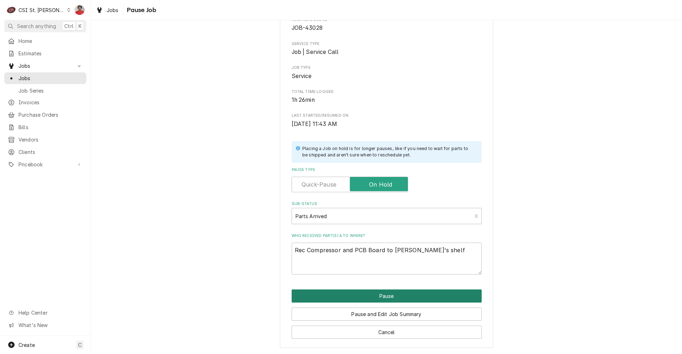
type textarea "x"
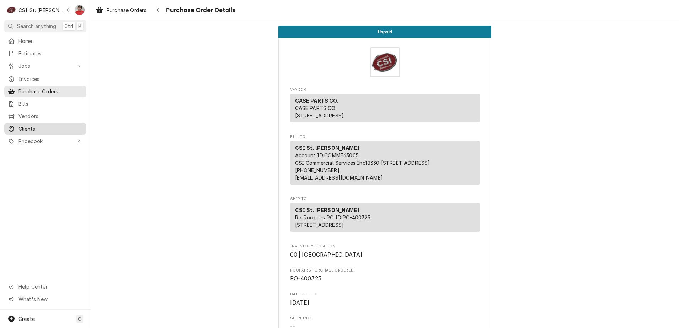
scroll to position [488, 0]
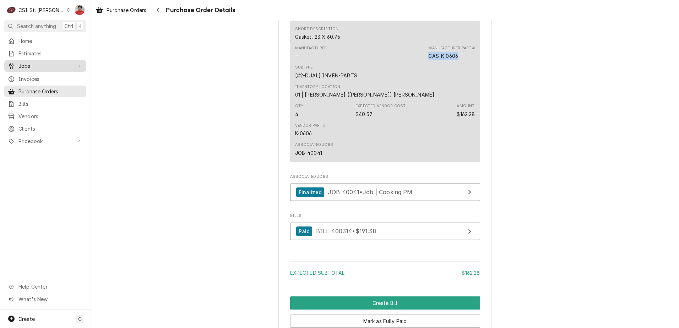
click at [32, 62] on span "Jobs" at bounding box center [45, 65] width 54 height 7
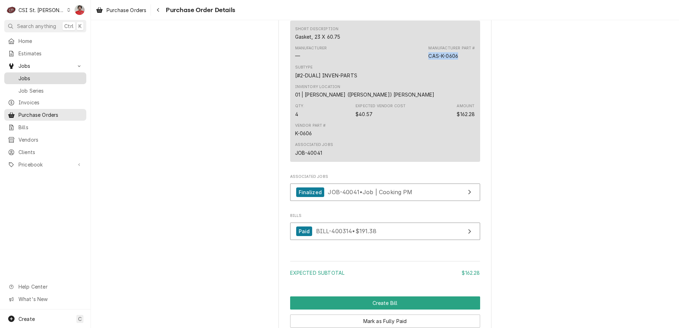
click at [34, 78] on span "Jobs" at bounding box center [50, 78] width 64 height 7
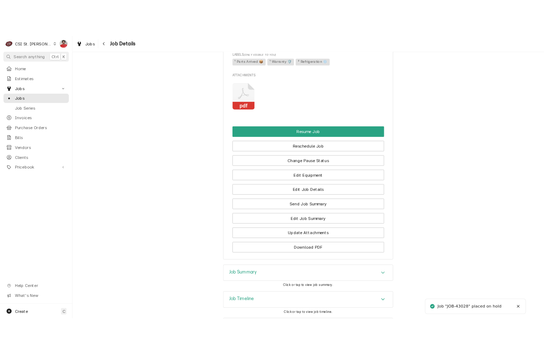
scroll to position [832, 0]
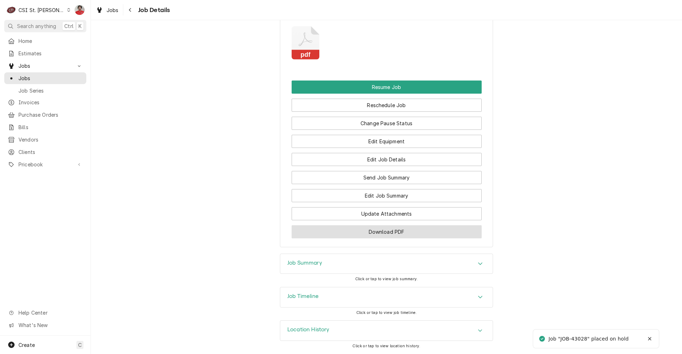
click at [375, 232] on button "Download PDF" at bounding box center [387, 231] width 190 height 13
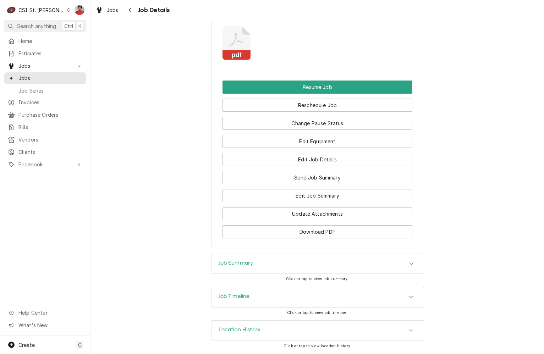
click at [123, 6] on div "Jobs Job Details" at bounding box center [131, 10] width 77 height 12
click at [129, 9] on icon "Navigate back" at bounding box center [130, 9] width 3 height 5
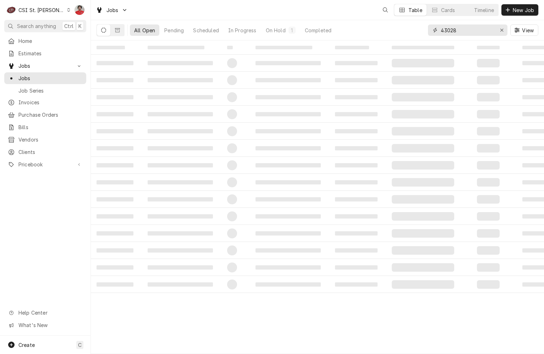
click at [448, 25] on input "43028" at bounding box center [467, 29] width 53 height 11
type input "401407"
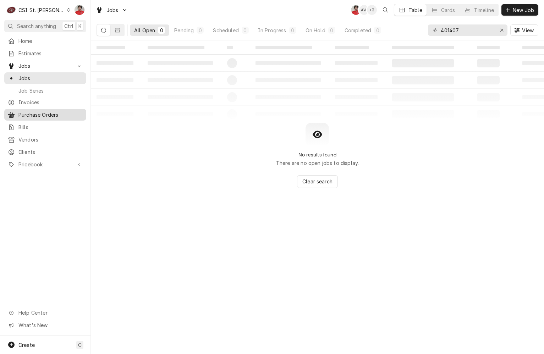
click at [34, 111] on span "Purchase Orders" at bounding box center [50, 114] width 64 height 7
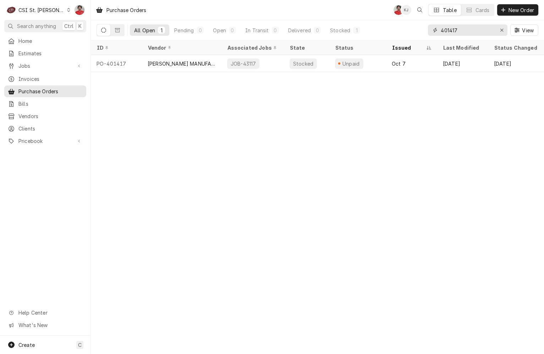
click at [472, 31] on input "401417" at bounding box center [467, 29] width 53 height 11
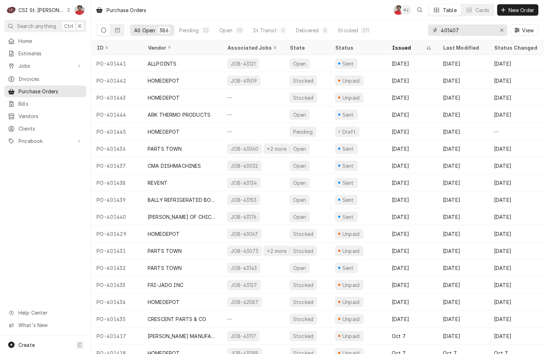
type input "401407"
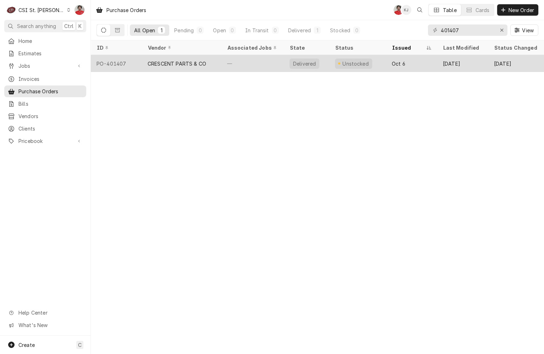
click at [260, 64] on div "—" at bounding box center [253, 63] width 62 height 17
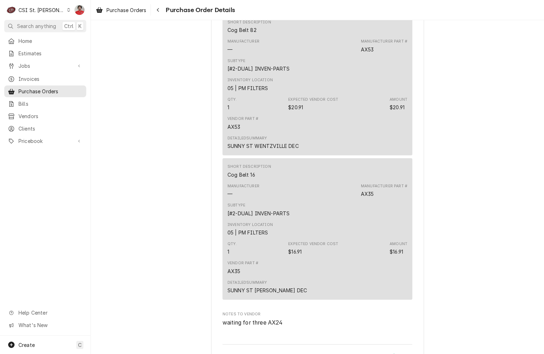
scroll to position [2401, 0]
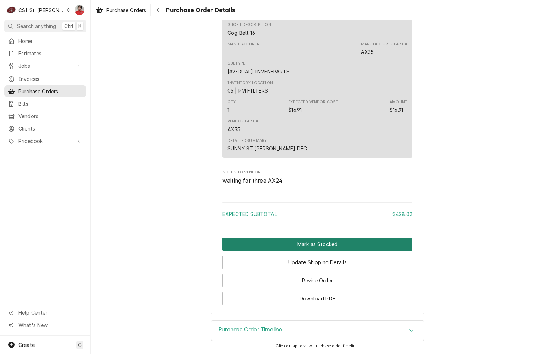
click at [306, 240] on button "Mark as Stocked" at bounding box center [318, 244] width 190 height 13
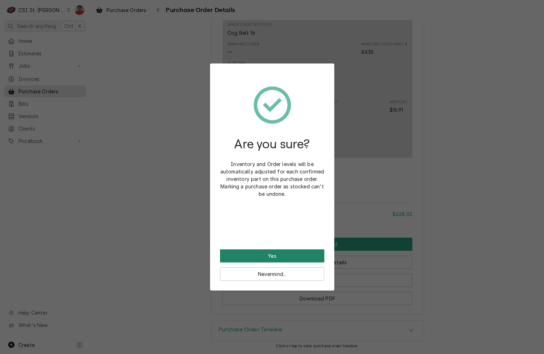
click at [295, 251] on button "Yes" at bounding box center [272, 256] width 104 height 13
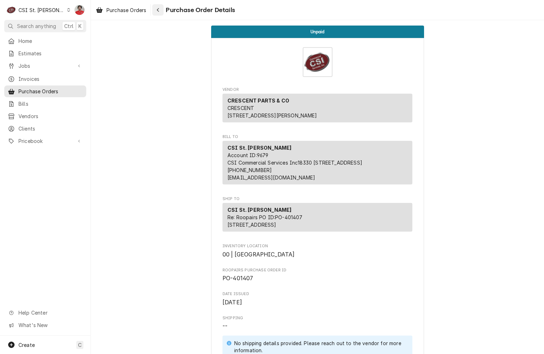
click at [156, 10] on div "Navigate back" at bounding box center [157, 9] width 7 height 7
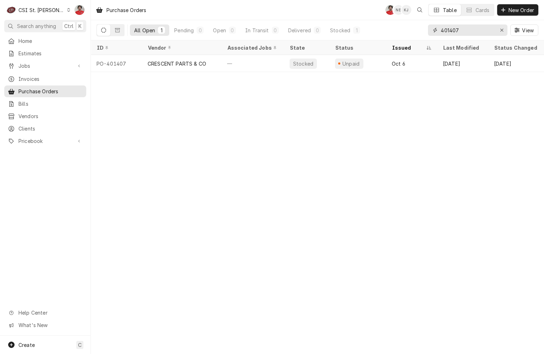
click at [449, 35] on input "401407" at bounding box center [467, 29] width 53 height 11
type input "401420"
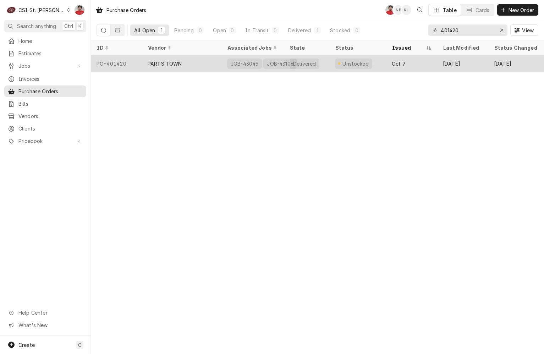
click at [376, 61] on div "Unstocked" at bounding box center [358, 63] width 57 height 17
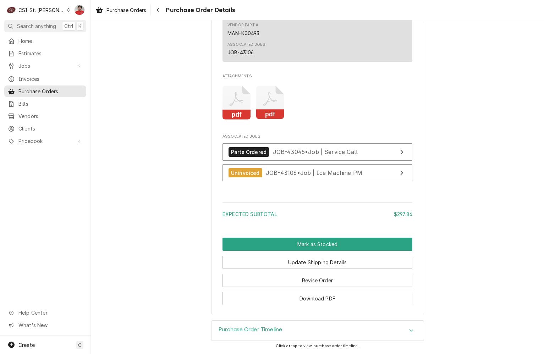
scroll to position [900, 0]
click at [348, 149] on span "JOB-43045 • Job | Service Call" at bounding box center [315, 151] width 85 height 7
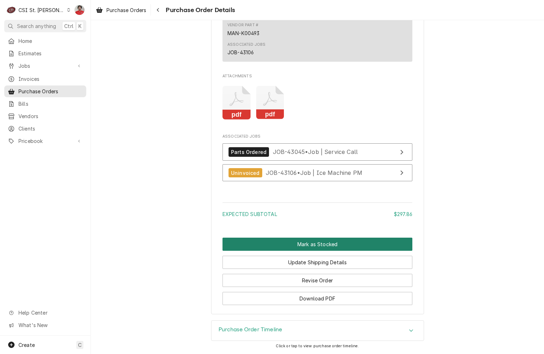
click at [314, 241] on button "Mark as Stocked" at bounding box center [318, 244] width 190 height 13
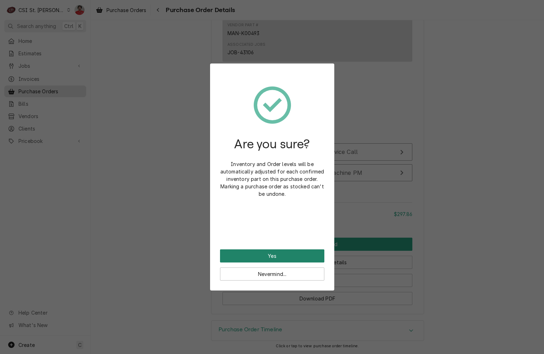
click at [290, 255] on button "Yes" at bounding box center [272, 256] width 104 height 13
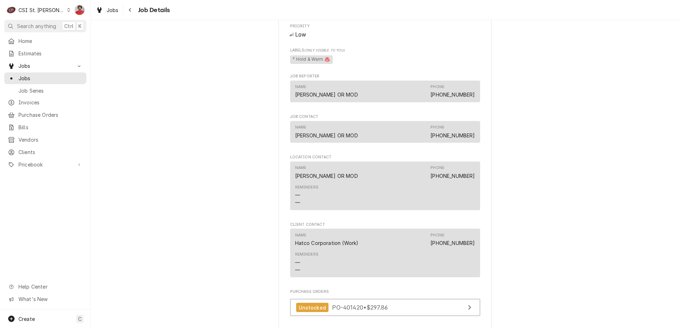
scroll to position [781, 0]
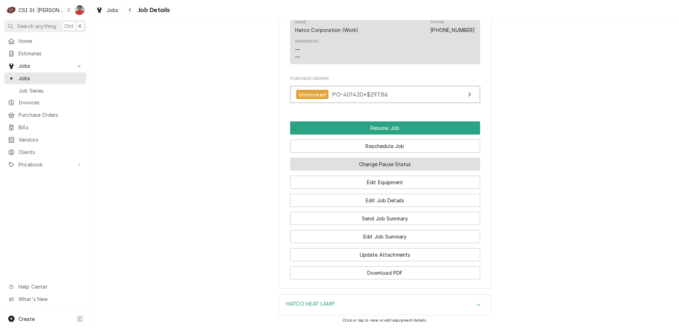
click at [390, 170] on button "Change Pause Status" at bounding box center [385, 164] width 190 height 13
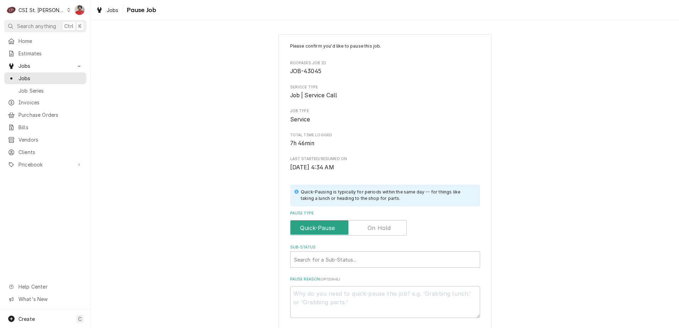
click at [373, 229] on label "Pause Type" at bounding box center [348, 228] width 116 height 16
click at [373, 229] on input "Pause Type" at bounding box center [348, 228] width 110 height 16
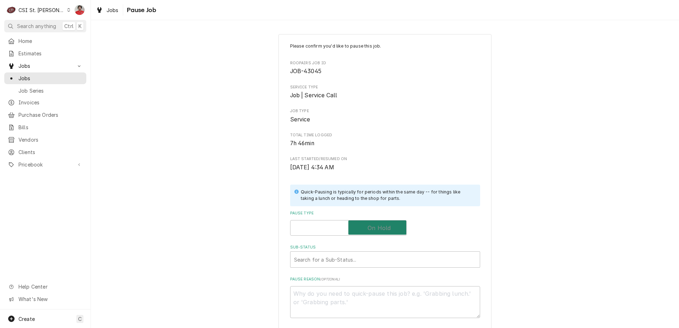
checkbox input "true"
click at [372, 259] on div "Sub-Status" at bounding box center [378, 259] width 168 height 13
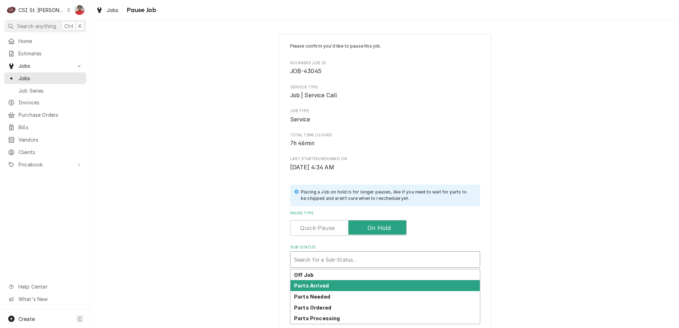
click at [366, 284] on div "Parts Arrived" at bounding box center [384, 285] width 189 height 11
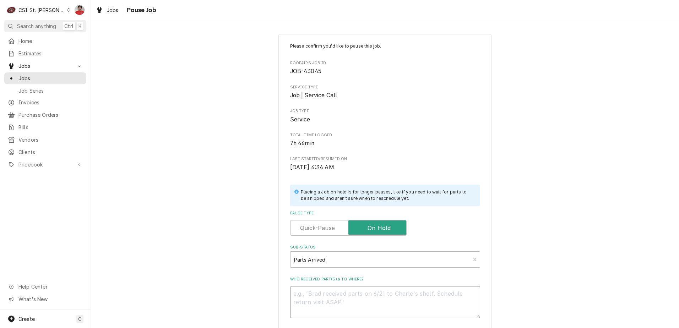
click at [360, 309] on textarea "Who received part(s) & to where?" at bounding box center [385, 302] width 190 height 32
click at [360, 290] on textarea "Who received part(s) & to where?" at bounding box center [385, 302] width 190 height 32
type textarea "x"
type textarea "O"
type textarea "x"
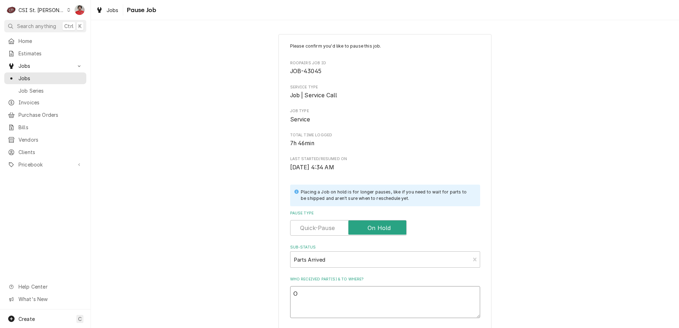
type textarea "Or"
type textarea "x"
type textarea "Ord"
type textarea "x"
type textarea "Orde"
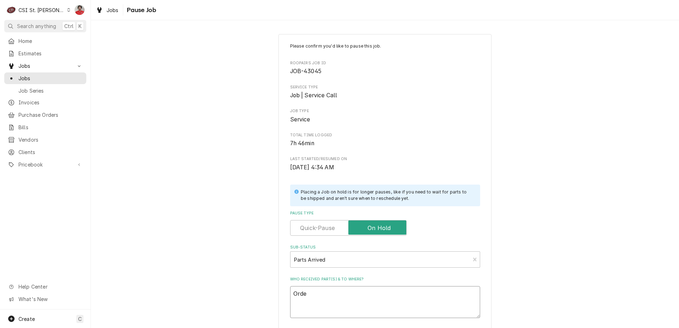
type textarea "x"
type textarea "Order"
type textarea "x"
type textarea "Orde"
type textarea "x"
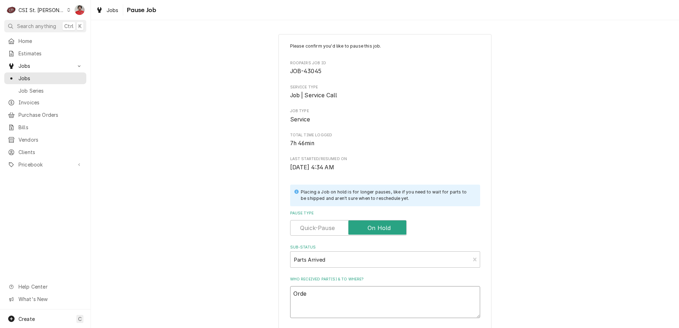
type textarea "Ord"
type textarea "x"
type textarea "Or"
type textarea "x"
type textarea "O"
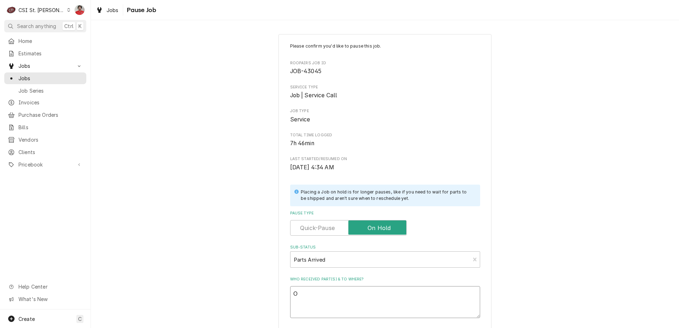
type textarea "x"
type textarea "R"
type textarea "x"
type textarea "RE"
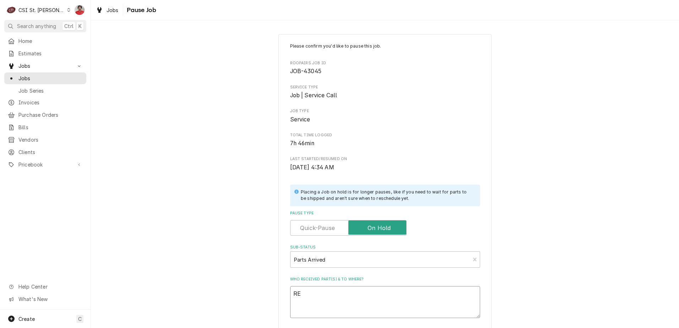
type textarea "x"
type textarea "REc"
type textarea "x"
type textarea "REc"
type textarea "x"
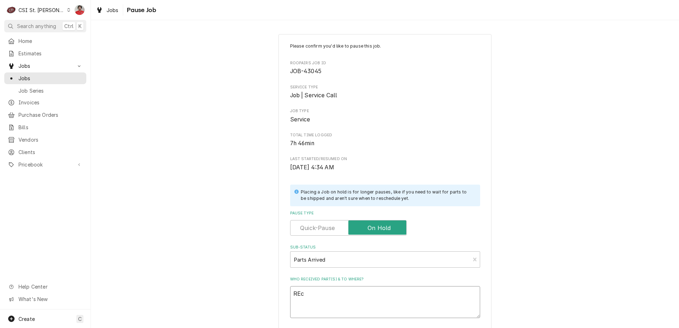
type textarea "REc"
type textarea "x"
type textarea "RE"
type textarea "x"
type textarea "R"
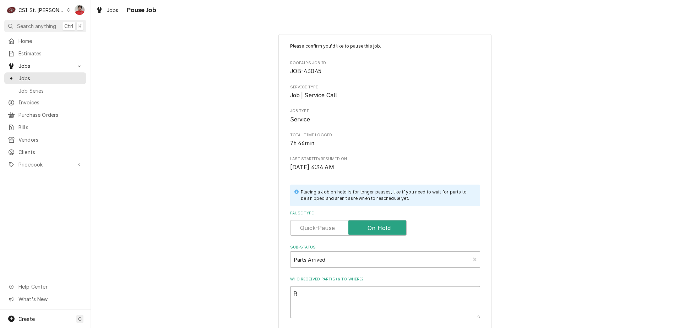
type textarea "x"
type textarea "R"
type textarea "x"
type textarea "Re"
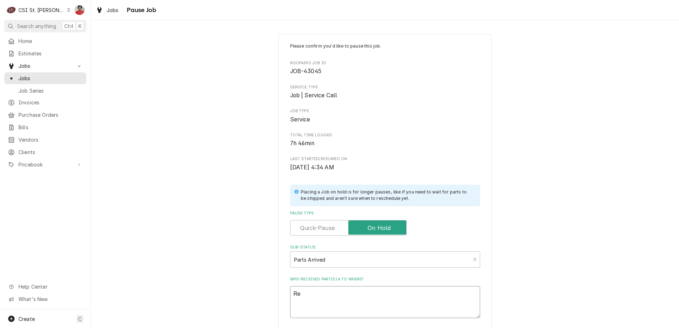
type textarea "x"
type textarea "Rec"
type textarea "x"
type textarea "Rec"
type textarea "x"
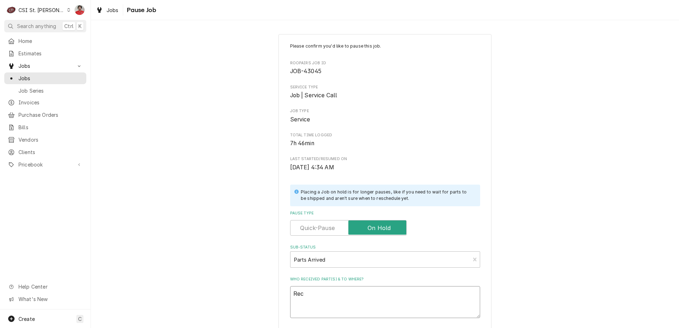
type textarea "Rec H"
type textarea "x"
type textarea "Rec HA"
type textarea "x"
type textarea "Rec HAT"
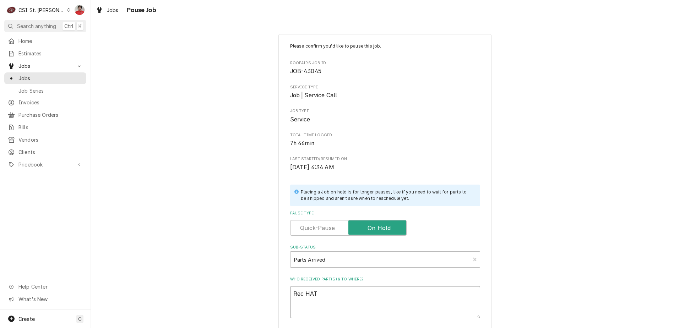
type textarea "x"
type textarea "Rec HAT-"
type textarea "x"
type textarea "Rec HAT-R"
type textarea "x"
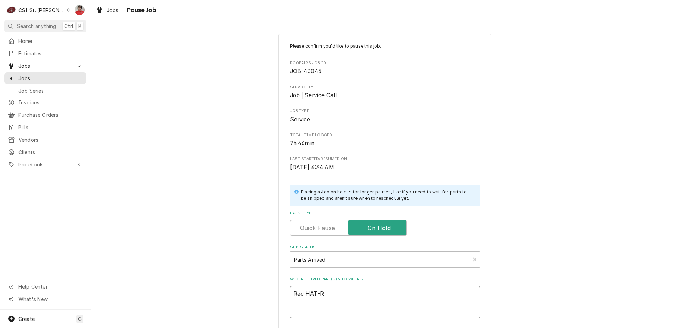
type textarea "Rec HAT-R0"
type textarea "x"
type textarea "Rec HAT-R02"
type textarea "x"
type textarea "Rec HAT-R02."
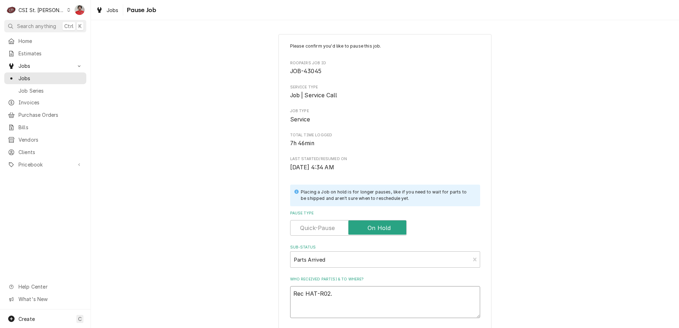
type textarea "x"
type textarea "Rec HAT-R02.1"
type textarea "x"
type textarea "Rec HAT-R02.19"
type textarea "x"
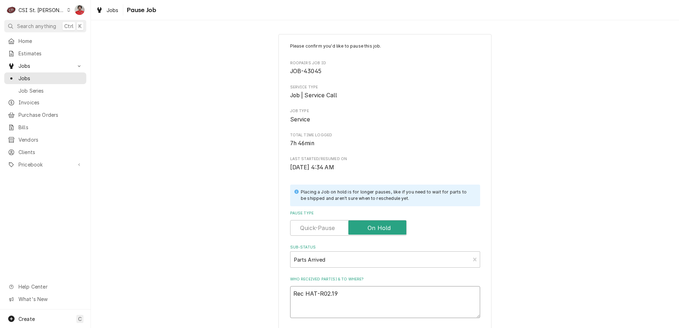
type textarea "Rec HAT-R02.190"
type textarea "x"
type textarea "Rec HAT-R02.1900"
type textarea "x"
type textarea "Rec HAT-R02.19008"
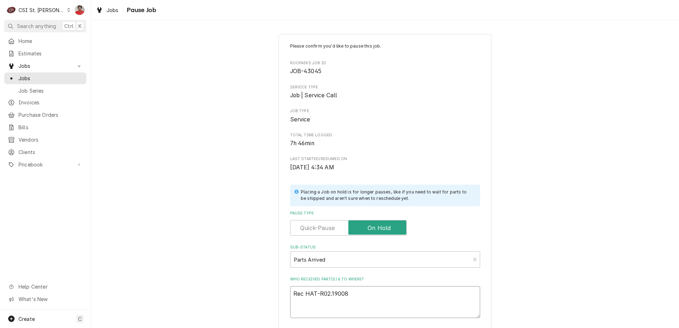
type textarea "x"
type textarea "Rec HAT-R02.19008A"
type textarea "x"
type textarea "Rec HAT-R02.19008A."
type textarea "x"
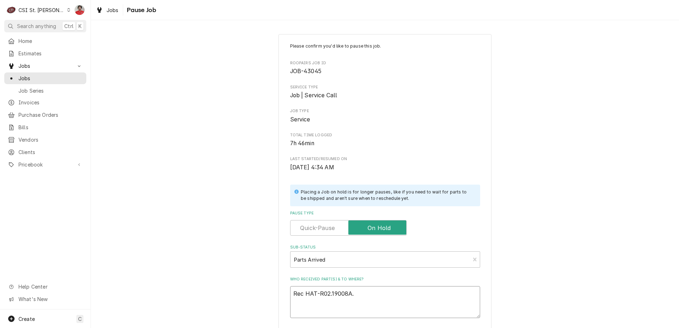
type textarea "Rec HAT-R02.19008A.0"
type textarea "x"
type textarea "Rec HAT-R02.19008A.00"
type textarea "x"
type textarea "Rec HAT-R02.19008A.00"
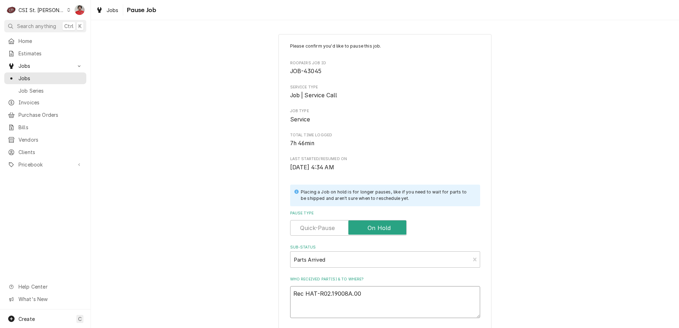
type textarea "x"
type textarea "Rec HAT-R02.19008A.00 t"
type textarea "x"
type textarea "Rec HAT-R02.19008A.00 to"
type textarea "x"
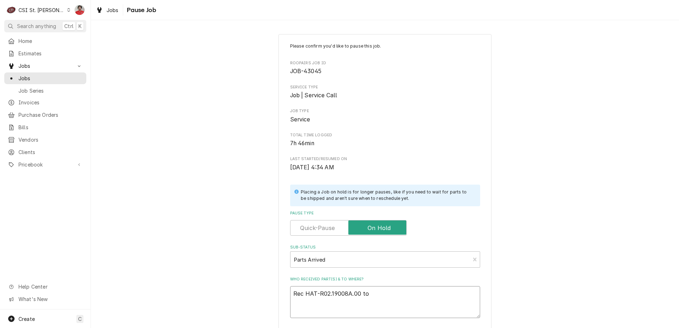
type textarea "Rec HAT-R02.19008A.00 to"
type textarea "x"
type textarea "Rec HAT-R02.19008A.00 to K"
type textarea "x"
type textarea "Rec HAT-R02.19008A.00 to Ky"
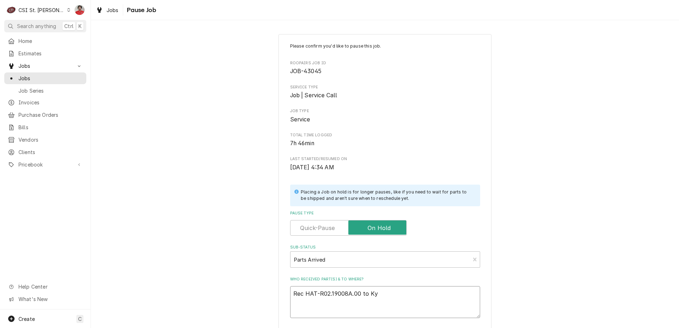
type textarea "x"
type textarea "Rec HAT-R02.19008A.00 to Kyl"
type textarea "x"
type textarea "Rec HAT-R02.19008A.00 to Kyle"
type textarea "x"
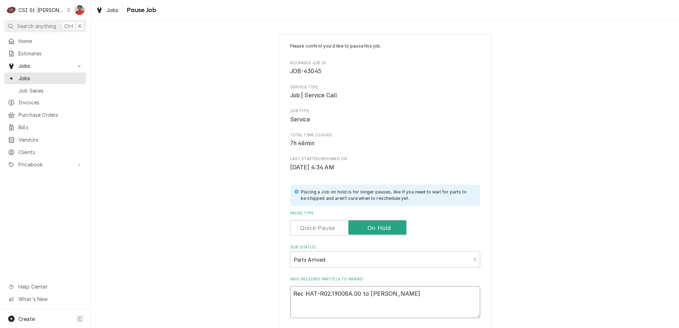
type textarea "Rec HAT-R02.19008A.00 to Kyle'"
type textarea "x"
type textarea "Rec HAT-R02.19008A.00 to Kyle's"
type textarea "x"
type textarea "Rec HAT-R02.19008A.00 to Kyle's"
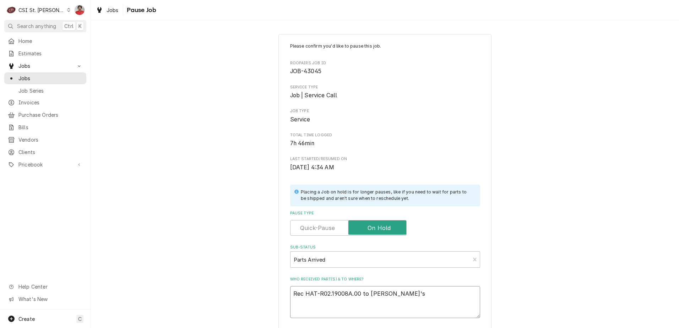
type textarea "x"
type textarea "Rec HAT-R02.19008A.00 to Kyle's s"
type textarea "x"
type textarea "Rec HAT-R02.19008A.00 to Kyle's sh"
type textarea "x"
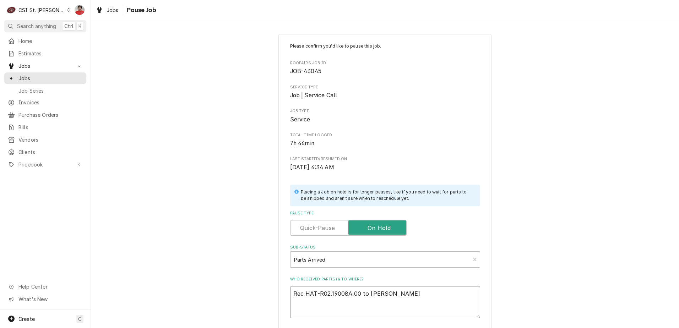
type textarea "Rec HAT-R02.19008A.00 to Kyle's she"
type textarea "x"
type textarea "Rec HAT-R02.19008A.00 to Kyle's shel"
type textarea "x"
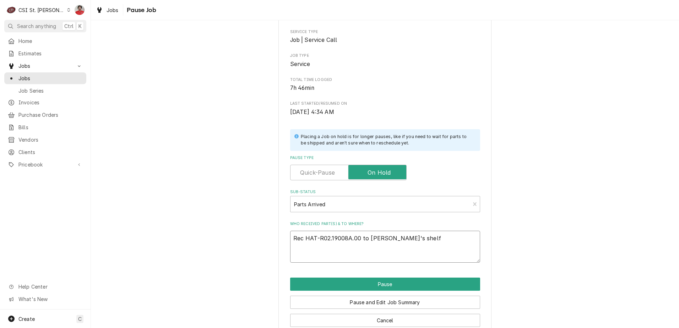
scroll to position [70, 0]
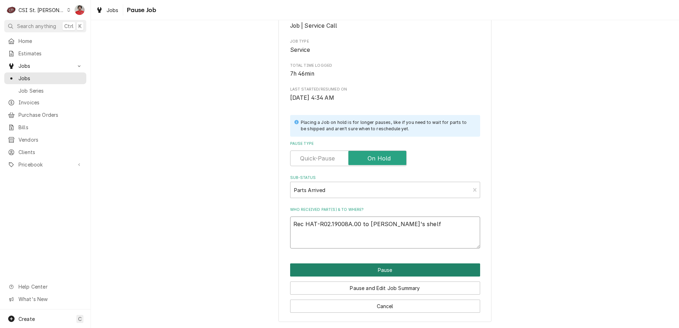
type textarea "Rec HAT-R02.19008A.00 to Kyle's shelf"
click at [412, 268] on button "Pause" at bounding box center [385, 269] width 190 height 13
type textarea "x"
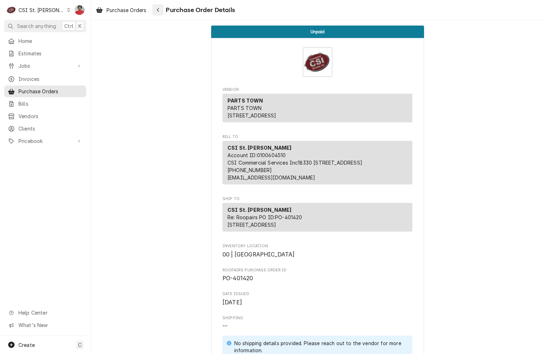
click at [163, 11] on button "Navigate back" at bounding box center [157, 9] width 11 height 11
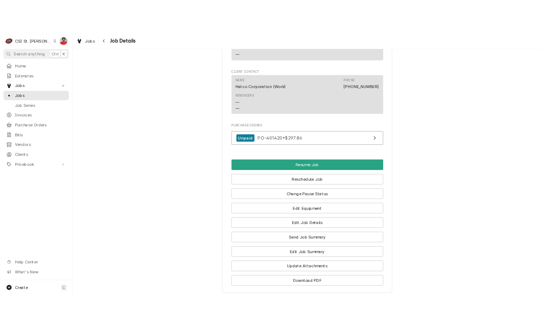
scroll to position [817, 0]
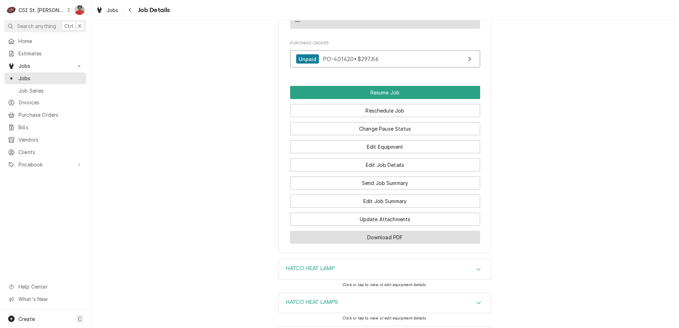
click at [399, 244] on button "Download PDF" at bounding box center [385, 237] width 190 height 13
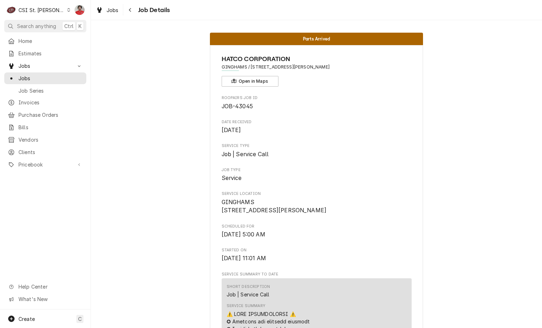
scroll to position [0, 0]
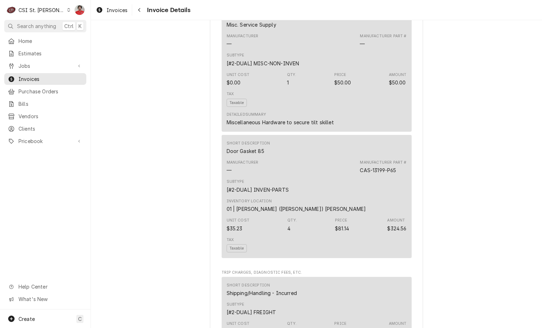
scroll to position [888, 0]
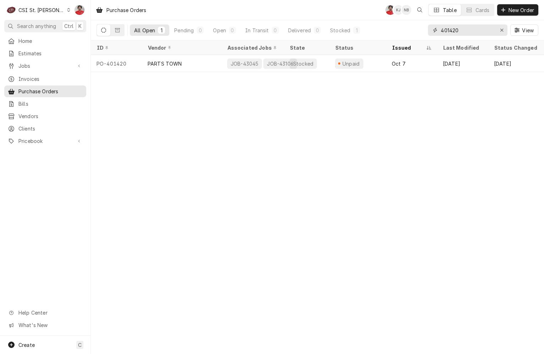
click at [476, 29] on input "401420" at bounding box center [467, 29] width 53 height 11
type input "401427"
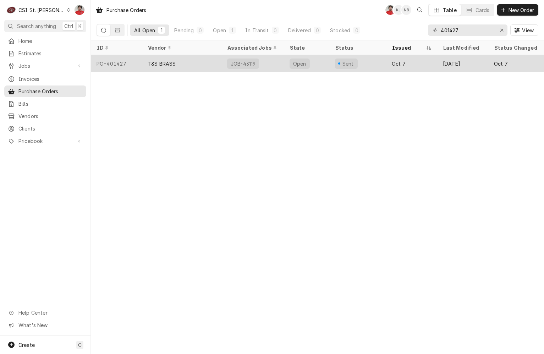
click at [362, 66] on div "Sent" at bounding box center [358, 63] width 57 height 17
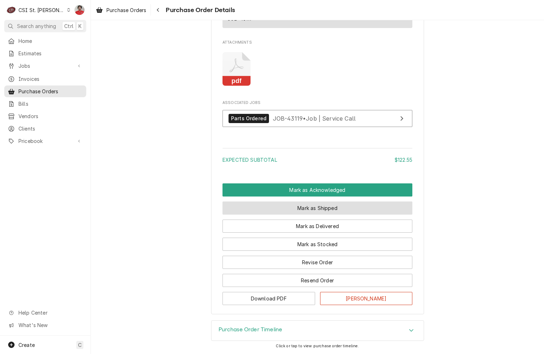
scroll to position [554, 0]
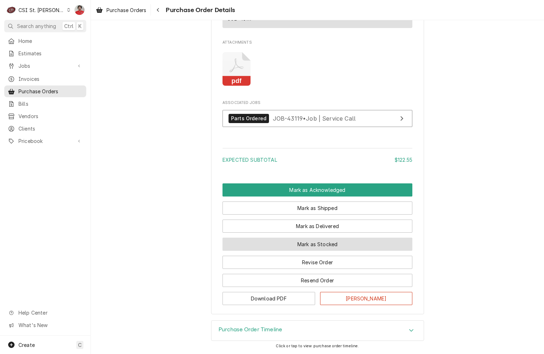
click at [320, 247] on button "Mark as Stocked" at bounding box center [318, 244] width 190 height 13
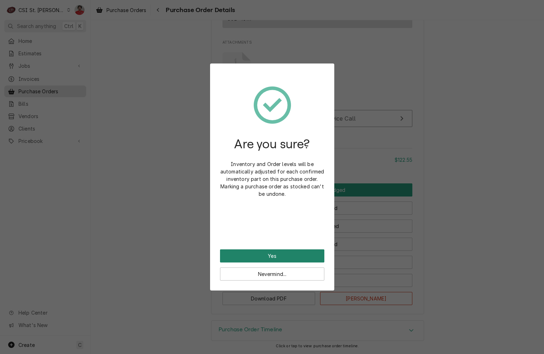
click at [298, 256] on button "Yes" at bounding box center [272, 256] width 104 height 13
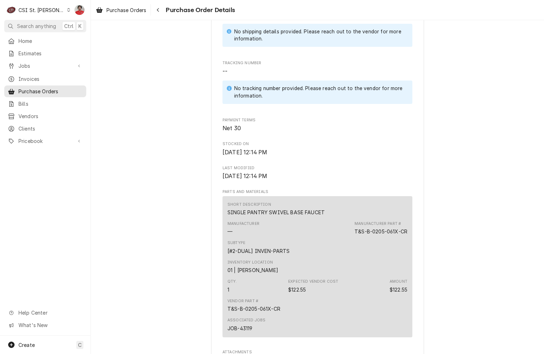
scroll to position [550, 0]
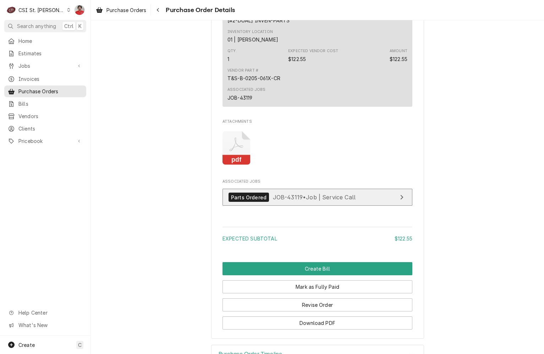
click at [299, 201] on span "JOB-43119 • Job | Service Call" at bounding box center [314, 197] width 83 height 7
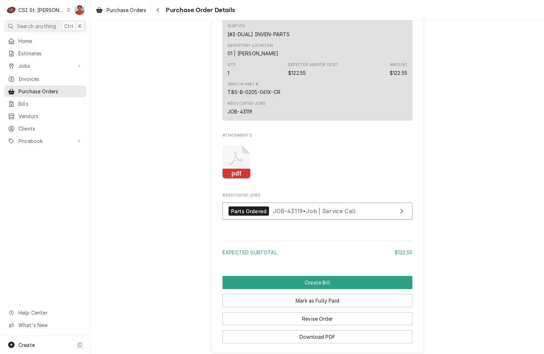
scroll to position [590, 0]
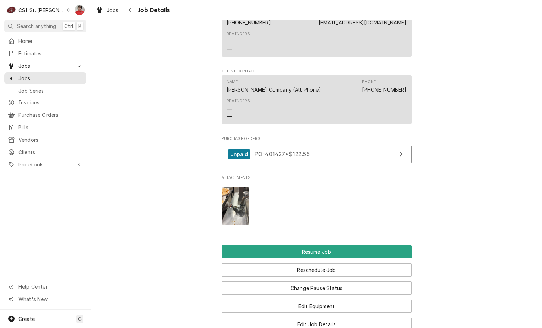
scroll to position [817, 0]
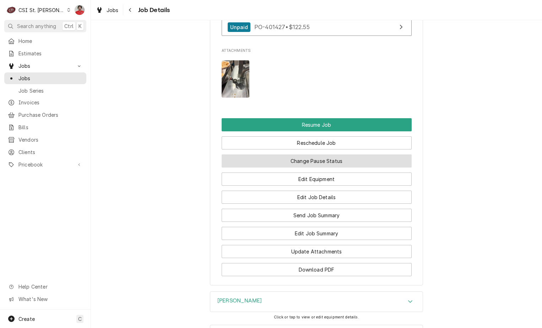
click at [342, 159] on button "Change Pause Status" at bounding box center [317, 160] width 190 height 13
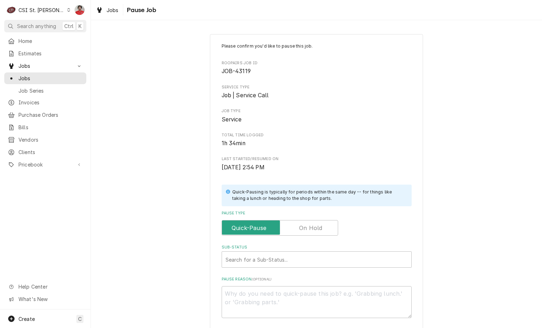
click at [318, 230] on label "Pause Type" at bounding box center [280, 228] width 116 height 16
click at [318, 230] on input "Pause Type" at bounding box center [280, 228] width 110 height 16
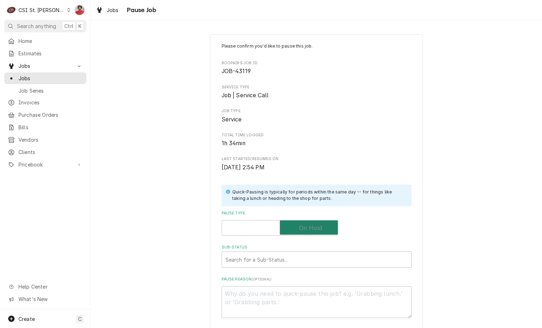
checkbox input "true"
click at [316, 251] on div "Search for a Sub-Status..." at bounding box center [317, 259] width 190 height 16
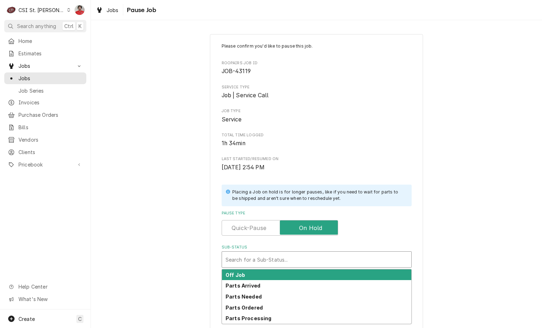
click at [314, 255] on div "Sub-Status" at bounding box center [316, 259] width 182 height 13
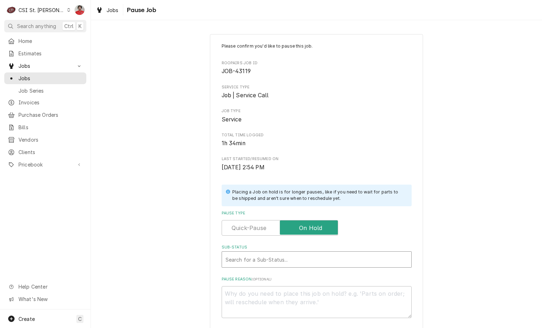
click at [314, 258] on div "Sub-Status" at bounding box center [316, 259] width 182 height 13
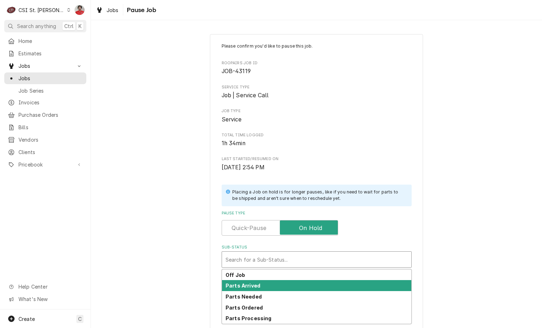
click at [307, 286] on div "Parts Arrived" at bounding box center [316, 285] width 189 height 11
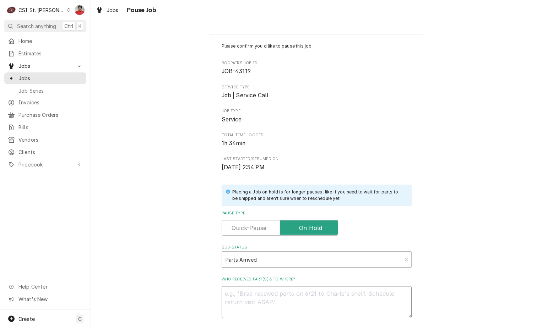
click at [310, 301] on textarea "Who received part(s) & to where?" at bounding box center [317, 302] width 190 height 32
type textarea "x"
type textarea "R"
type textarea "x"
type textarea "Re"
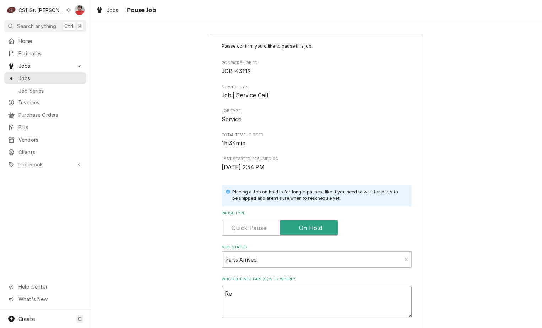
type textarea "x"
type textarea "Rec"
type textarea "x"
type textarea "Rec"
type textarea "x"
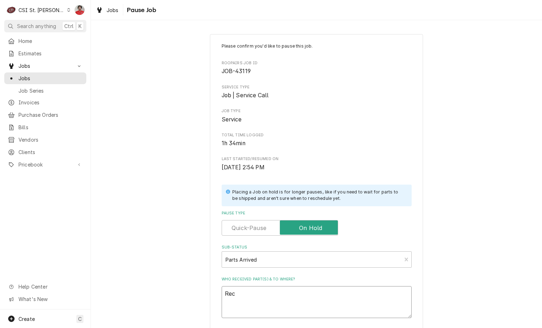
type textarea "Rec T"
type textarea "x"
type textarea "Rec TT"
type textarea "x"
type textarea "Rec TT&"
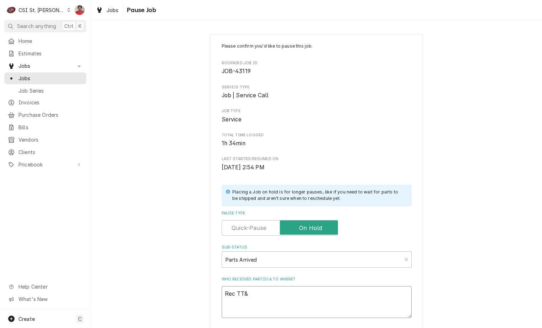
type textarea "x"
type textarea "Rec TT&S"
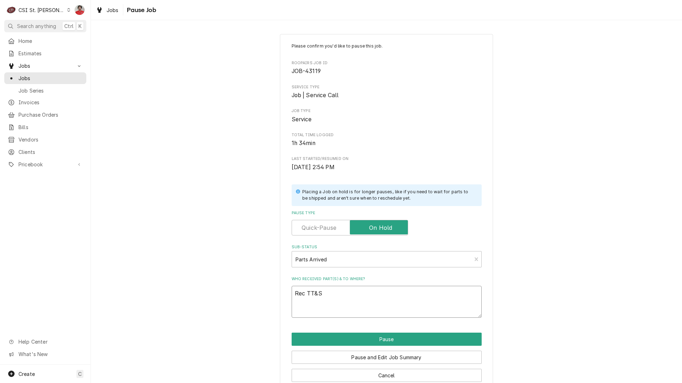
type textarea "x"
type textarea "Rec TT&"
click at [406, 57] on div "Please confirm you'd like to pause this job. Roopairs Job ID JOB-43119 Service …" at bounding box center [387, 180] width 190 height 275
click at [461, 17] on div "Jobs Pause Job" at bounding box center [386, 10] width 591 height 20
click at [513, 131] on div "Please confirm you'd like to pause this job. Roopairs Job ID JOB-43119 Service …" at bounding box center [386, 213] width 591 height 370
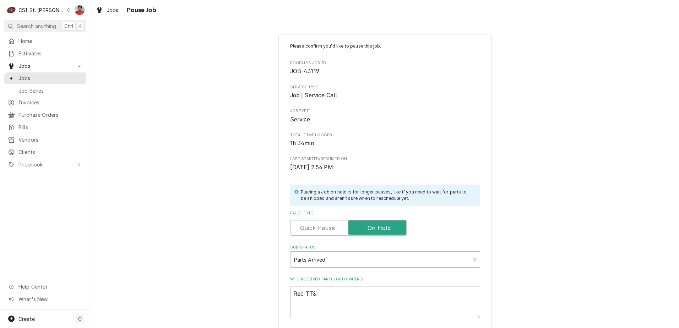
click at [535, 51] on div "Please confirm you'd like to pause this job. Roopairs Job ID JOB-43119 Service …" at bounding box center [385, 213] width 588 height 370
click at [323, 296] on textarea "Rec TT&" at bounding box center [385, 302] width 190 height 32
type textarea "x"
type textarea "Rec TT"
type textarea "x"
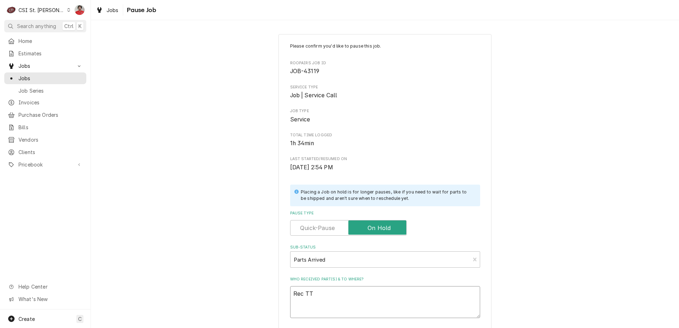
type textarea "Rec T"
type textarea "x"
type textarea "Rec T&"
type textarea "x"
type textarea "Rec T&S"
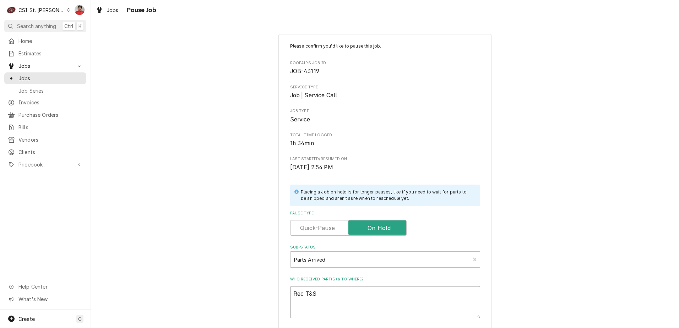
type textarea "x"
type textarea "Rec T&S"
type textarea "x"
type textarea "Rec T&S t"
type textarea "x"
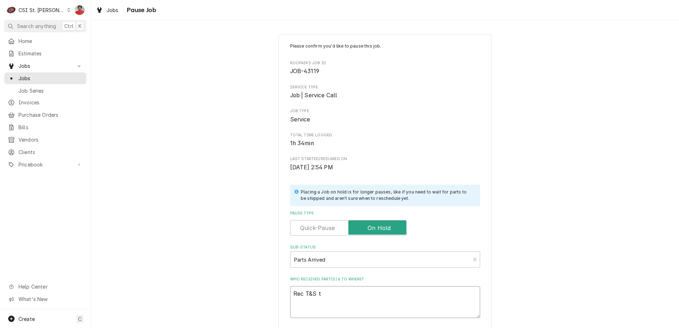
type textarea "Rec T&S to"
type textarea "x"
type textarea "Rec T&S to"
type textarea "x"
type textarea "Rec T&S to J"
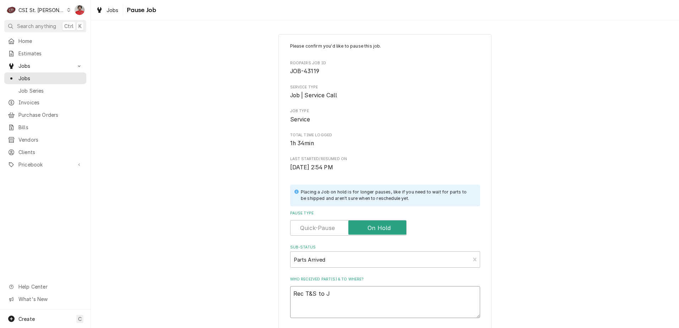
type textarea "x"
type textarea "Rec T&S to JK"
type textarea "x"
type textarea "Rec T&S to J"
type textarea "x"
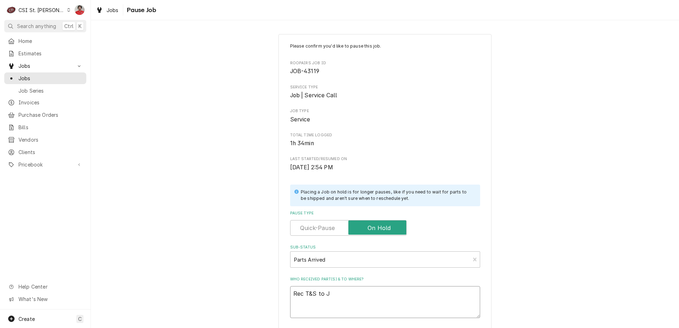
type textarea "Rec T&S to"
type textarea "x"
type textarea "Rec T&S to H"
type textarea "x"
type textarea "Rec T&S to HJ"
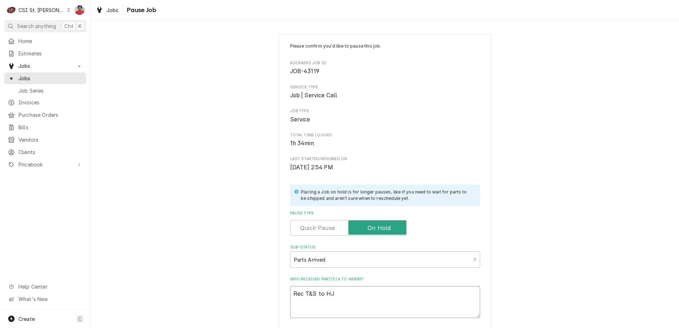
type textarea "x"
type textarea "Rec T&S to HJe"
type textarea "x"
type textarea "Rec T&S to HJ"
type textarea "x"
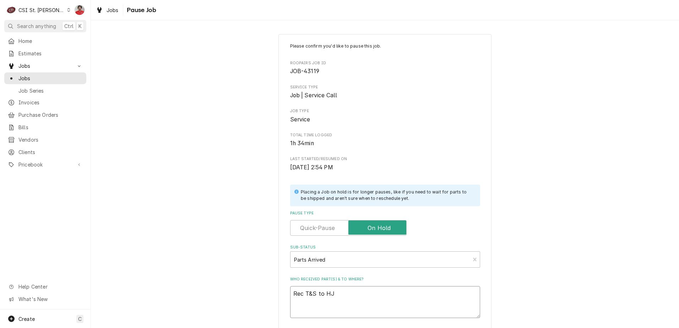
type textarea "Rec T&S to H"
type textarea "x"
type textarea "Rec T&S to"
type textarea "x"
type textarea "Rec T&S to J"
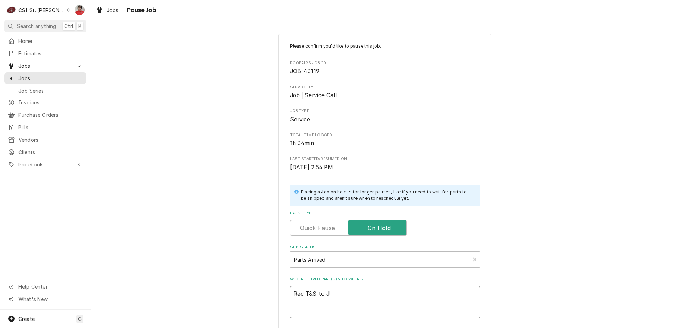
type textarea "x"
type textarea "Rec T&S to Je"
type textarea "x"
type textarea "Rec T&S to Jef"
type textarea "x"
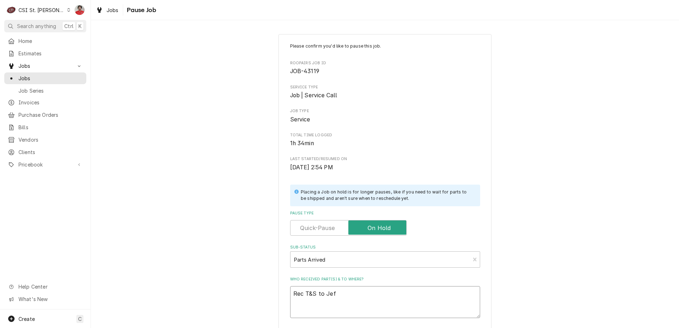
type textarea "Rec T&S to Jeff"
type textarea "x"
type textarea "Rec T&S to Jeff'"
type textarea "x"
type textarea "Rec T&S to Jeff's"
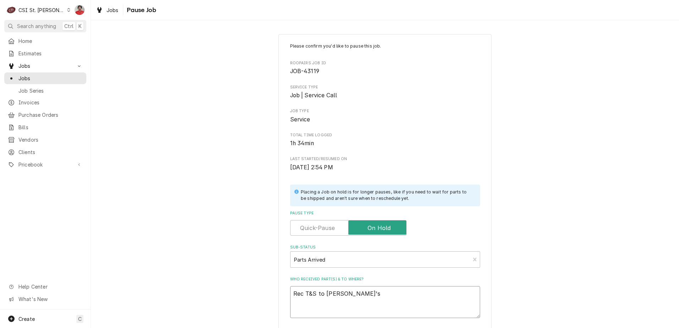
type textarea "x"
type textarea "Rec T&S to Jeff's"
type textarea "x"
type textarea "Rec T&S to Jeff's s"
type textarea "x"
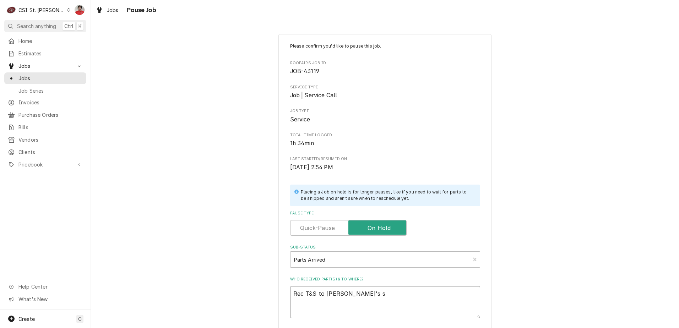
type textarea "Rec T&S to Jeff's sh"
type textarea "x"
type textarea "Rec T&S to Jeff's she"
type textarea "x"
type textarea "Rec T&S to Jeff's shel"
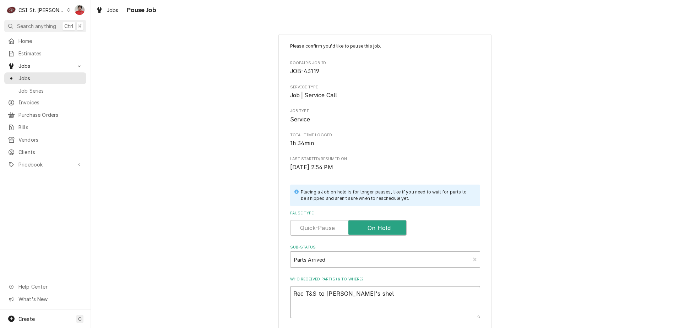
type textarea "x"
type textarea "Rec T&S to Jeff's shelf"
type textarea "x"
type textarea "Rec T&S- to Jeff's shelf"
type textarea "x"
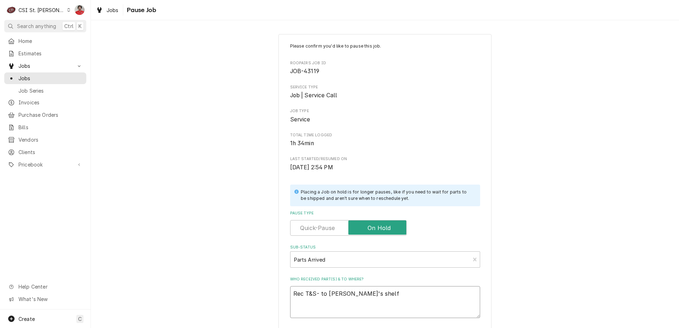
type textarea "Rec T&S-B to Jeff's shelf"
type textarea "x"
type textarea "Rec T&S-B- to Jeff's shelf"
type textarea "x"
type textarea "Rec T&S-B-0 to Jeff's shelf"
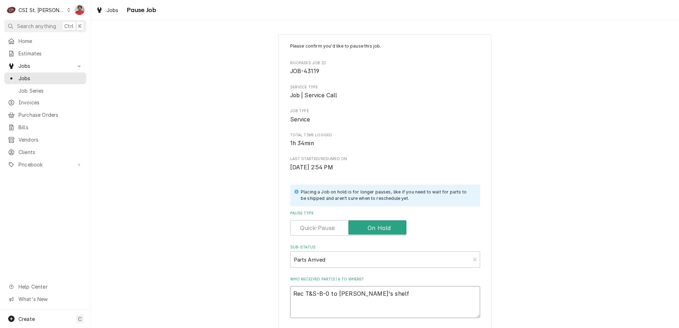
type textarea "x"
type textarea "Rec T&S-B-02 to Jeff's shelf"
type textarea "x"
type textarea "Rec T&S-B-020 to Jeff's shelf"
type textarea "x"
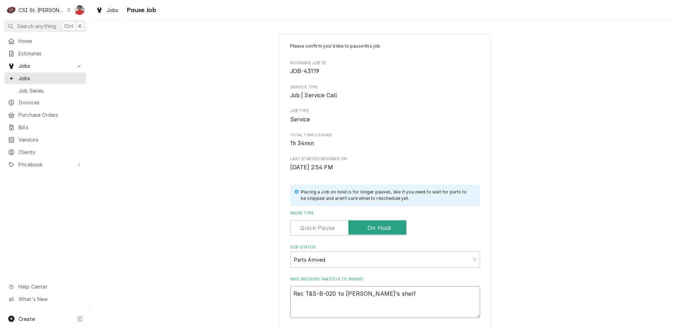
type textarea "Rec T&S-B-0205 to Jeff's shelf"
type textarea "x"
type textarea "Rec T&S-B-0205- to Jeff's shelf"
type textarea "x"
type textarea "Rec T&S-B-0205-0 to Jeff's shelf"
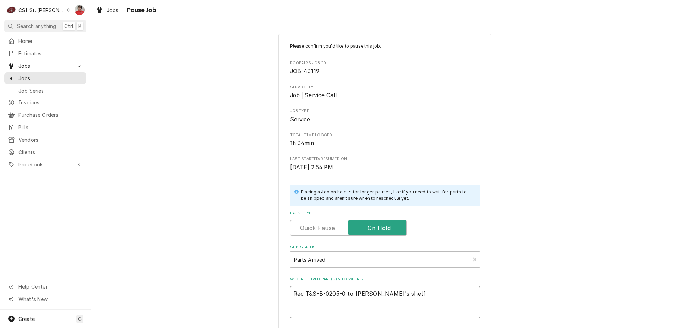
type textarea "x"
type textarea "Rec T&S-B-0205-06 to Jeff's shelf"
type textarea "x"
type textarea "Rec T&S-B-0205-061 to Jeff's shelf"
type textarea "x"
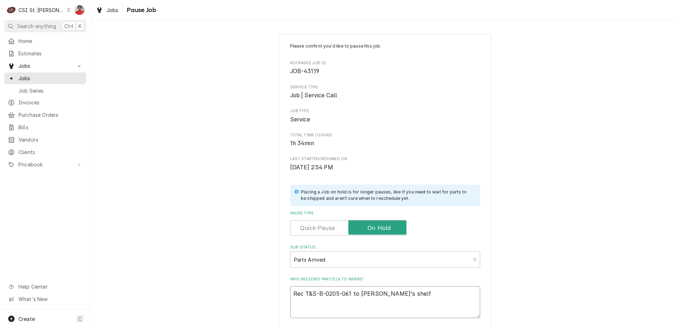
type textarea "Rec T&S-B-0205-061X to Jeff's shelf"
type textarea "x"
type textarea "Rec T&S-B-0205-061X- to Jeff's shelf"
type textarea "x"
type textarea "Rec T&S-B-0205-061X-C to Jeff's shelf"
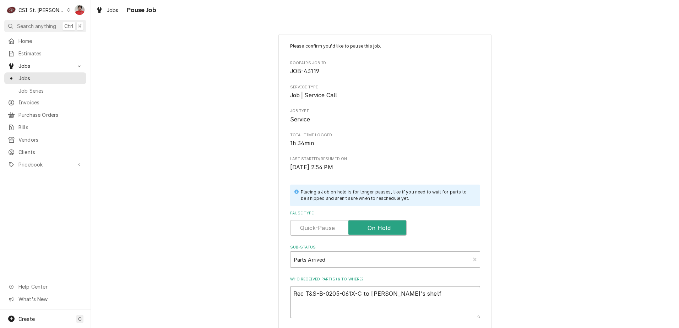
type textarea "x"
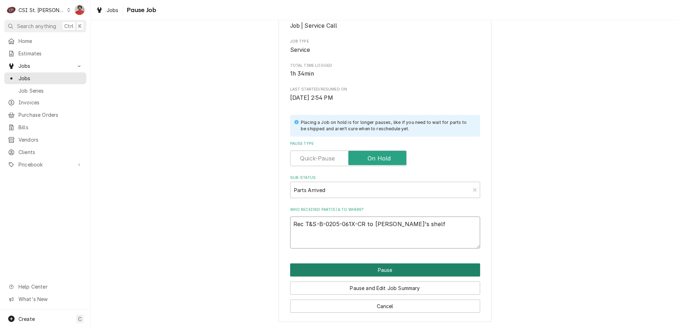
type textarea "Rec T&S-B-0205-061X-CR to Jeff's shelf"
click at [404, 271] on button "Pause" at bounding box center [385, 269] width 190 height 13
type textarea "x"
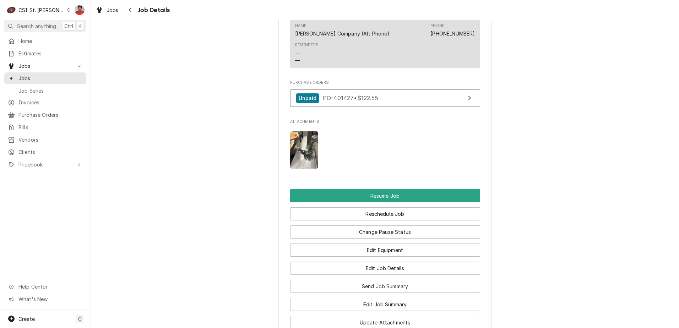
scroll to position [914, 0]
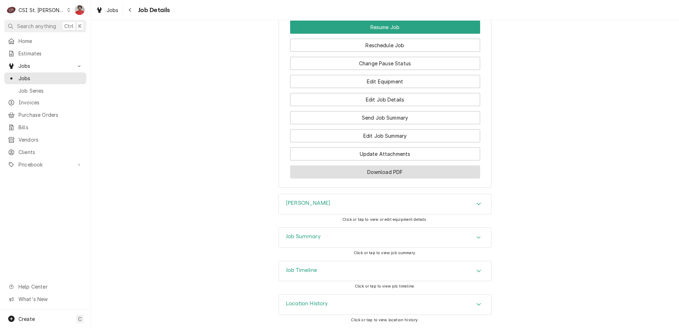
click at [331, 169] on button "Download PDF" at bounding box center [385, 171] width 190 height 13
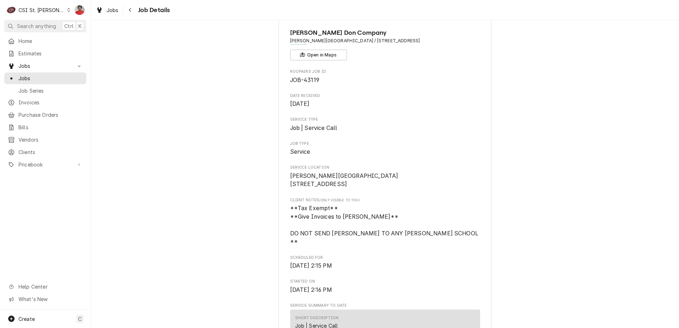
scroll to position [0, 0]
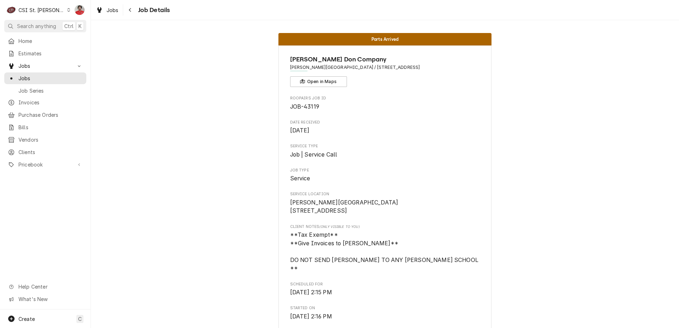
click at [58, 168] on div "Home Estimates Jobs Jobs Job Series Invoices Purchase Orders Bills Vendors Clie…" at bounding box center [45, 172] width 91 height 274
click at [60, 161] on span "Pricebook" at bounding box center [45, 164] width 54 height 7
click at [54, 187] on span "Parts & Materials" at bounding box center [50, 189] width 64 height 7
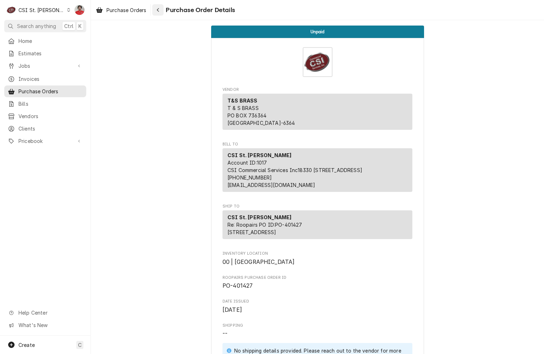
click at [158, 10] on icon "Navigate back" at bounding box center [158, 9] width 3 height 5
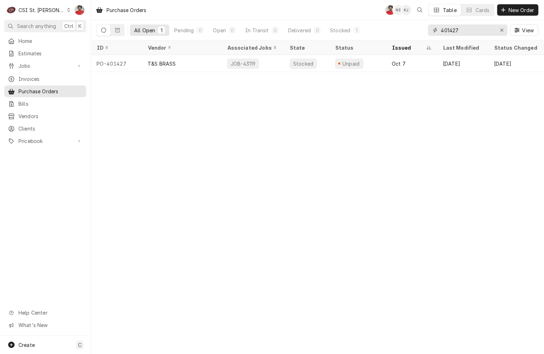
click at [479, 29] on input "401427" at bounding box center [467, 29] width 53 height 11
type input "401406"
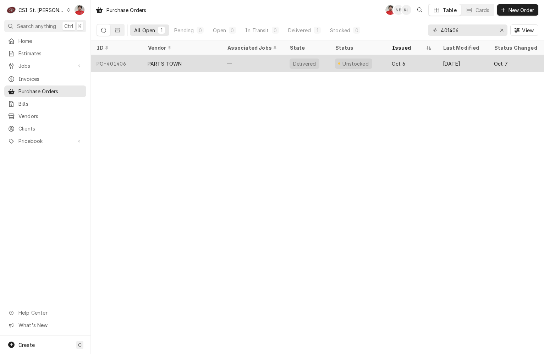
click at [228, 64] on div "—" at bounding box center [253, 63] width 62 height 17
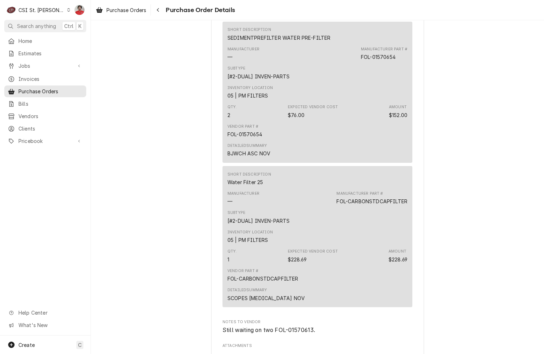
scroll to position [1297, 0]
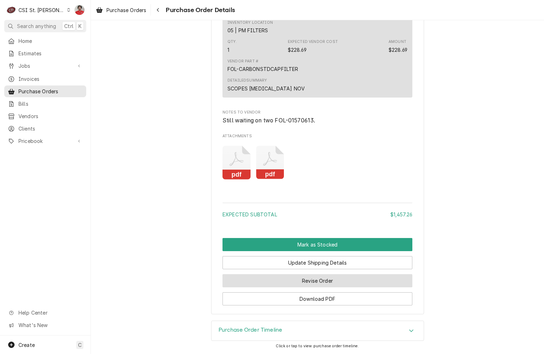
click at [299, 281] on button "Revise Order" at bounding box center [318, 280] width 190 height 13
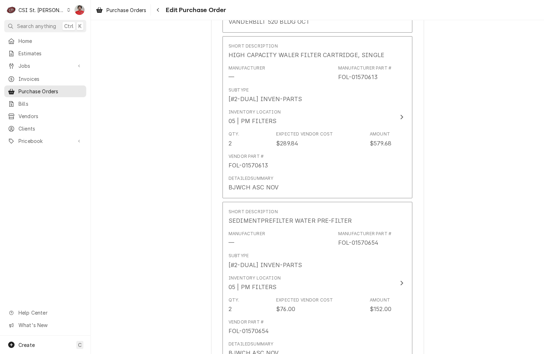
scroll to position [1136, 0]
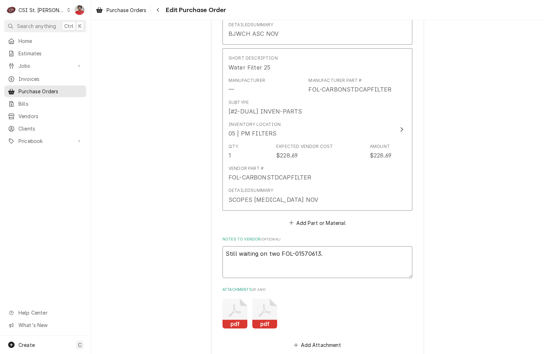
drag, startPoint x: 298, startPoint y: 252, endPoint x: 157, endPoint y: 231, distance: 142.9
type textarea "x"
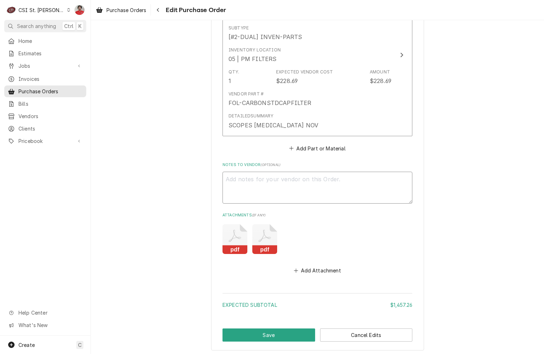
scroll to position [1247, 0]
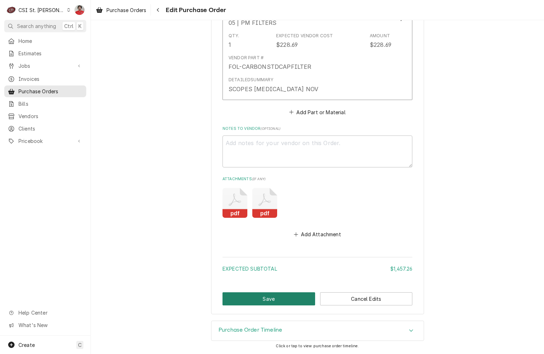
click at [292, 293] on button "Save" at bounding box center [269, 299] width 93 height 13
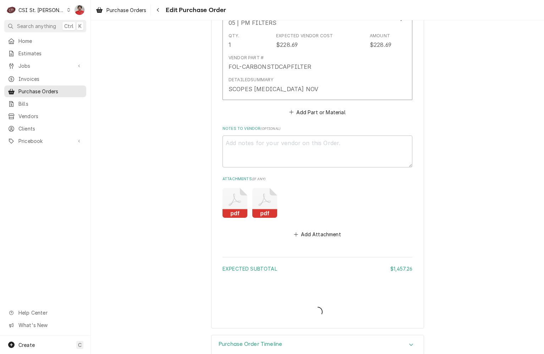
type textarea "x"
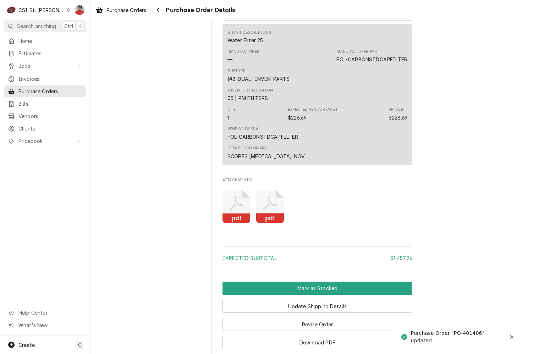
scroll to position [1273, 0]
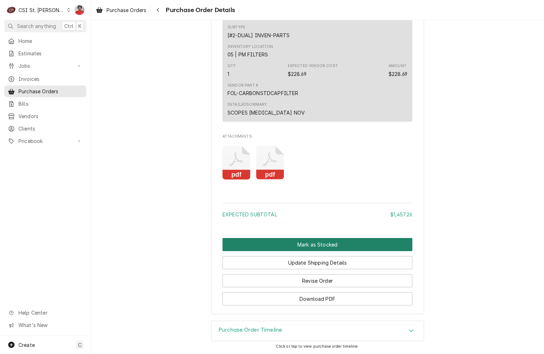
click at [288, 246] on button "Mark as Stocked" at bounding box center [318, 244] width 190 height 13
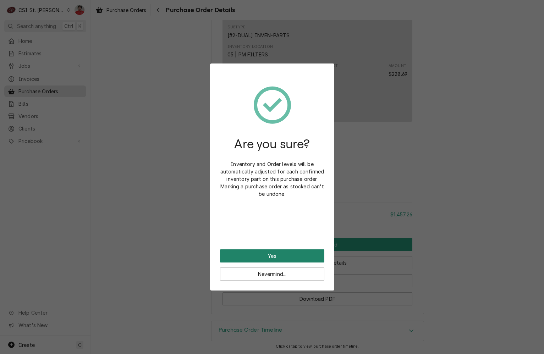
click at [287, 251] on button "Yes" at bounding box center [272, 256] width 104 height 13
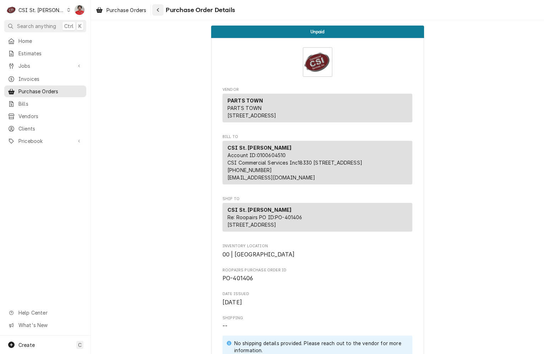
click at [156, 9] on div "Navigate back" at bounding box center [157, 9] width 7 height 7
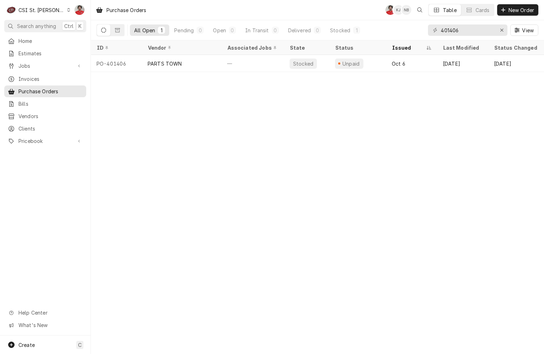
click at [464, 23] on div "401406 View" at bounding box center [483, 30] width 110 height 20
click at [468, 34] on input "401406" at bounding box center [467, 29] width 53 height 11
type input "401371"
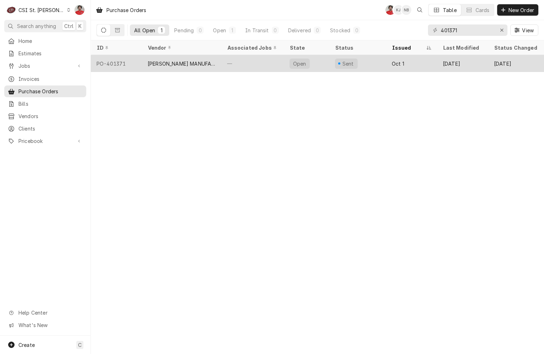
click at [322, 63] on div "Open" at bounding box center [306, 63] width 45 height 17
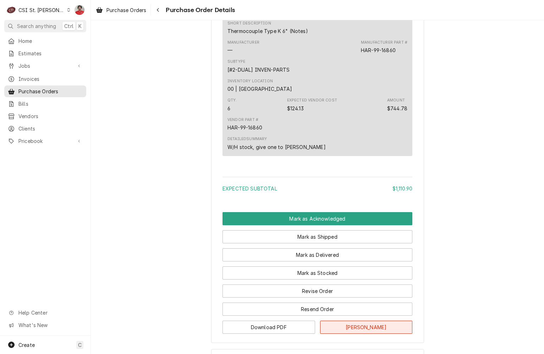
scroll to position [736, 0]
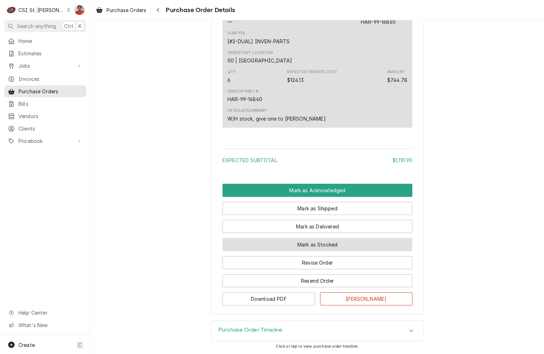
click at [319, 245] on button "Mark as Stocked" at bounding box center [318, 244] width 190 height 13
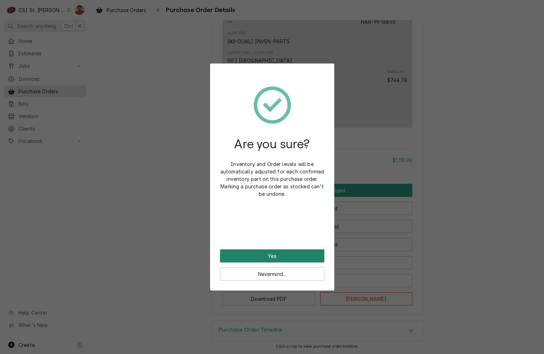
click at [311, 254] on button "Yes" at bounding box center [272, 256] width 104 height 13
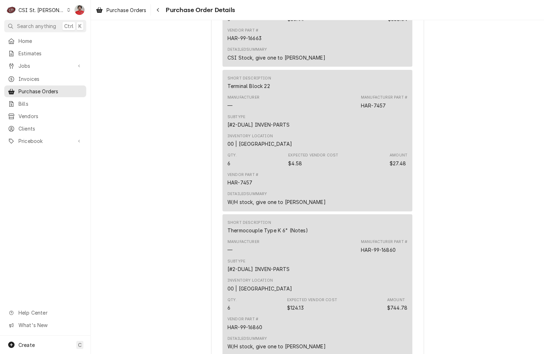
scroll to position [417, 0]
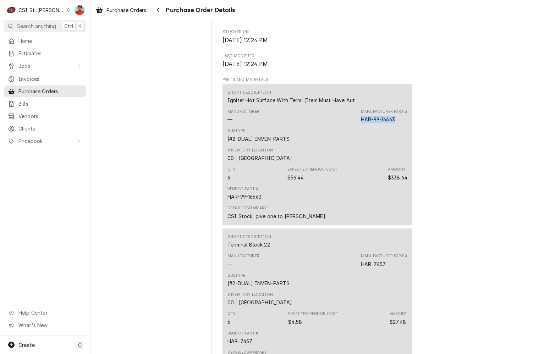
drag, startPoint x: 394, startPoint y: 144, endPoint x: 353, endPoint y: 144, distance: 41.2
click at [353, 126] on div "Manufacturer — Manufacturer Part # HAR-99-16663" at bounding box center [318, 116] width 180 height 19
copy div "HAR-99-16663"
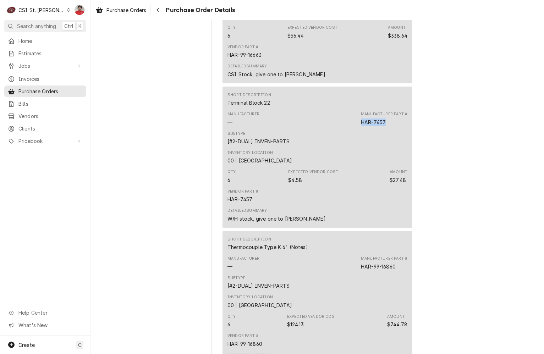
drag, startPoint x: 382, startPoint y: 146, endPoint x: 355, endPoint y: 147, distance: 27.4
click at [355, 128] on div "Manufacturer — Manufacturer Part # HAR-7457" at bounding box center [318, 118] width 180 height 19
copy div "HAR-7457"
drag, startPoint x: 392, startPoint y: 290, endPoint x: 334, endPoint y: 292, distance: 58.6
click at [334, 273] on div "Manufacturer — Manufacturer Part # HAR-99-16860" at bounding box center [318, 263] width 180 height 19
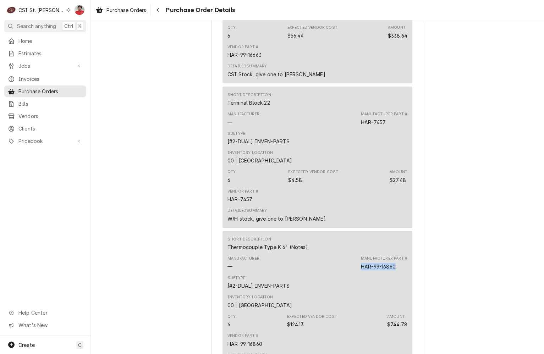
drag, startPoint x: 396, startPoint y: 289, endPoint x: 345, endPoint y: 288, distance: 50.1
click at [345, 273] on div "Manufacturer — Manufacturer Part # HAR-99-16860" at bounding box center [318, 263] width 180 height 19
copy div "HAR-99-16860"
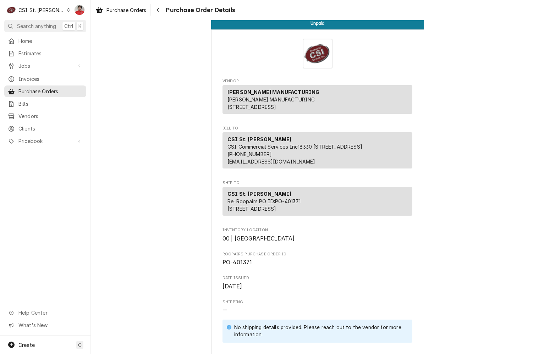
scroll to position [0, 0]
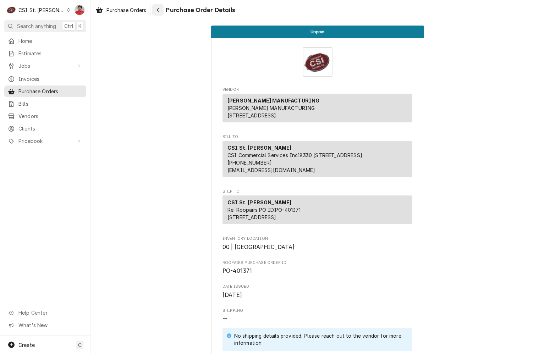
click at [157, 11] on div "Navigate back" at bounding box center [157, 9] width 7 height 7
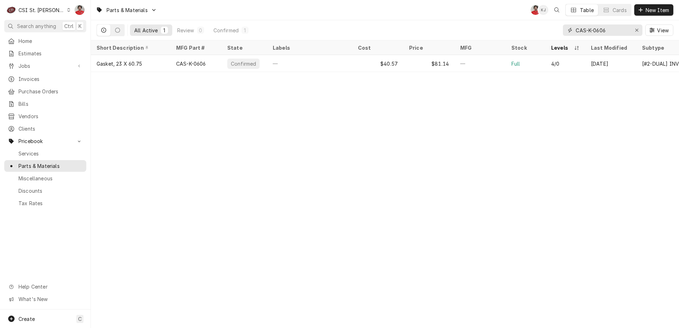
drag, startPoint x: 616, startPoint y: 29, endPoint x: 518, endPoint y: 28, distance: 97.6
click at [524, 29] on div "All Active 1 Review 0 Confirmed 1 CAS-K-0606 View" at bounding box center [385, 30] width 577 height 20
paste input "HAR-99-16663"
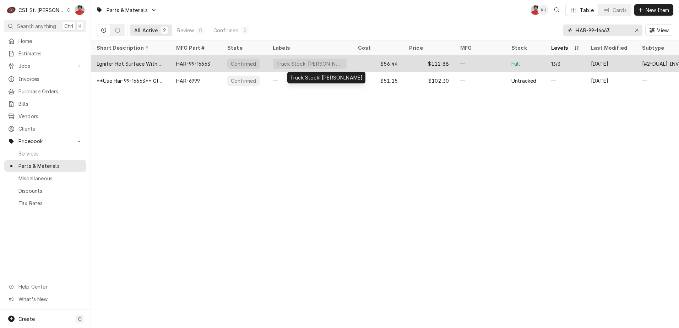
type input "HAR-99-16663"
click at [352, 60] on div "Truck Stock: [PERSON_NAME]" at bounding box center [309, 63] width 85 height 17
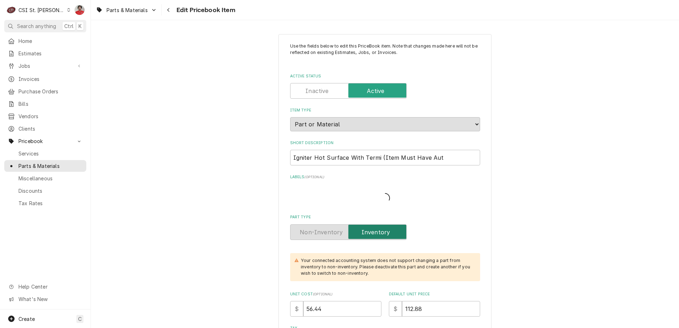
type textarea "x"
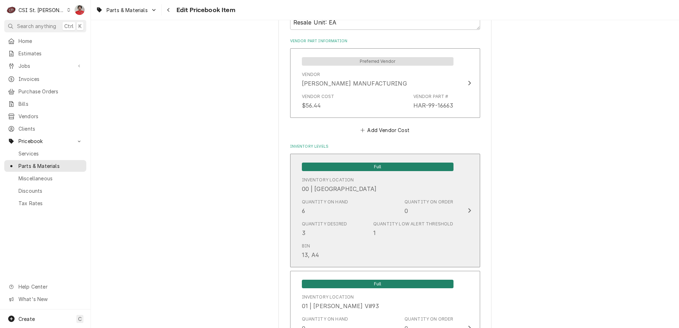
scroll to position [604, 0]
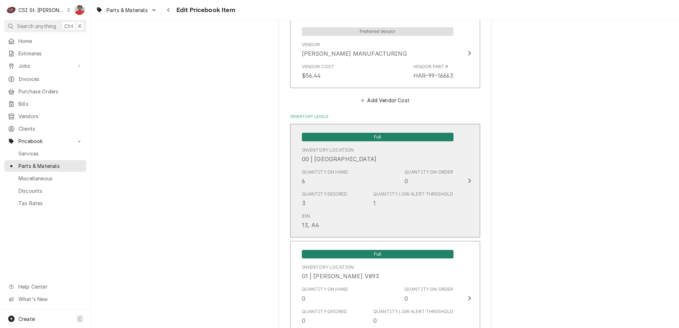
click at [363, 162] on div "Inventory Location 00 | STL WAREHOUSE" at bounding box center [378, 155] width 152 height 22
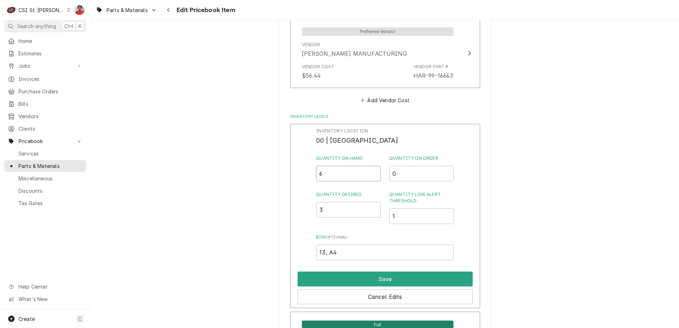
drag, startPoint x: 293, startPoint y: 167, endPoint x: 252, endPoint y: 162, distance: 41.5
type input "5"
click at [327, 274] on button "Save" at bounding box center [385, 279] width 175 height 15
type textarea "x"
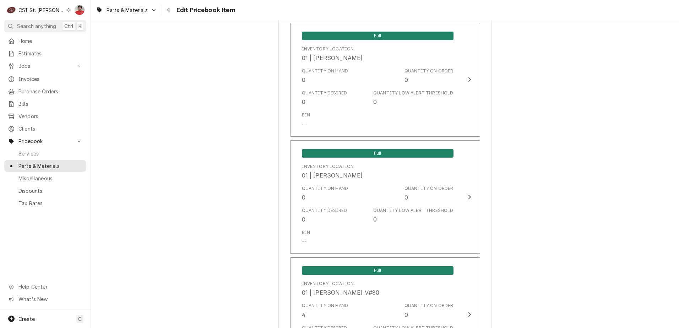
scroll to position [1740, 0]
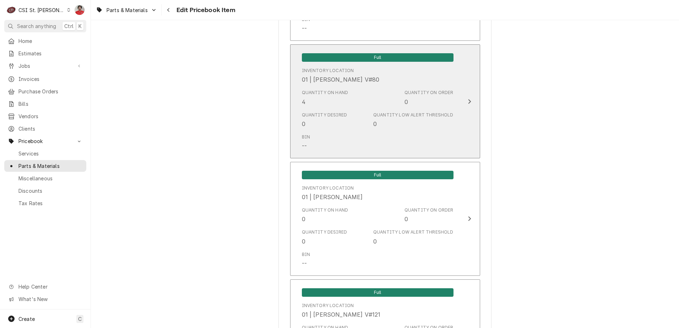
click at [353, 118] on div "Quantity Desired 0 Quantity Low Alert Threshold 0" at bounding box center [378, 120] width 152 height 22
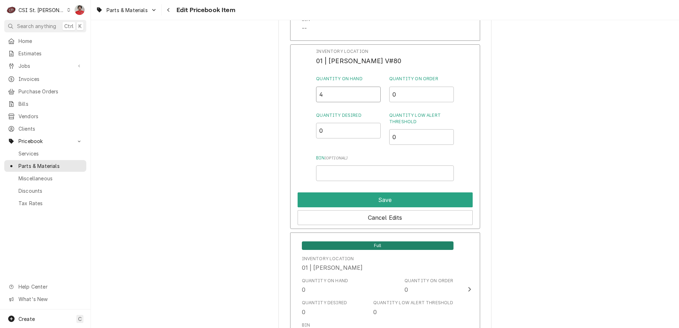
drag, startPoint x: 344, startPoint y: 95, endPoint x: 295, endPoint y: 98, distance: 49.1
click at [295, 99] on div "Inventory Location 01 | KEVIN FLOYD V#80 Quantity on Hand 4 Quantity on Order 0…" at bounding box center [385, 136] width 190 height 185
type input "5"
click at [361, 202] on button "Save" at bounding box center [385, 199] width 175 height 15
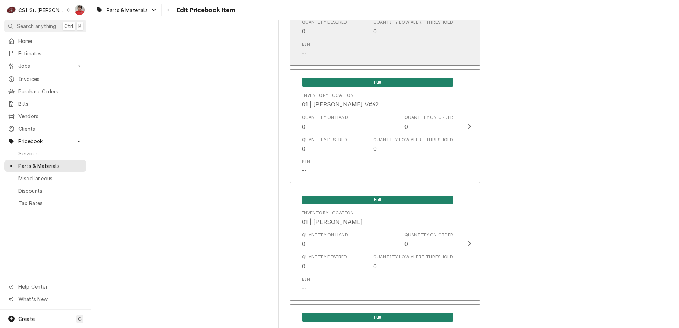
scroll to position [2947, 0]
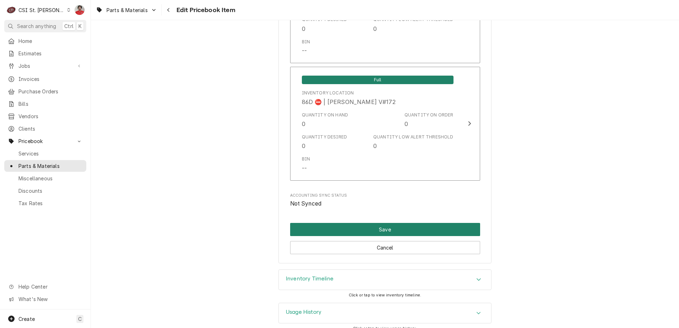
click at [421, 223] on button "Save" at bounding box center [385, 229] width 190 height 13
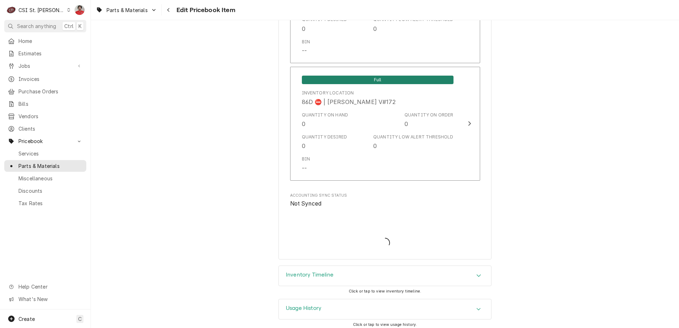
scroll to position [6185, 0]
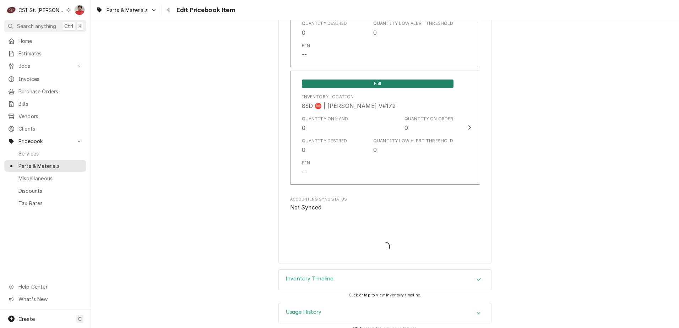
type textarea "x"
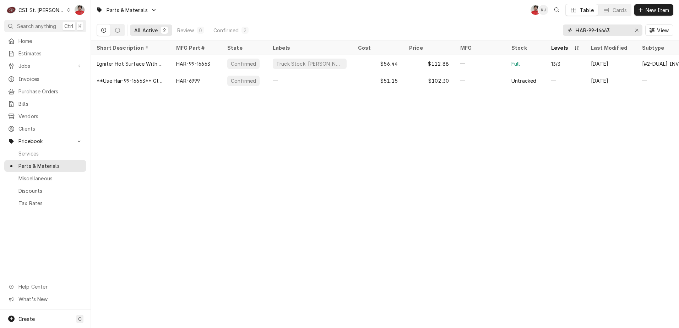
drag, startPoint x: 618, startPoint y: 28, endPoint x: 454, endPoint y: 37, distance: 163.9
click at [454, 37] on div "All Active 2 Review 0 Confirmed 2 HAR-99-16663 View" at bounding box center [385, 30] width 577 height 20
paste input "7457"
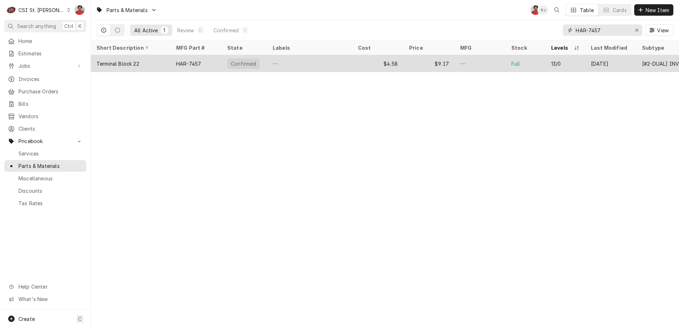
type input "HAR-7457"
click at [471, 63] on div "—" at bounding box center [479, 63] width 51 height 17
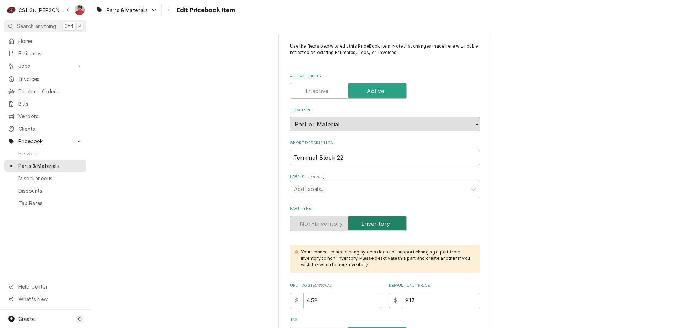
type textarea "x"
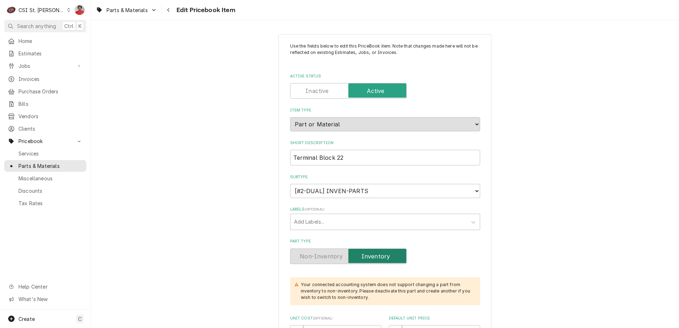
scroll to position [178, 0]
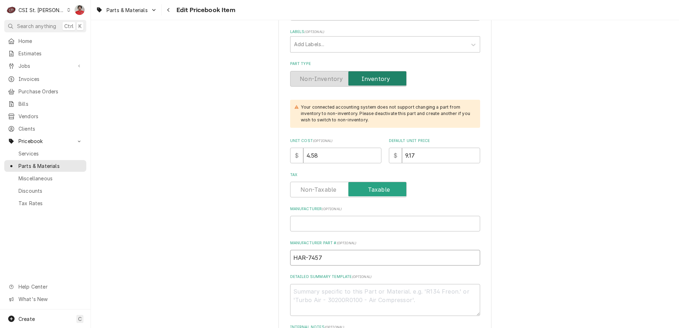
drag, startPoint x: 220, startPoint y: 254, endPoint x: 209, endPoint y: 254, distance: 10.7
click at [366, 255] on input "HAR-7457" at bounding box center [385, 258] width 190 height 16
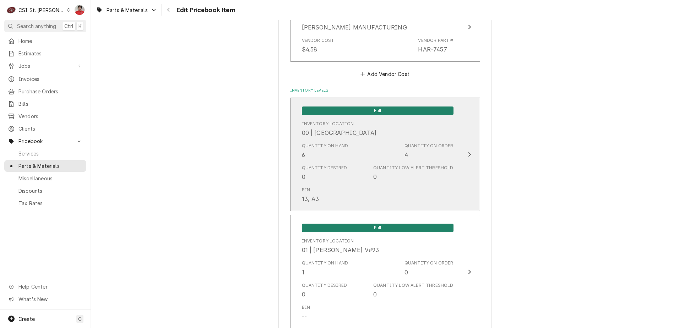
scroll to position [568, 0]
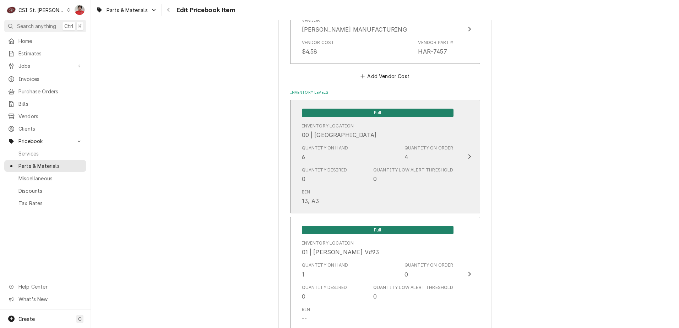
click at [367, 160] on div "Quantity on Hand 6 Quantity on Order 4" at bounding box center [378, 153] width 152 height 22
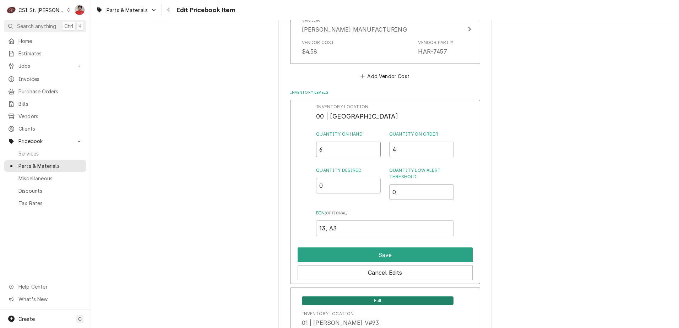
drag, startPoint x: 336, startPoint y: 153, endPoint x: 194, endPoint y: 147, distance: 141.8
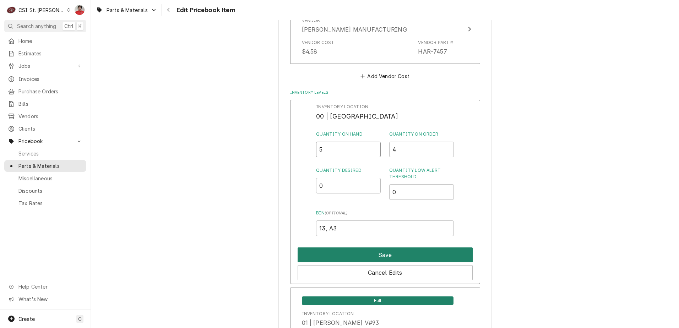
type input "5"
click at [310, 249] on button "Save" at bounding box center [385, 254] width 175 height 15
type textarea "x"
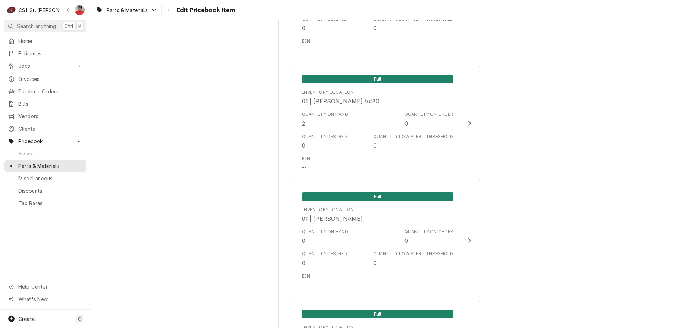
scroll to position [1598, 0]
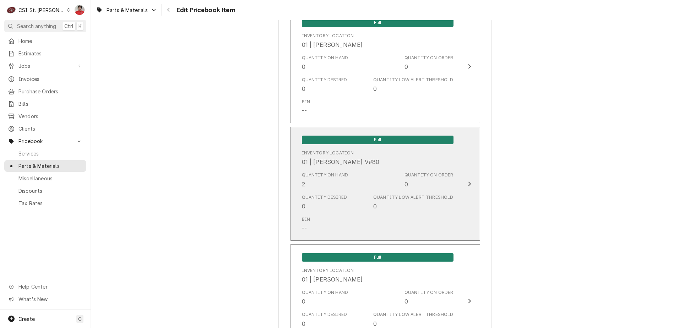
click at [340, 183] on div "Quantity on Hand 2" at bounding box center [325, 180] width 47 height 16
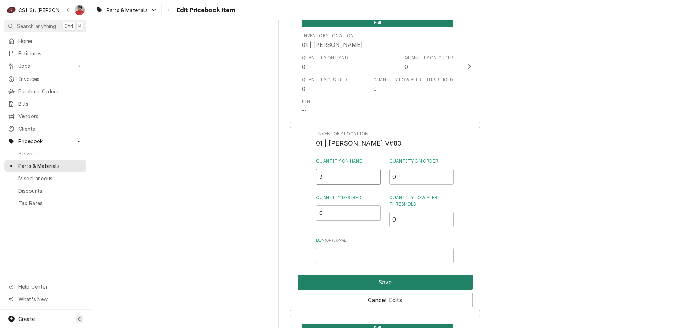
type input "3"
click at [344, 279] on button "Save" at bounding box center [385, 282] width 175 height 15
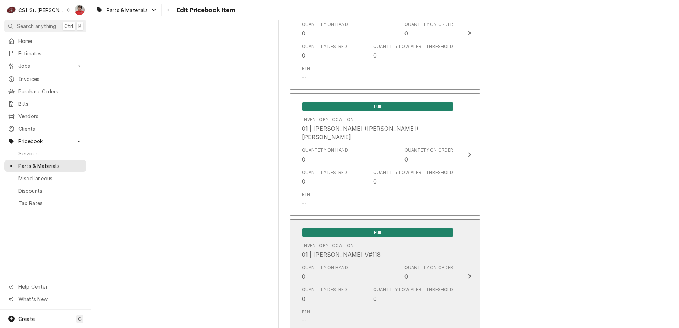
scroll to position [2166, 0]
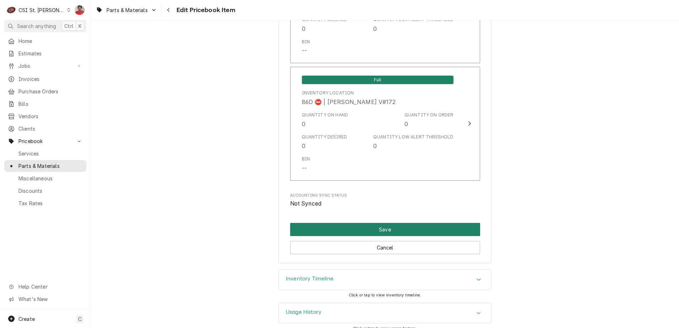
click at [436, 224] on button "Save" at bounding box center [385, 229] width 190 height 13
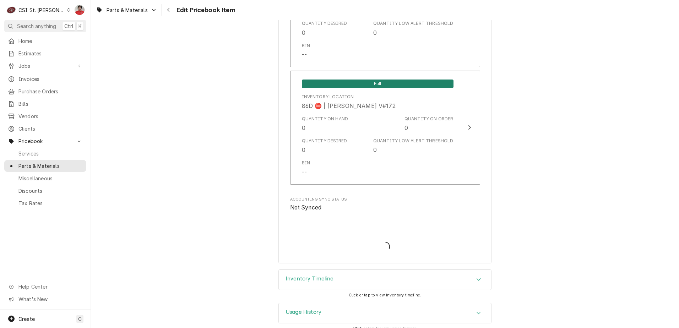
type textarea "x"
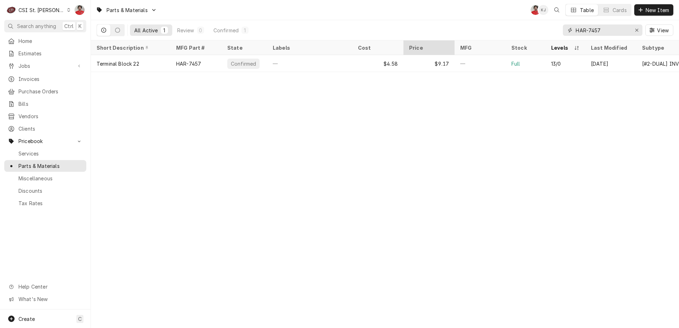
drag, startPoint x: 503, startPoint y: 38, endPoint x: 425, endPoint y: 50, distance: 78.5
click at [425, 50] on div "Parts & Materials NF KJ Table Cards New Item All Active 1 Review 0 Confirmed 1 …" at bounding box center [385, 164] width 588 height 328
paste input "99-16860"
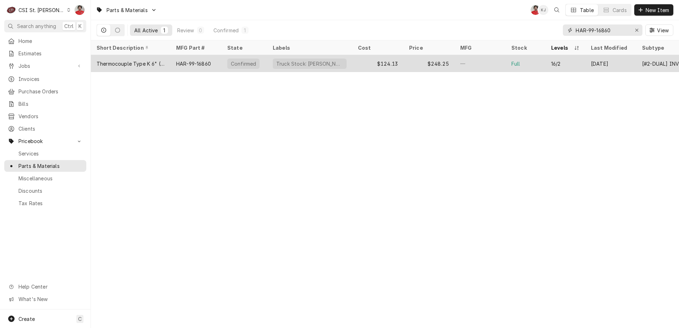
type input "HAR-99-16860"
click at [414, 64] on div "$248.25" at bounding box center [428, 63] width 51 height 17
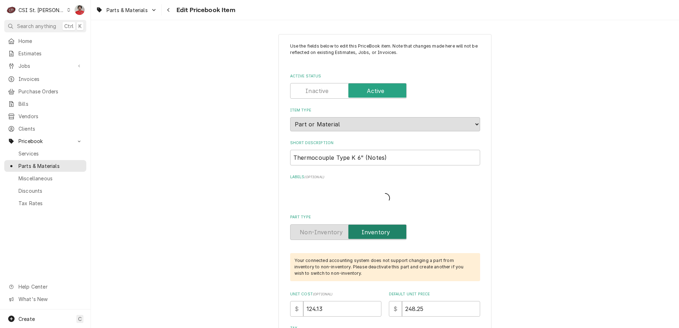
type textarea "x"
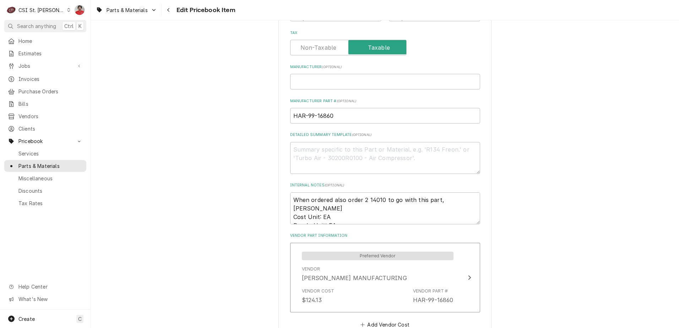
scroll to position [497, 0]
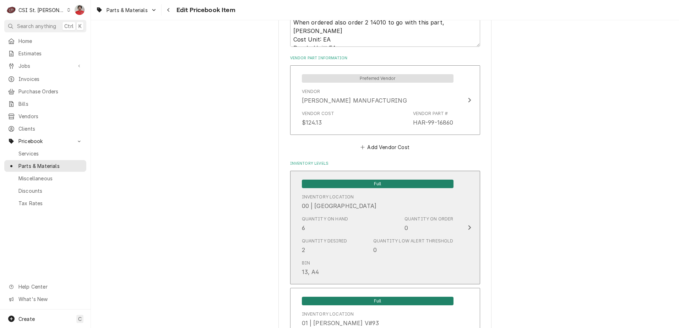
click at [386, 217] on div "Quantity on Hand 6 Quantity on Order 0" at bounding box center [378, 224] width 152 height 22
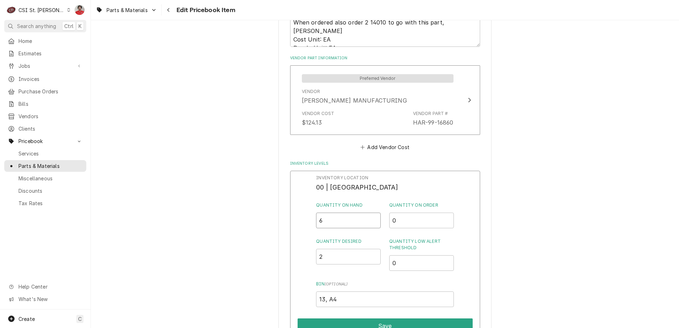
drag, startPoint x: 337, startPoint y: 224, endPoint x: 260, endPoint y: 219, distance: 76.9
type input "5"
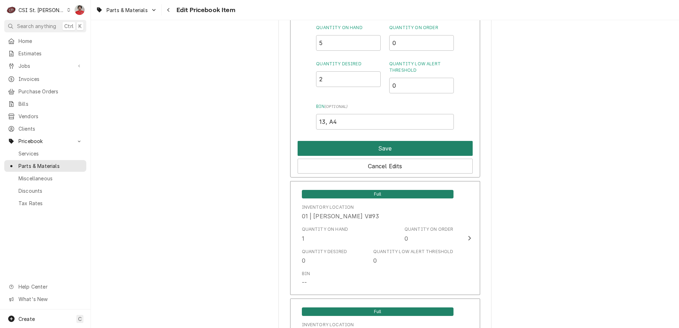
click at [398, 147] on button "Save" at bounding box center [385, 148] width 175 height 15
type textarea "x"
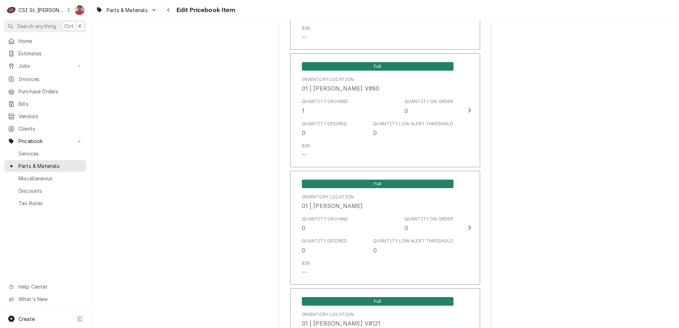
scroll to position [1598, 0]
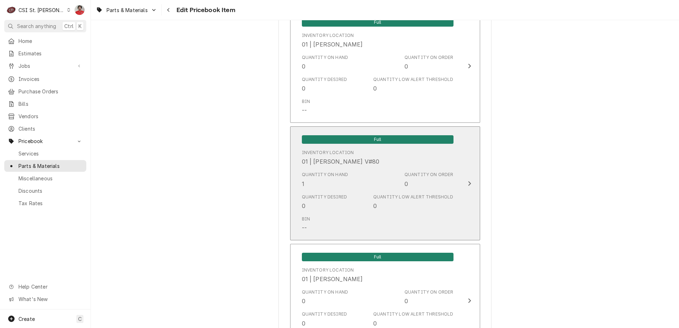
click at [387, 170] on div "Quantity on Hand 1 Quantity on Order 0" at bounding box center [378, 180] width 152 height 22
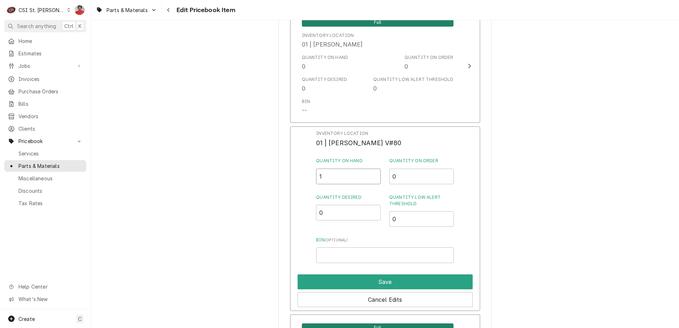
click at [290, 167] on div "Inventory Location 01 | KEVIN FLOYD V#80 Quantity on Hand 1 Quantity on Order 0…" at bounding box center [385, 218] width 190 height 185
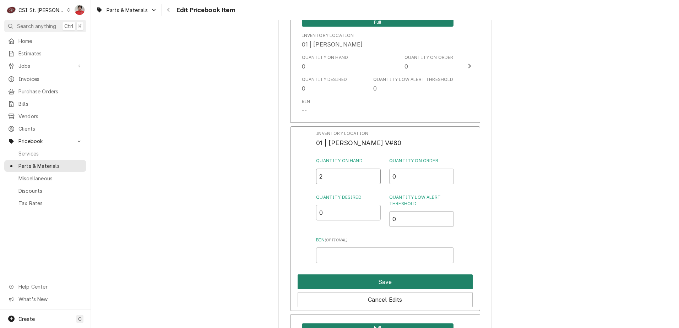
type input "2"
click at [359, 283] on button "Save" at bounding box center [385, 281] width 175 height 15
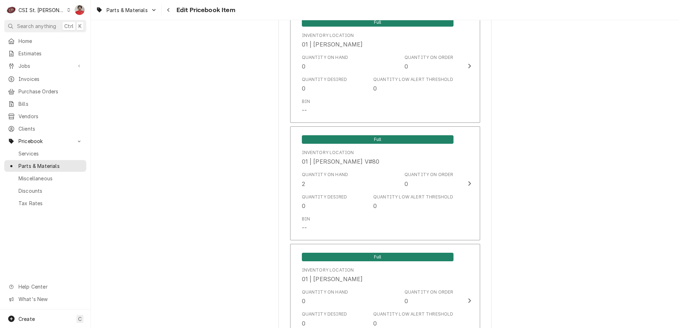
scroll to position [1847, 0]
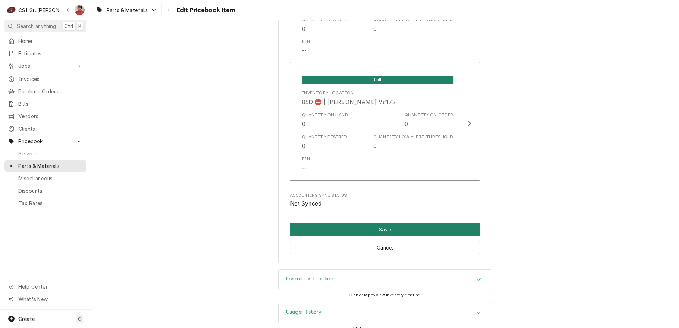
click at [389, 223] on button "Save" at bounding box center [385, 229] width 190 height 13
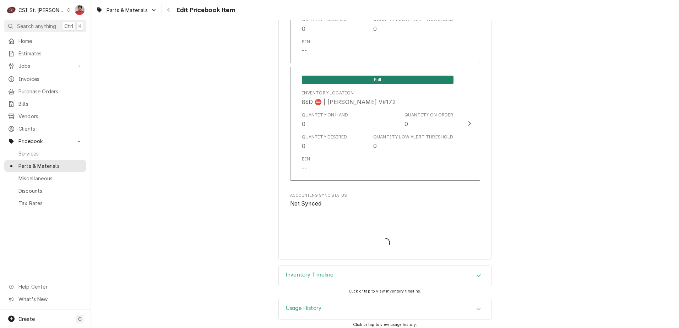
scroll to position [6125, 0]
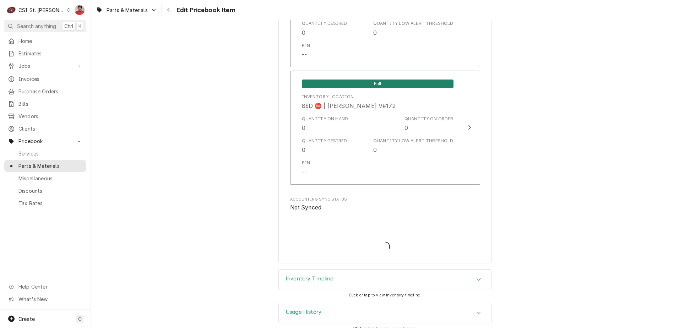
type textarea "x"
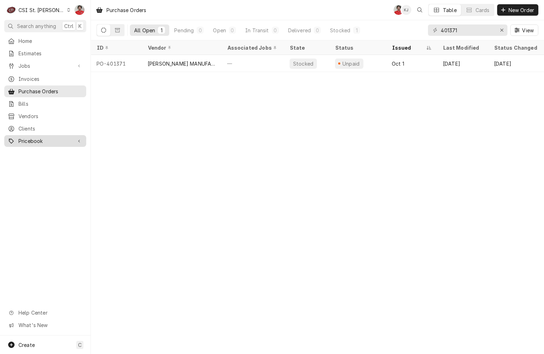
click at [34, 138] on span "Pricebook" at bounding box center [45, 140] width 54 height 7
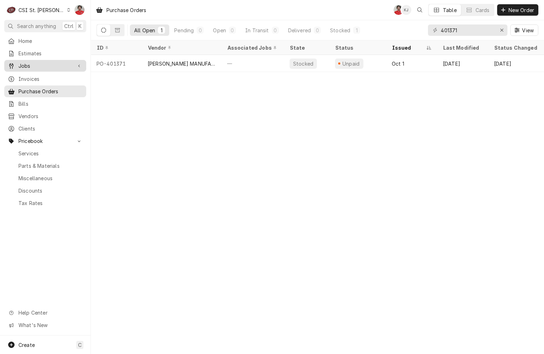
click at [28, 63] on span "Jobs" at bounding box center [45, 65] width 54 height 7
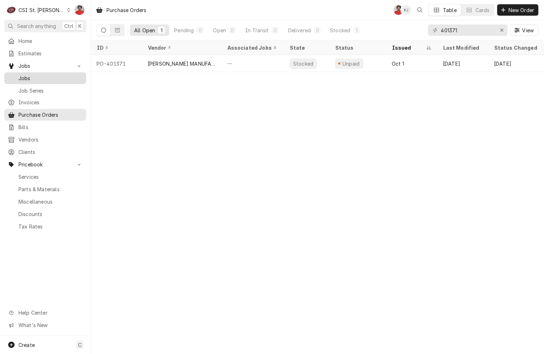
click at [29, 75] on span "Jobs" at bounding box center [50, 78] width 64 height 7
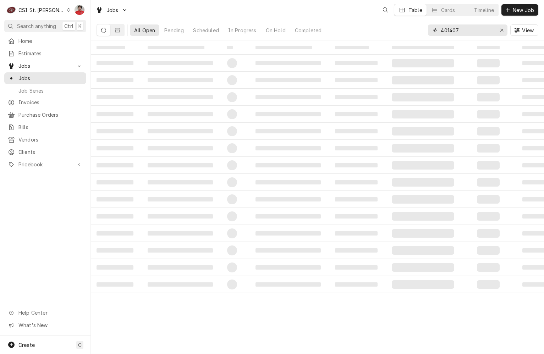
click at [461, 32] on input "401407" at bounding box center [467, 29] width 53 height 11
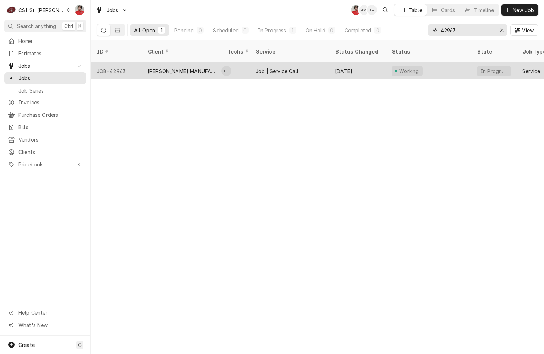
type input "42963"
click at [326, 70] on div "Job | Service Call" at bounding box center [290, 70] width 80 height 17
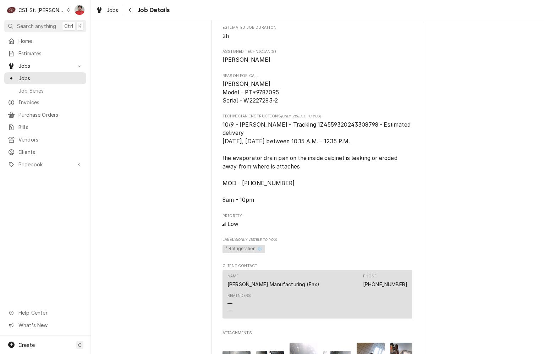
scroll to position [438, 0]
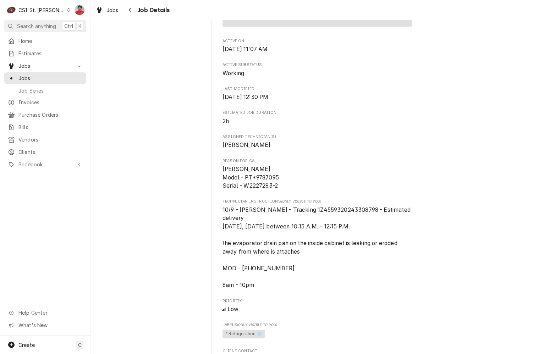
click at [339, 217] on span "10/9 - [PERSON_NAME] - Tracking 1Z4559320243308798 - Estimated delivery [DATE],…" at bounding box center [318, 248] width 190 height 82
copy span "1Z4559320243308798"
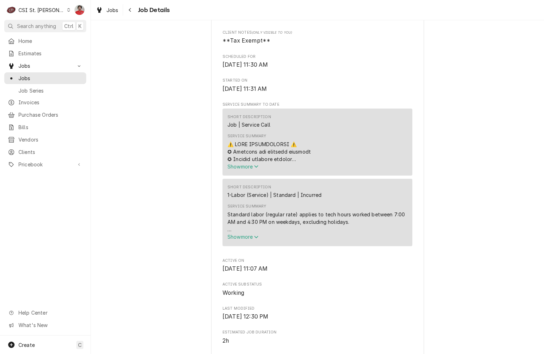
scroll to position [178, 0]
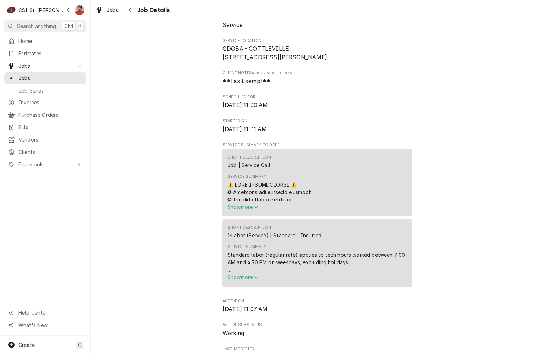
click at [245, 287] on div "Short Description 1-Labor (Service) | Standard | Incurred Service Summary Stand…" at bounding box center [318, 252] width 190 height 67
click at [243, 281] on span "Show more" at bounding box center [243, 277] width 31 height 6
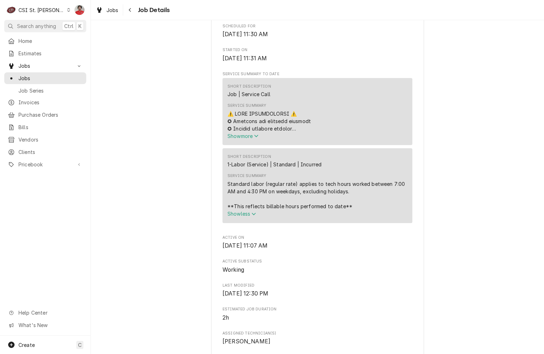
scroll to position [0, 0]
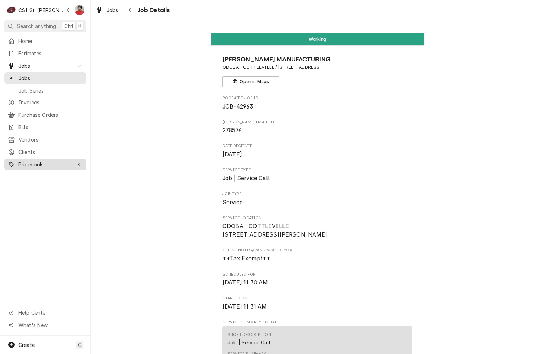
click at [25, 161] on span "Pricebook" at bounding box center [45, 164] width 54 height 7
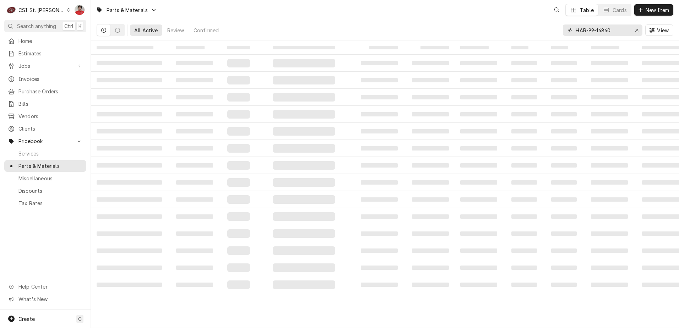
click at [619, 31] on input "HAR-99-16860" at bounding box center [602, 29] width 53 height 11
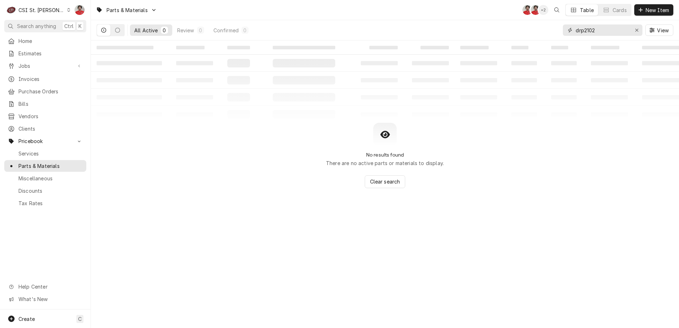
type input "drp2102"
